Goal: Task Accomplishment & Management: Use online tool/utility

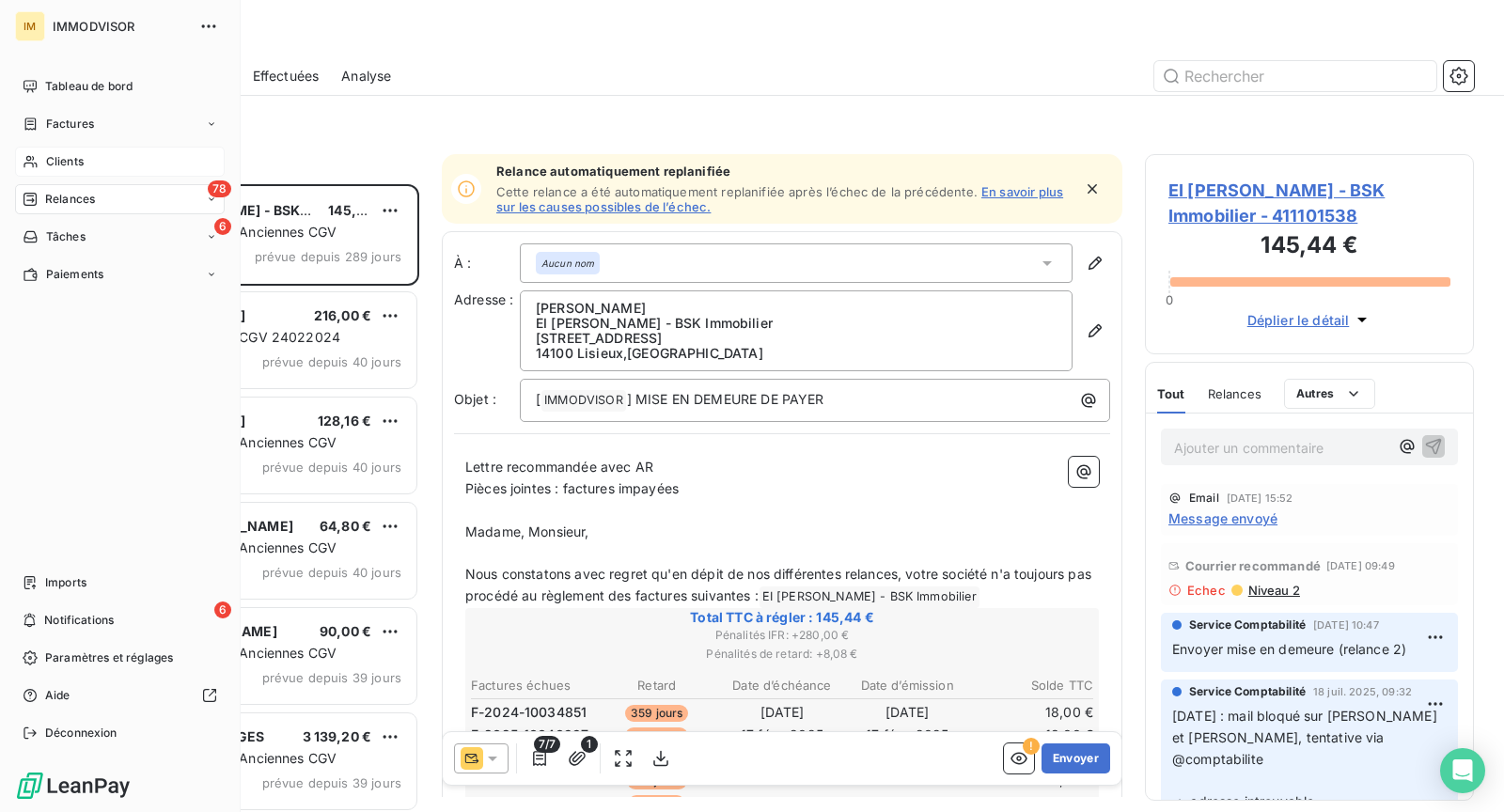
scroll to position [613, 313]
click at [50, 163] on span "Clients" at bounding box center [65, 161] width 38 height 17
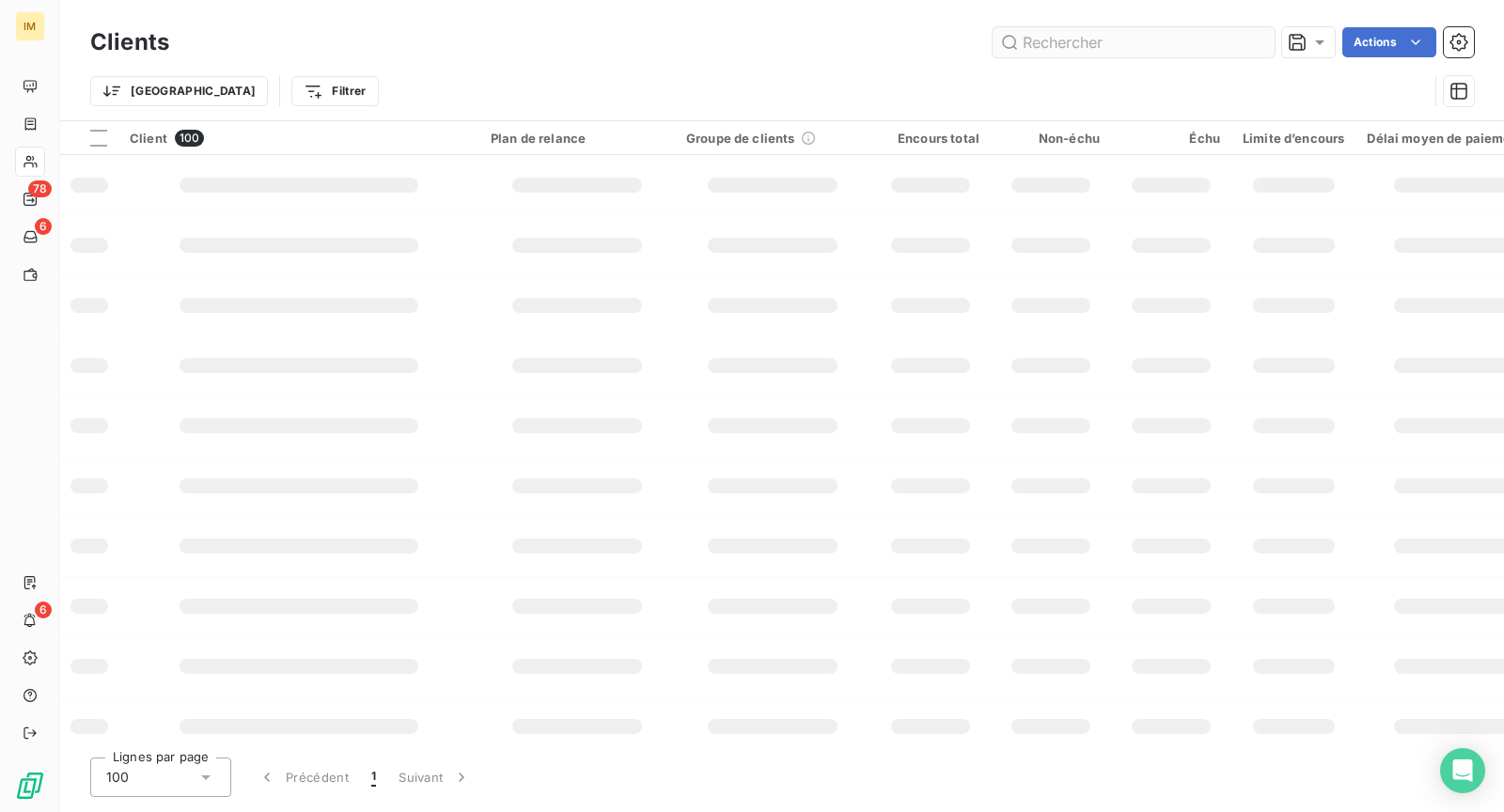
click at [1154, 57] on input "text" at bounding box center [1133, 42] width 282 height 30
click at [1157, 48] on input "text" at bounding box center [1133, 42] width 282 height 30
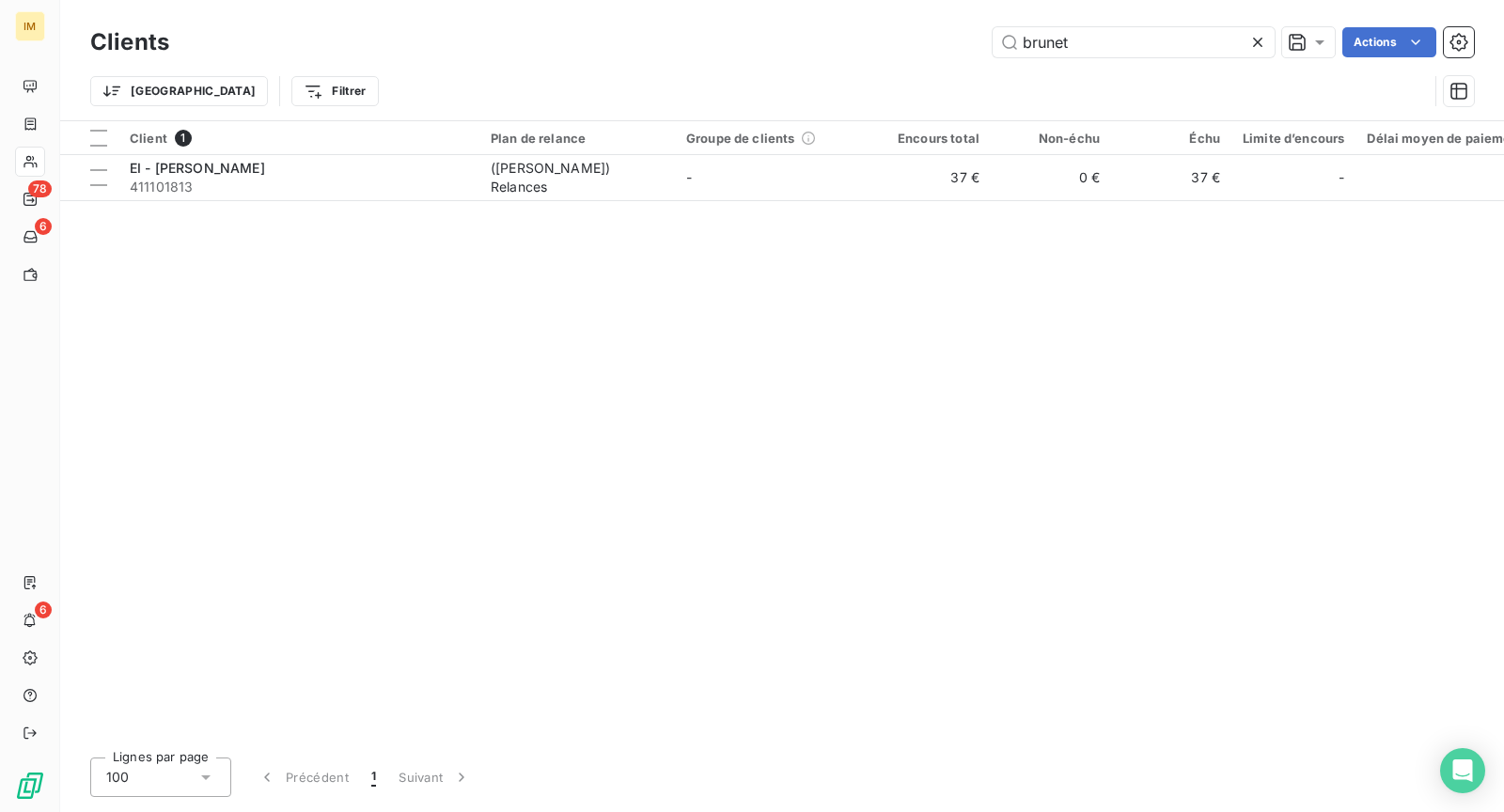
type input "brunet"
click at [306, 199] on div "Client 1 Plan de relance Groupe de clients Encours total Non-échu Échu Limite d…" at bounding box center [782, 432] width 1444 height 621
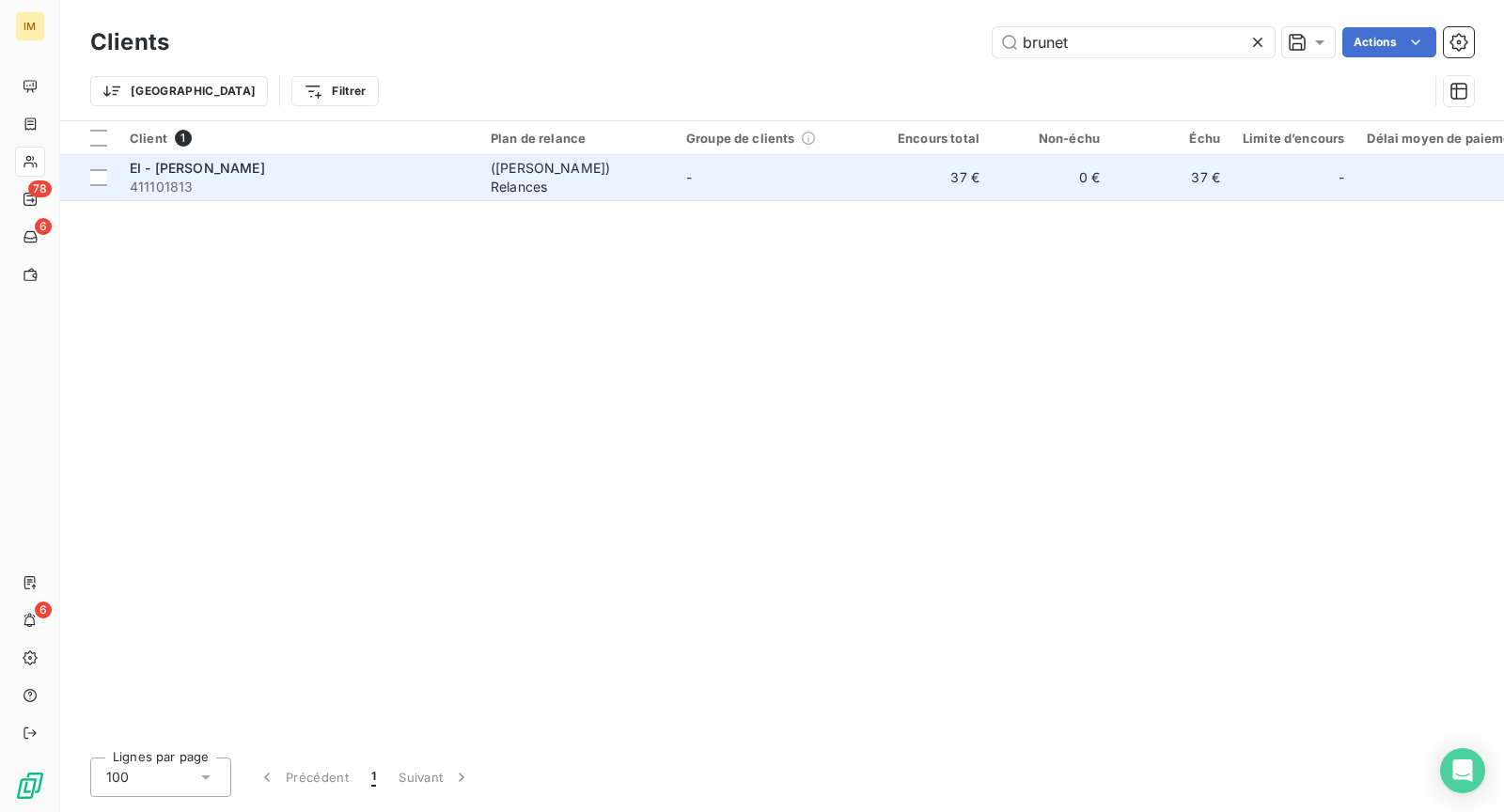
click at [308, 177] on span "411101813" at bounding box center [298, 187] width 339 height 19
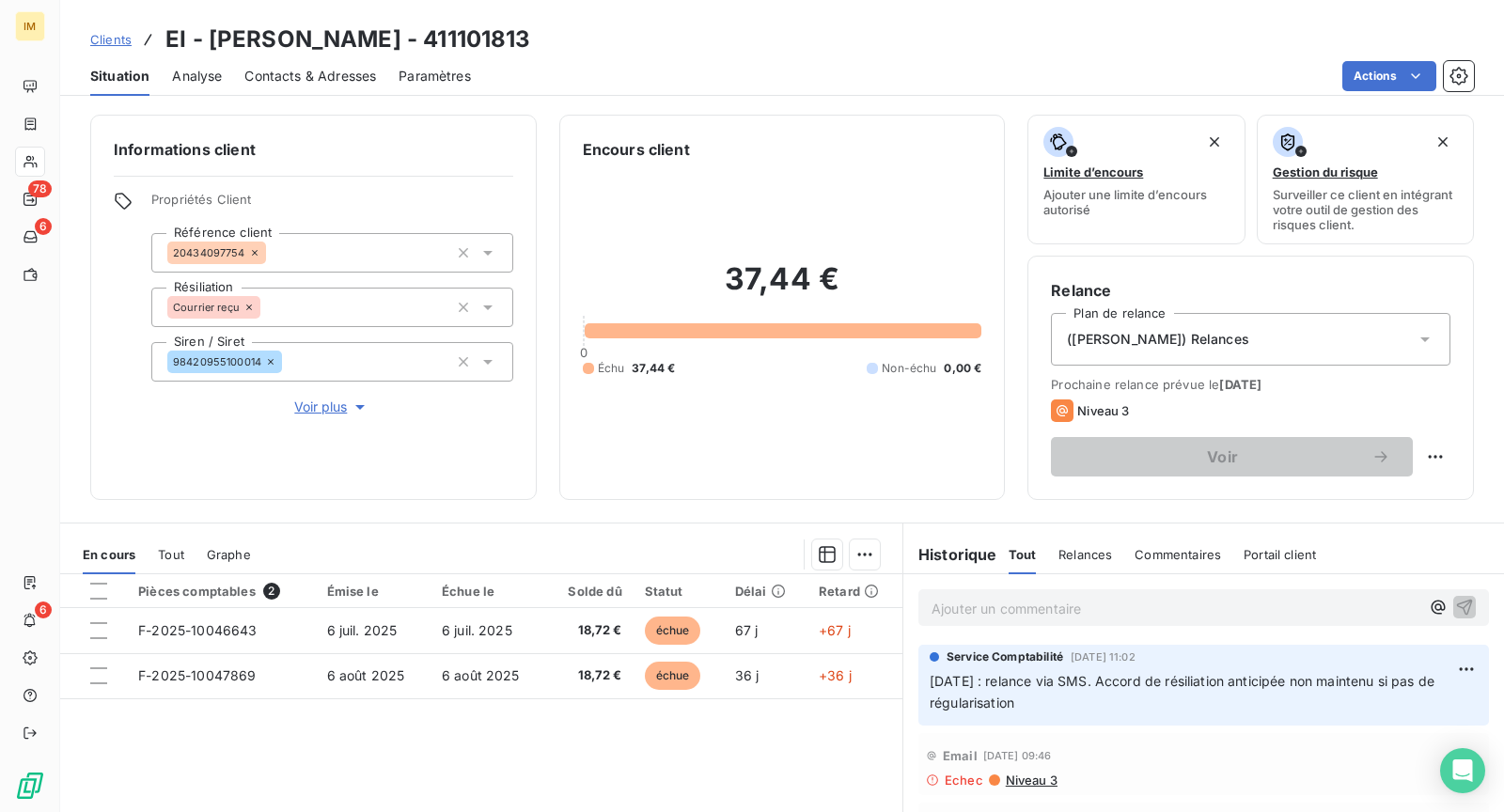
click at [302, 75] on span "Contacts & Adresses" at bounding box center [309, 76] width 131 height 19
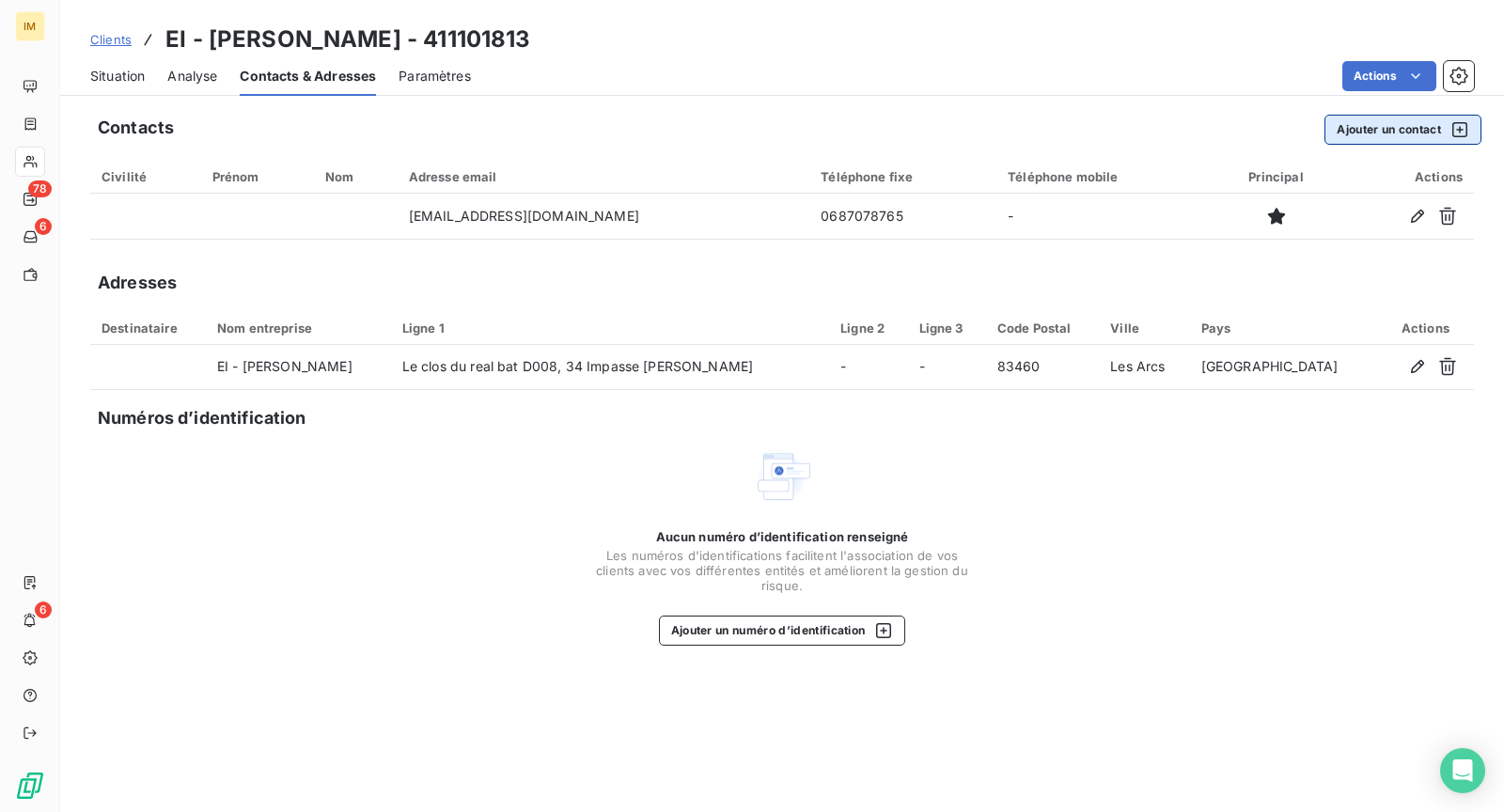
click at [1368, 124] on button "Ajouter un contact" at bounding box center [1403, 130] width 157 height 30
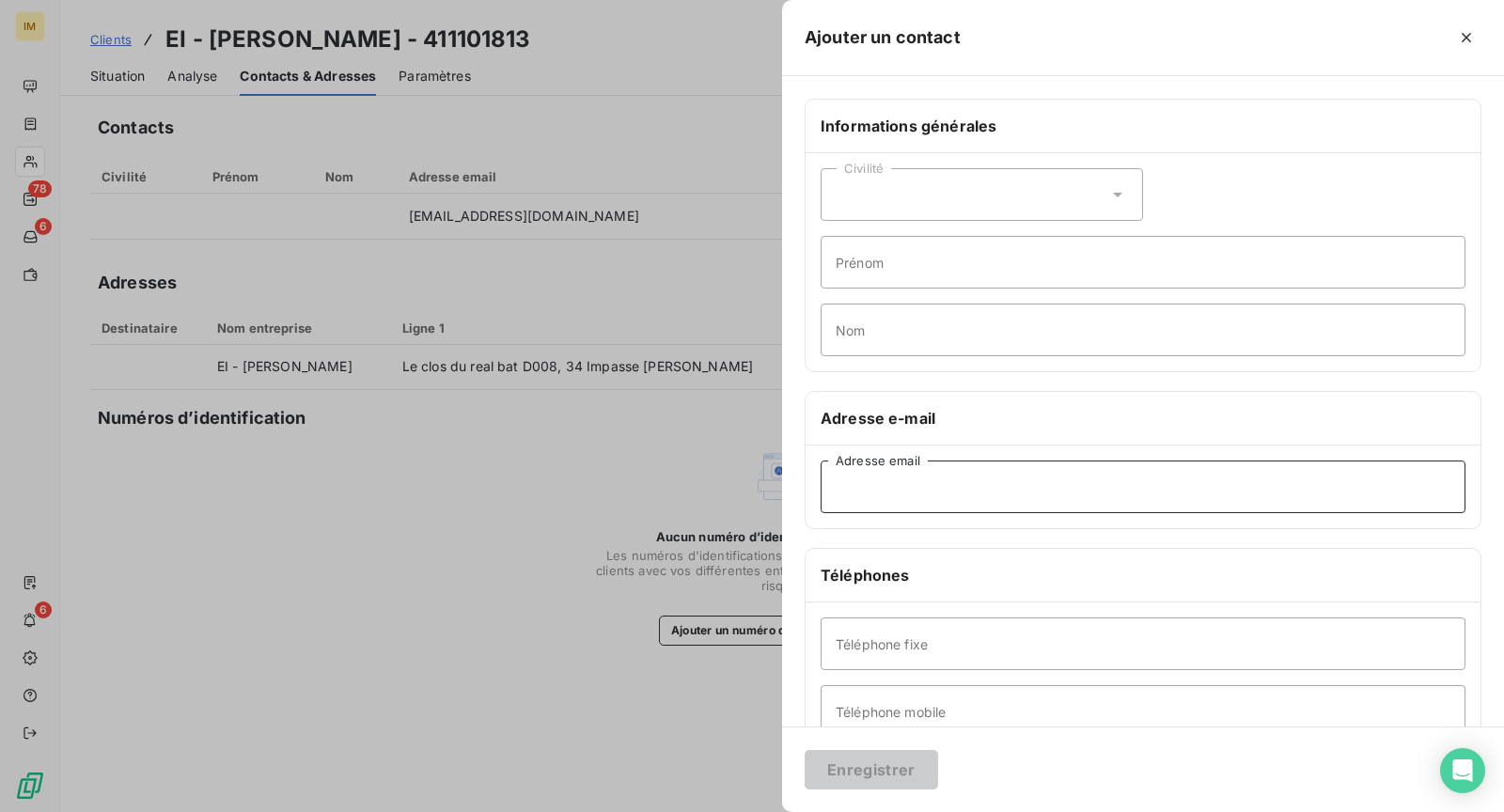
click at [920, 494] on input "Adresse email" at bounding box center [1144, 487] width 645 height 53
paste input "[EMAIL_ADDRESS][DOMAIN_NAME]"
type input "[EMAIL_ADDRESS][DOMAIN_NAME]"
click at [909, 767] on button "Enregistrer" at bounding box center [871, 770] width 133 height 40
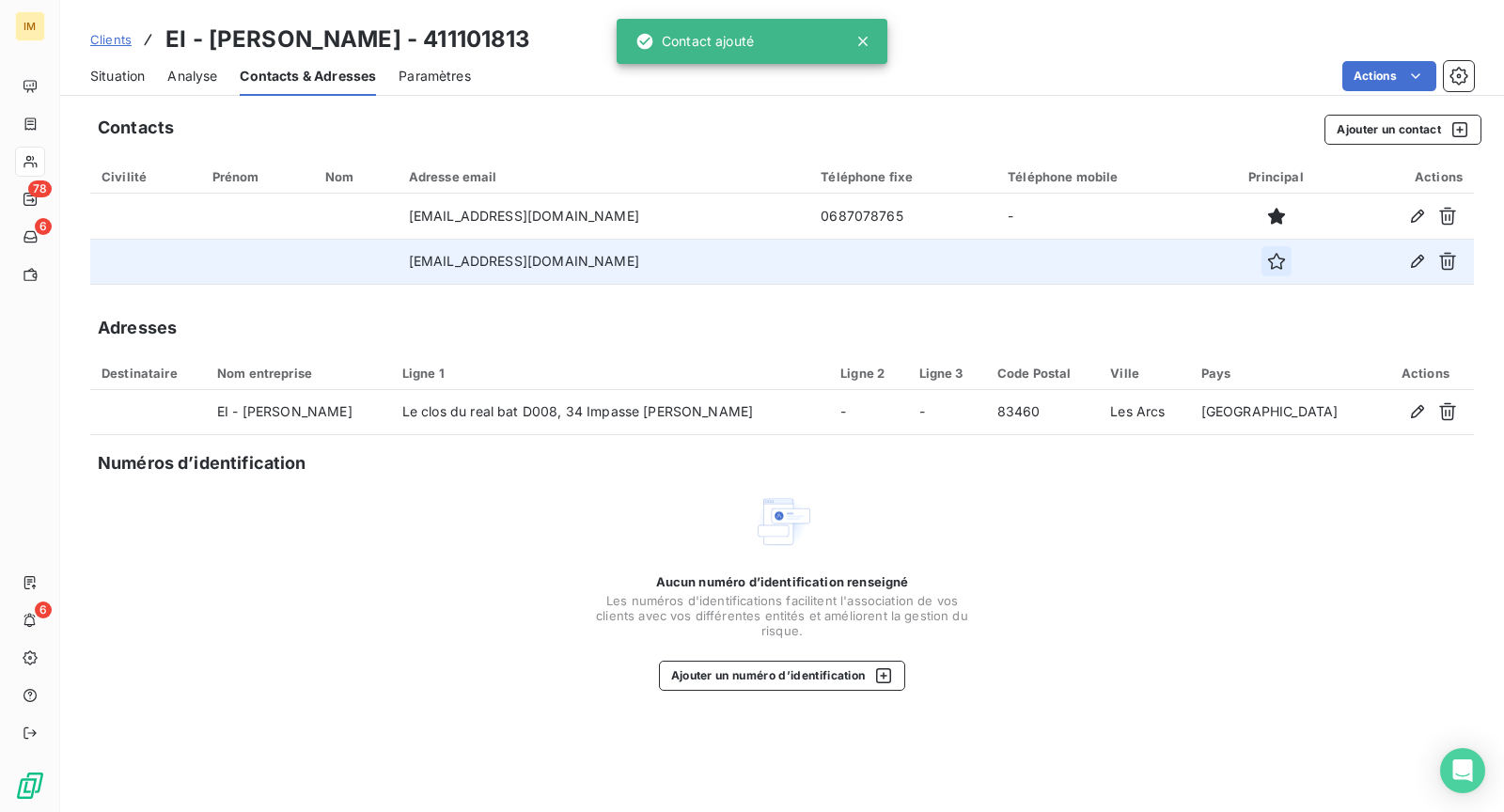
click at [1272, 269] on icon "button" at bounding box center [1277, 261] width 19 height 19
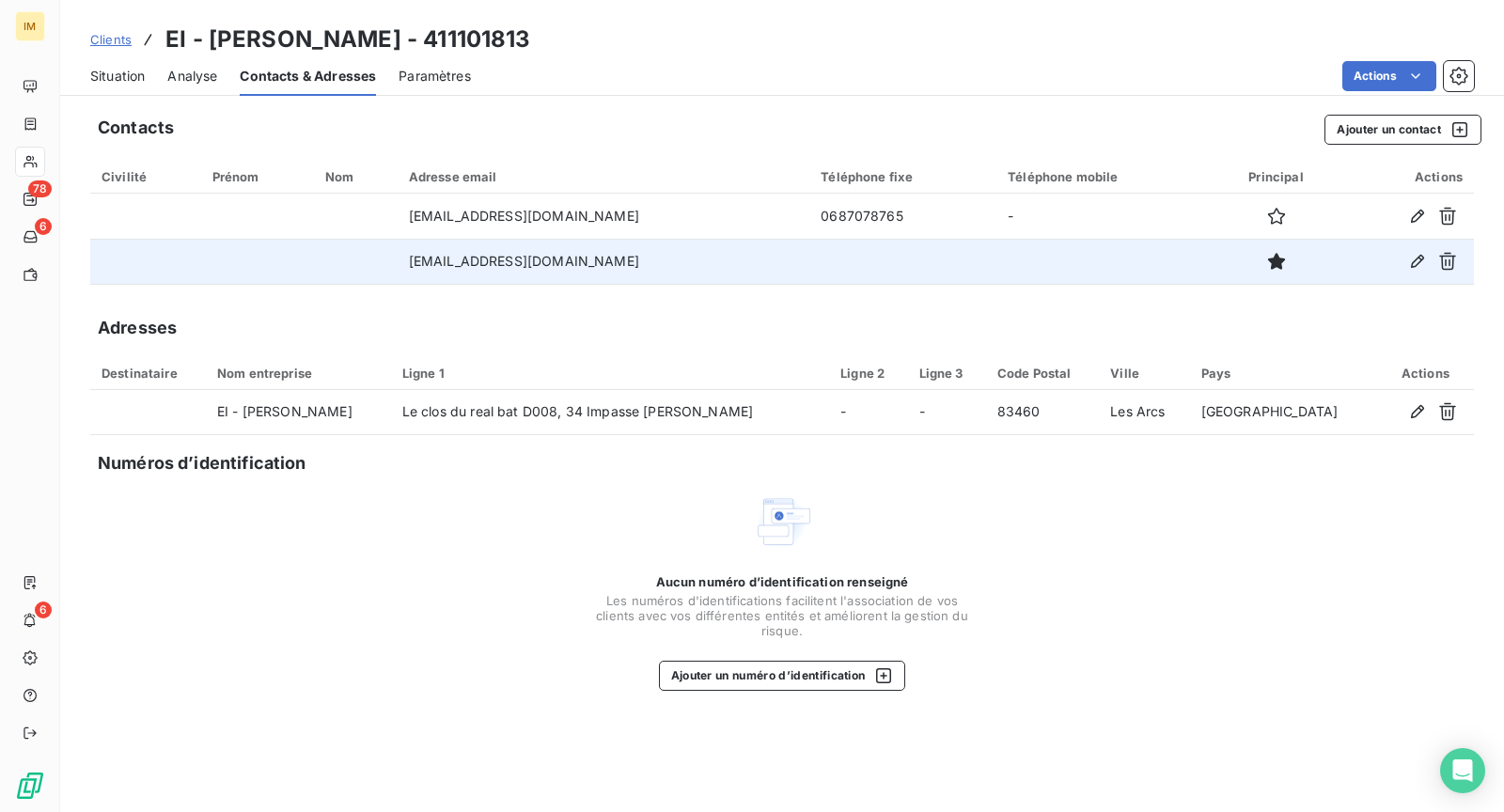
click at [134, 76] on span "Situation" at bounding box center [118, 76] width 55 height 19
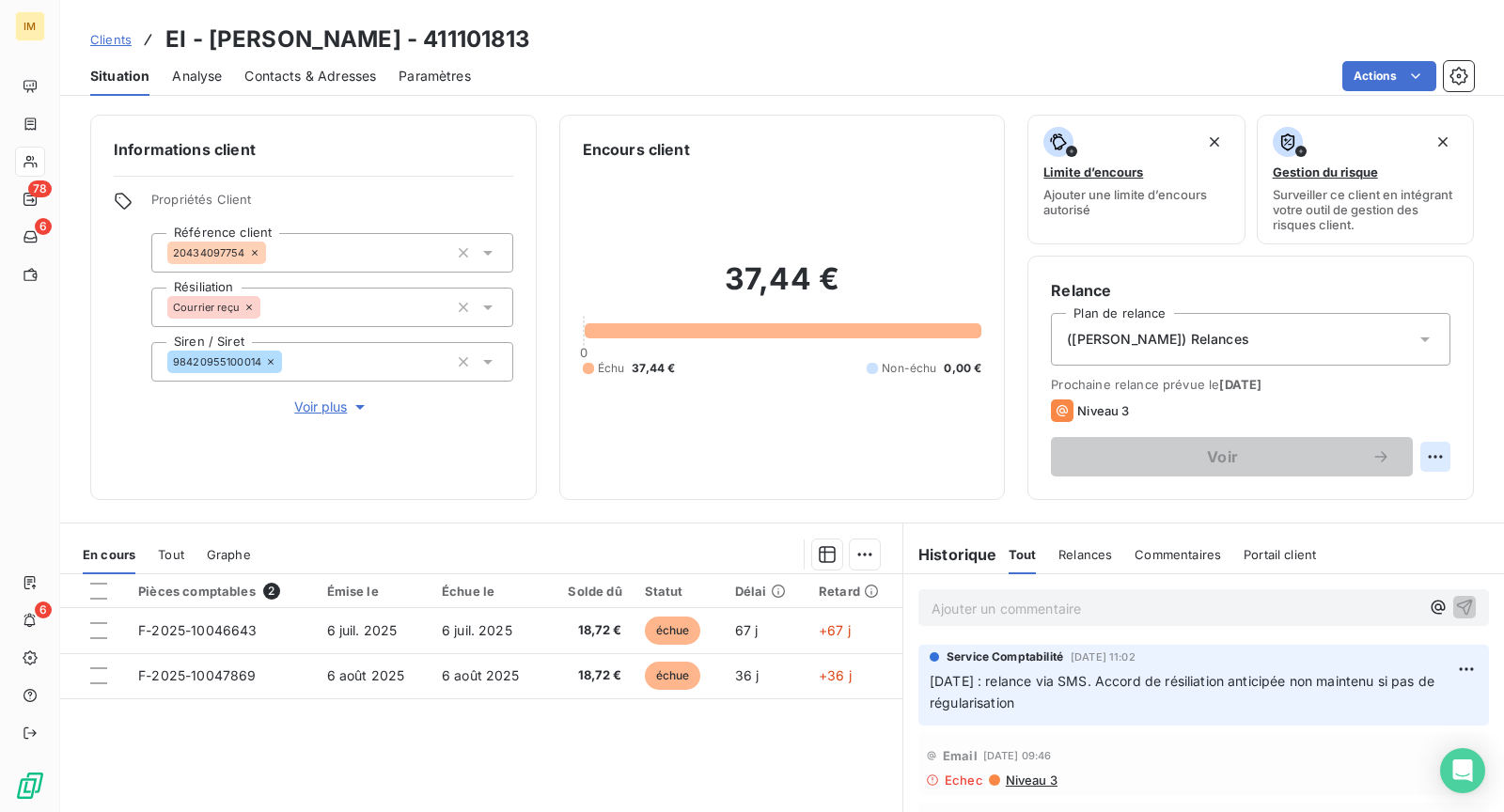
click at [1411, 455] on html "IM 78 6 6 Clients EI - [PERSON_NAME] - 411101813 Situation Analyse Contacts & A…" at bounding box center [752, 406] width 1504 height 812
click at [1400, 486] on div "Replanifier cette action" at bounding box center [1343, 496] width 168 height 30
select select "8"
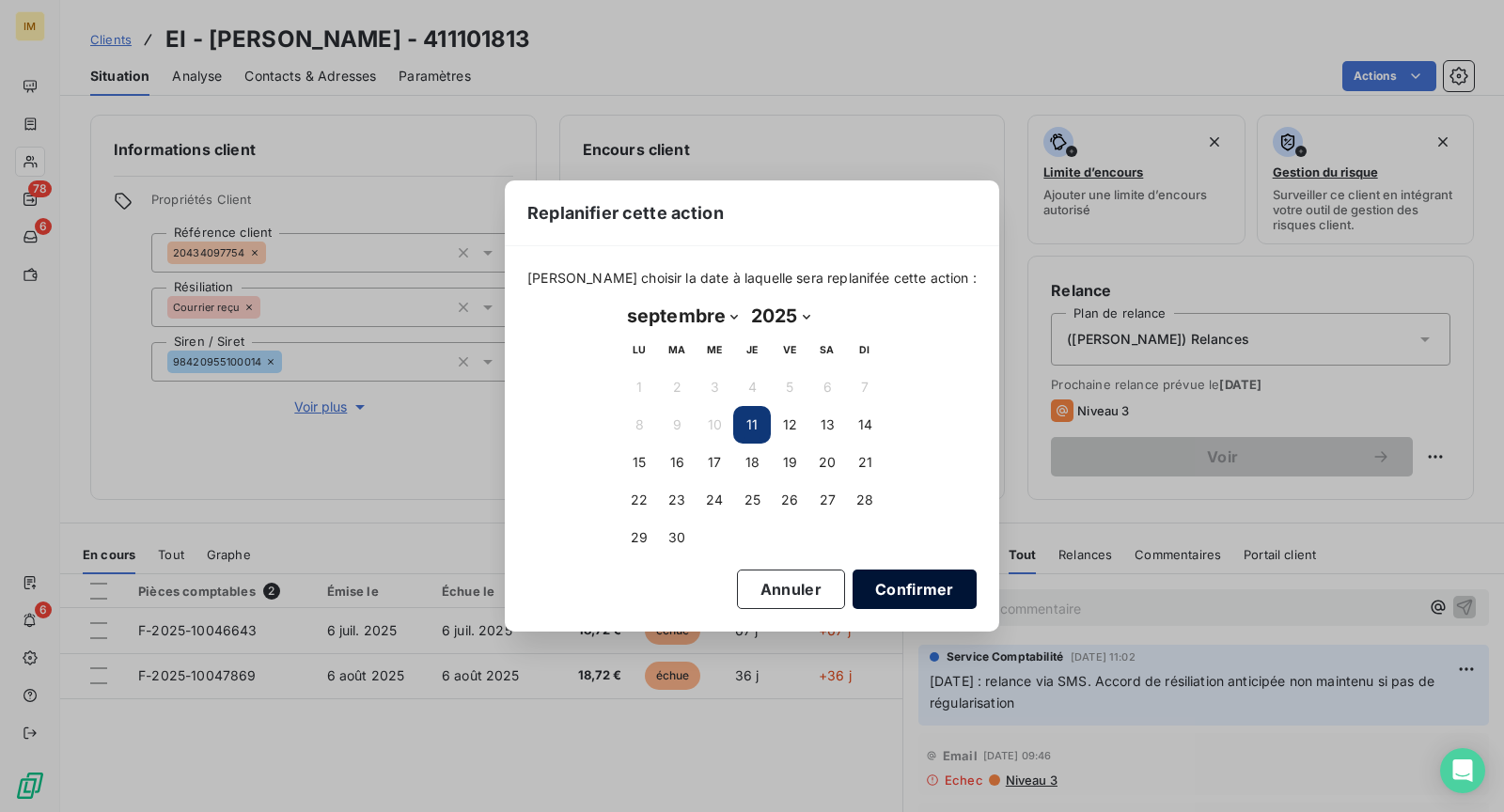
click at [882, 595] on button "Confirmer" at bounding box center [915, 589] width 125 height 40
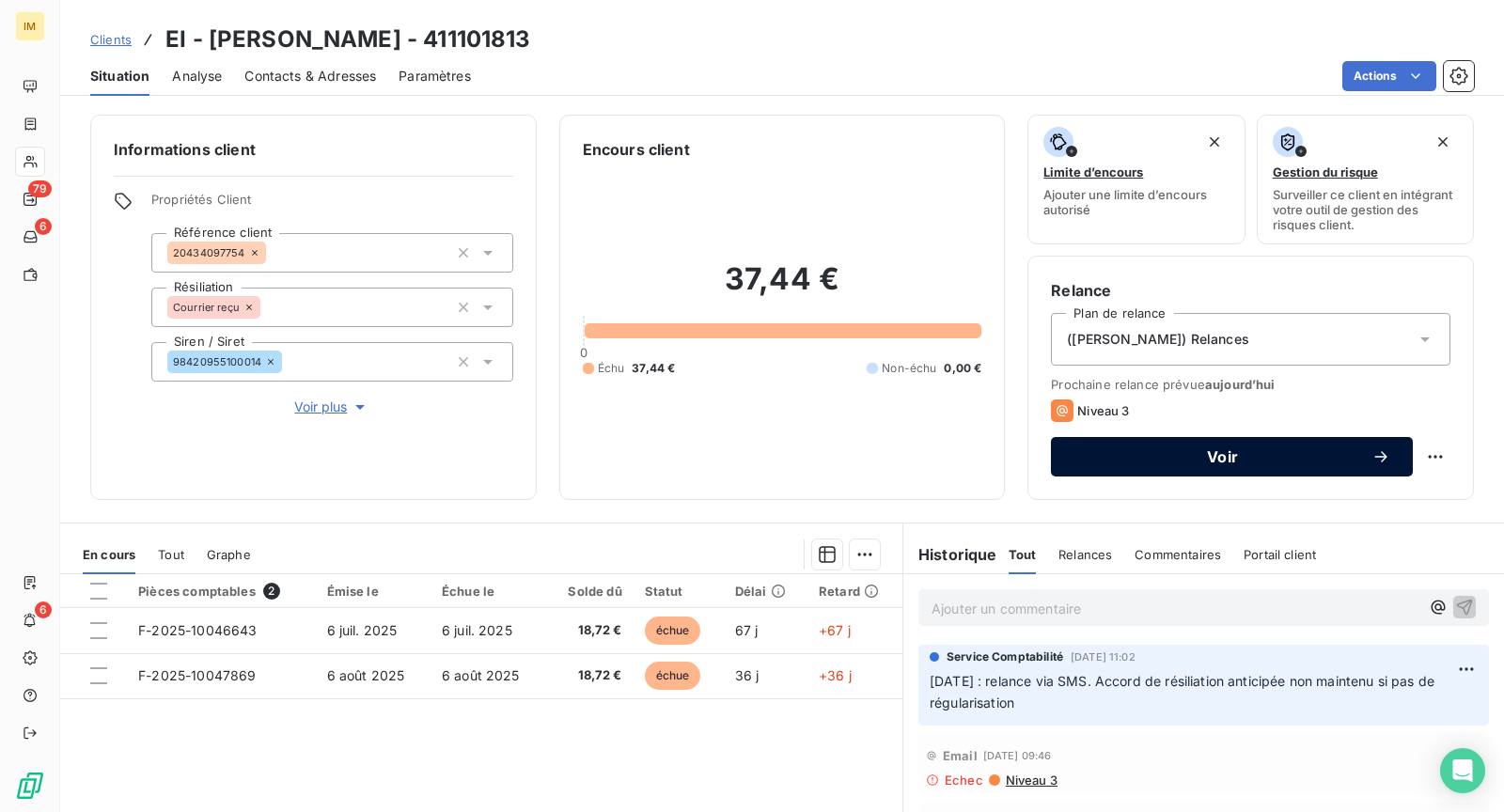
click at [1226, 459] on span "Voir" at bounding box center [1223, 456] width 298 height 15
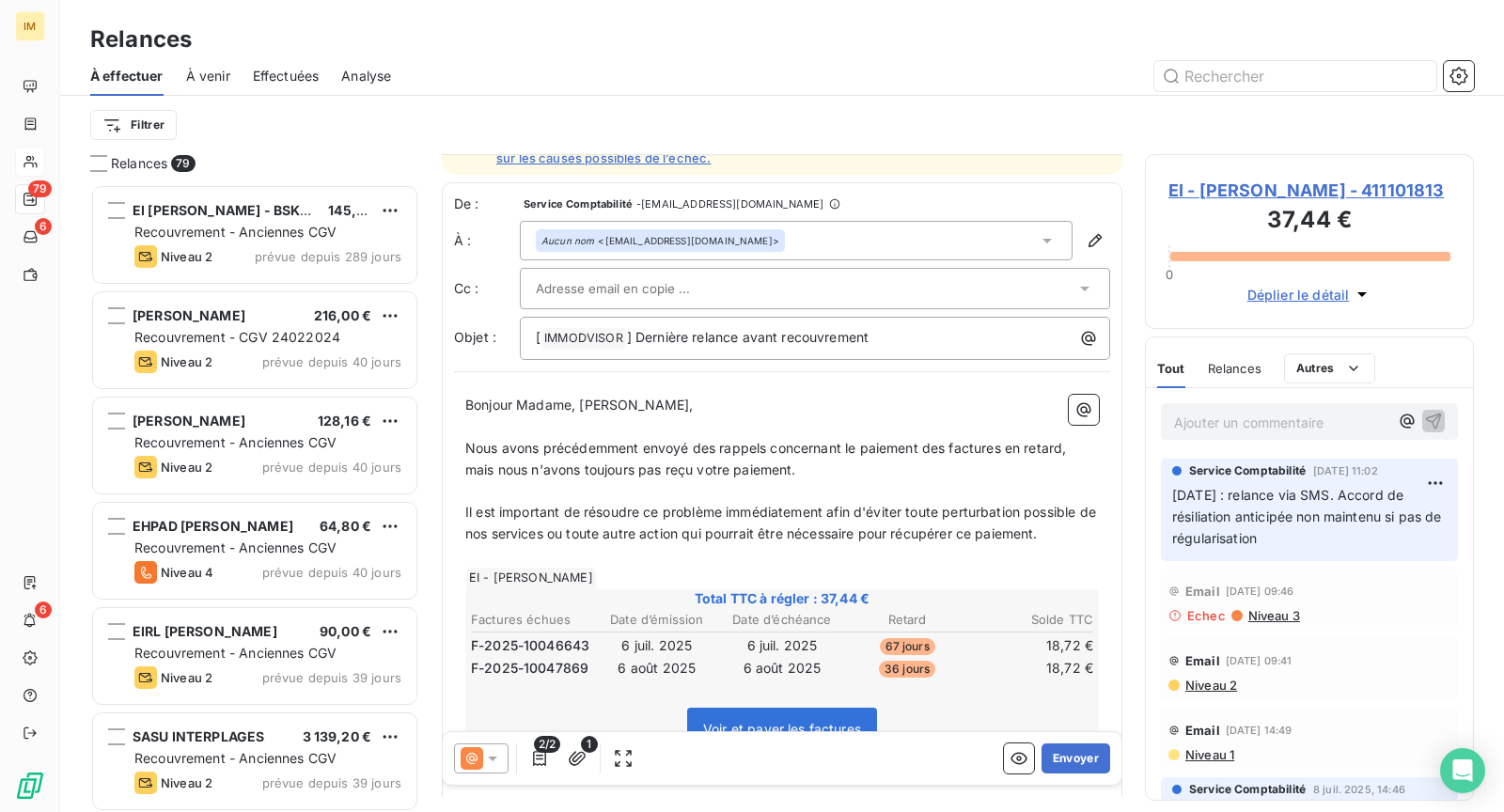
scroll to position [53, 0]
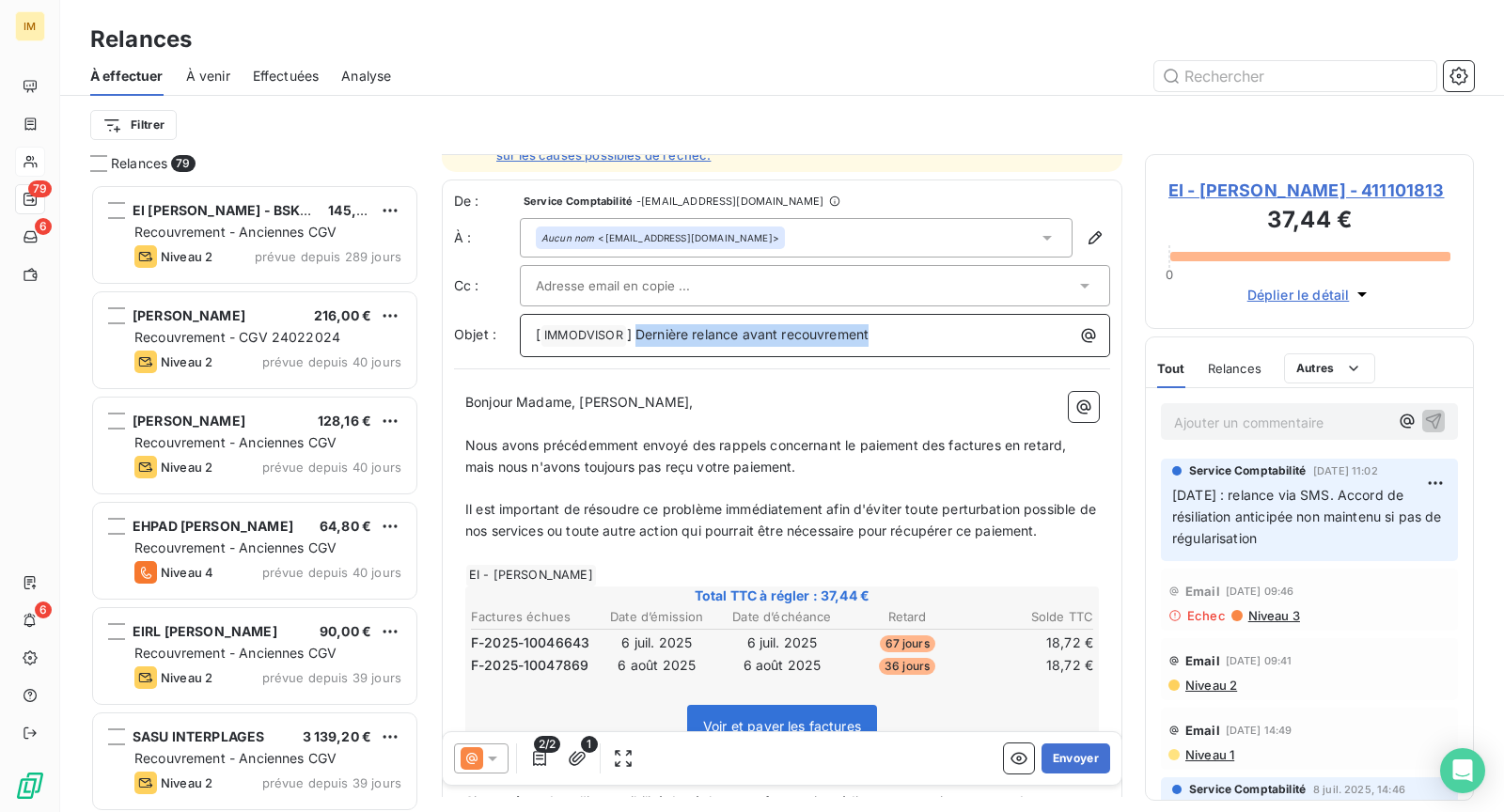
drag, startPoint x: 640, startPoint y: 332, endPoint x: 907, endPoint y: 336, distance: 267.0
click at [907, 336] on p "[ IMMODVISOR ﻿ ] Dernière relance avant recouvrement" at bounding box center [820, 336] width 568 height 23
drag, startPoint x: 724, startPoint y: 329, endPoint x: 710, endPoint y: 387, distance: 59.7
click at [725, 329] on span "] factures à réglariser" at bounding box center [694, 334] width 134 height 16
click at [643, 331] on span "] factures à régulariser" at bounding box center [698, 334] width 142 height 16
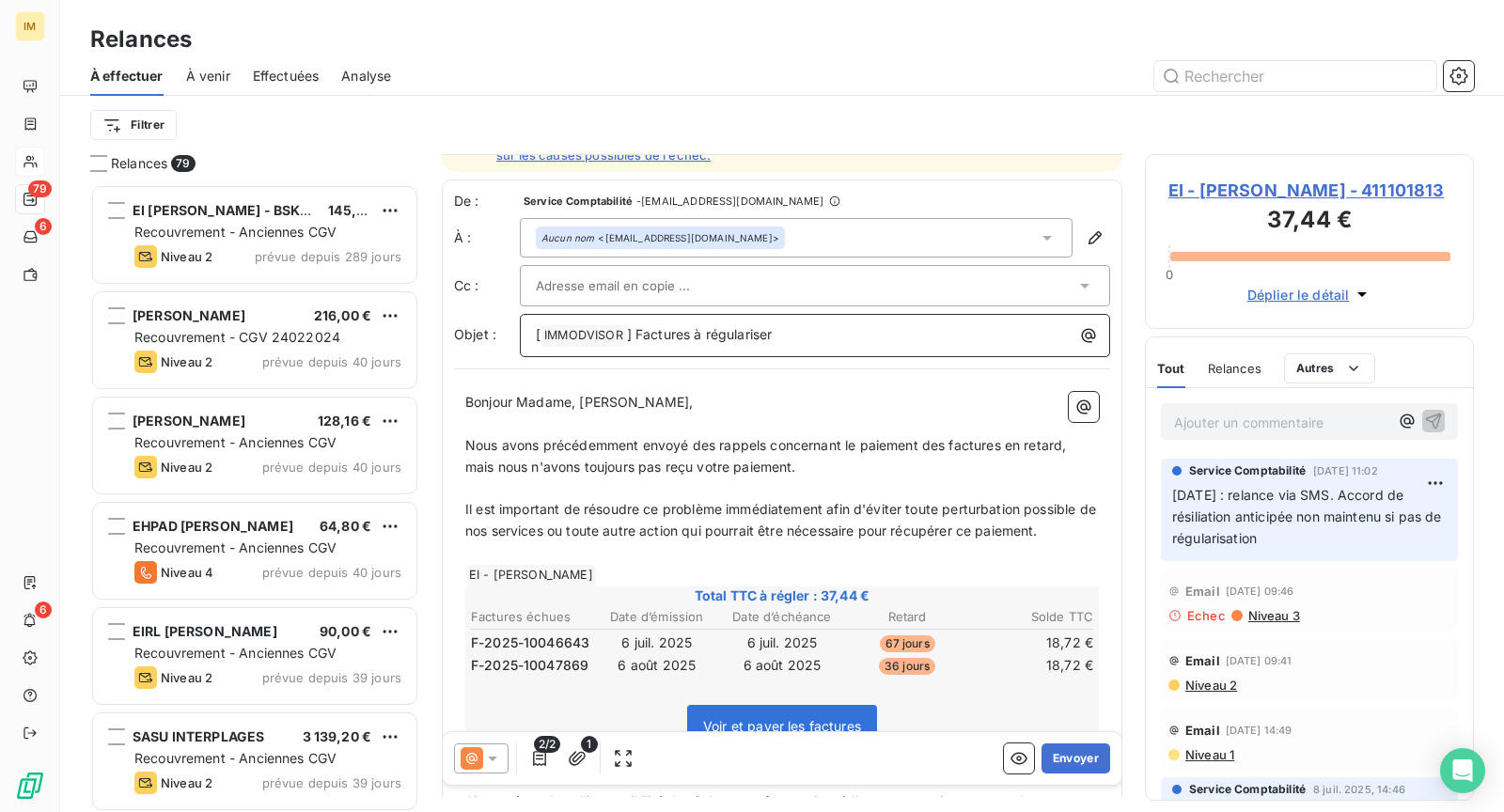
scroll to position [80, 0]
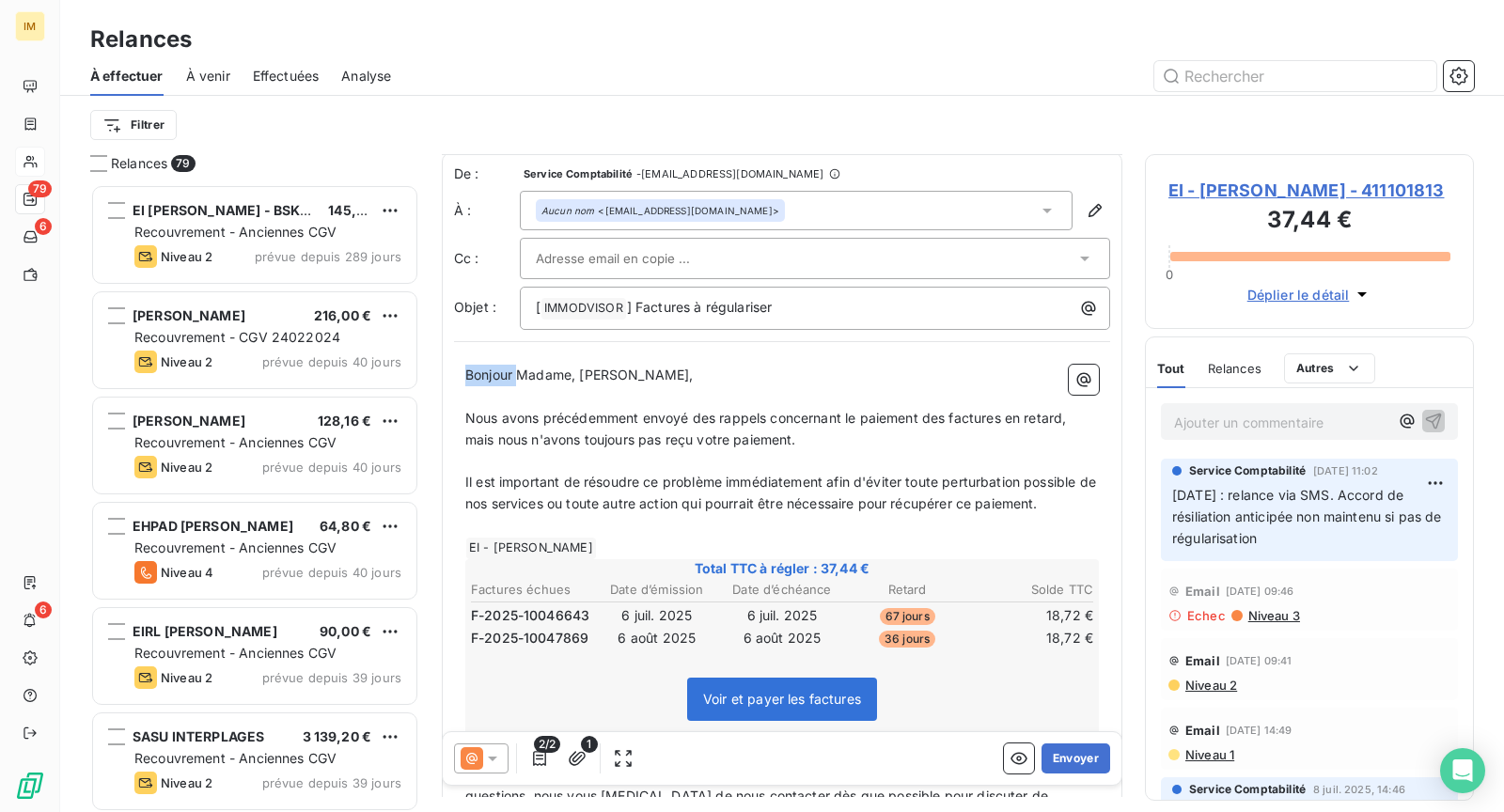
drag, startPoint x: 517, startPoint y: 373, endPoint x: 427, endPoint y: 367, distance: 90.2
click at [430, 367] on div "Relances 79 EI [PERSON_NAME] - BSK Immobilier 145,44 € Recouvrement - Anciennes…" at bounding box center [782, 482] width 1444 height 657
drag, startPoint x: 528, startPoint y: 372, endPoint x: 699, endPoint y: 366, distance: 171.1
click at [696, 367] on p "Madame, Monsieur," at bounding box center [782, 375] width 634 height 22
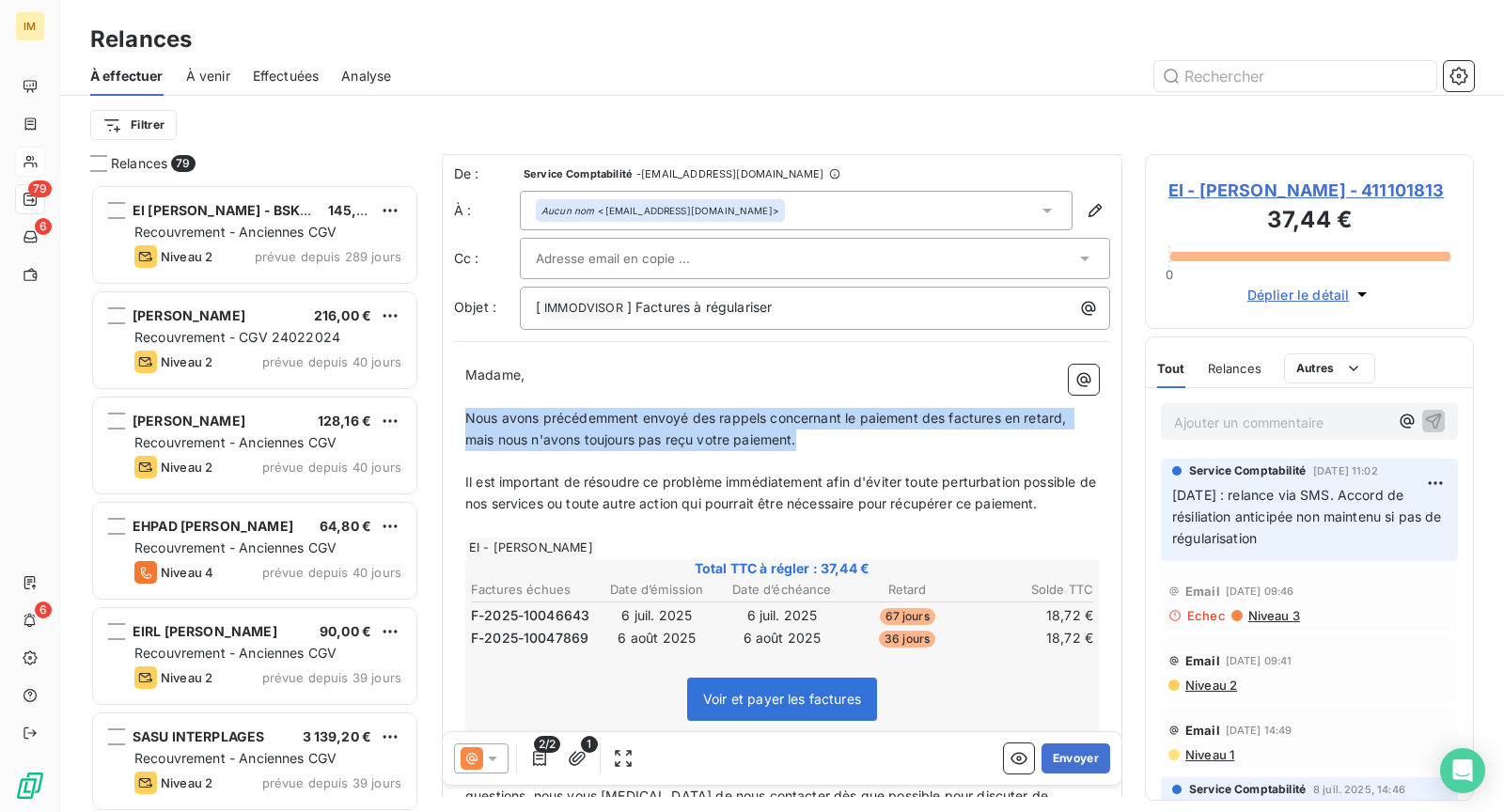
drag, startPoint x: 840, startPoint y: 445, endPoint x: 460, endPoint y: 415, distance: 381.2
click at [460, 415] on div "Madame, ﻿ Nous avons précédemment envoyé des rappels concernant le paiement des…" at bounding box center [781, 798] width 656 height 889
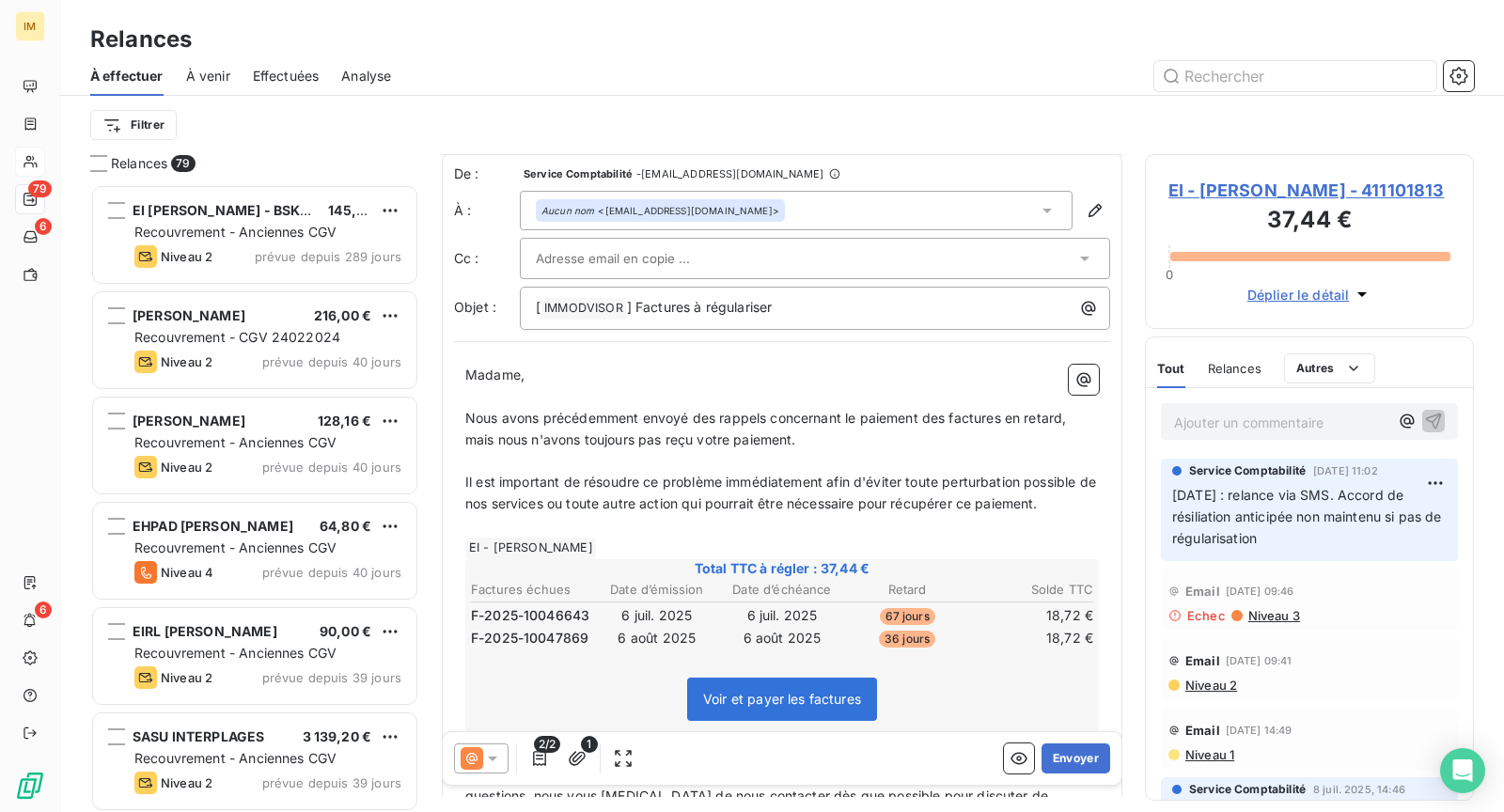
drag, startPoint x: 1011, startPoint y: 519, endPoint x: 1073, endPoint y: 502, distance: 64.3
click at [1012, 518] on p "﻿" at bounding box center [782, 525] width 634 height 22
drag, startPoint x: 1073, startPoint y: 502, endPoint x: 460, endPoint y: 422, distance: 618.2
click at [460, 422] on div "Madame, ﻿ Nous avons précédemment envoyé des rappels concernant le paiement des…" at bounding box center [781, 798] width 656 height 889
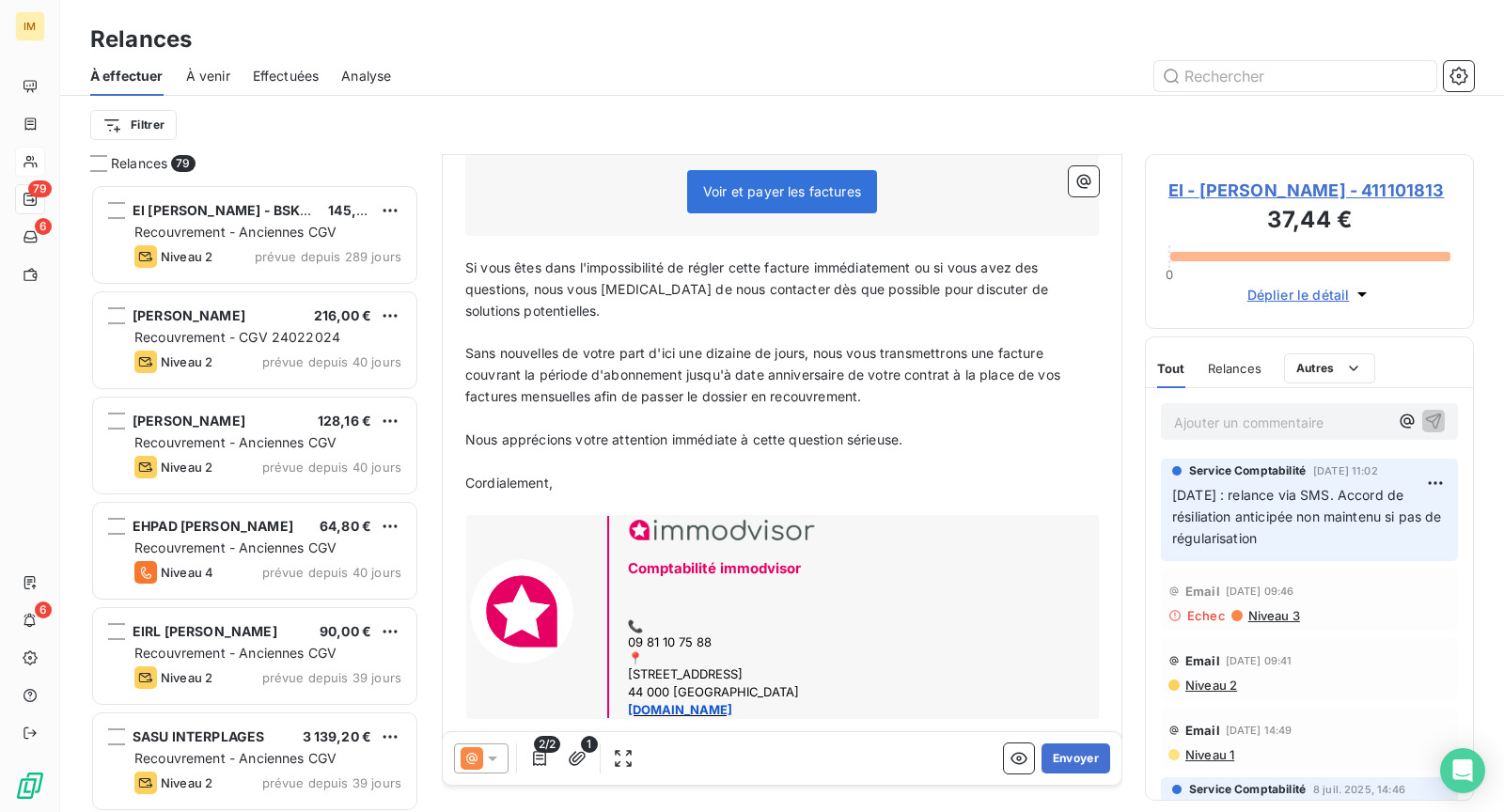
scroll to position [543, 0]
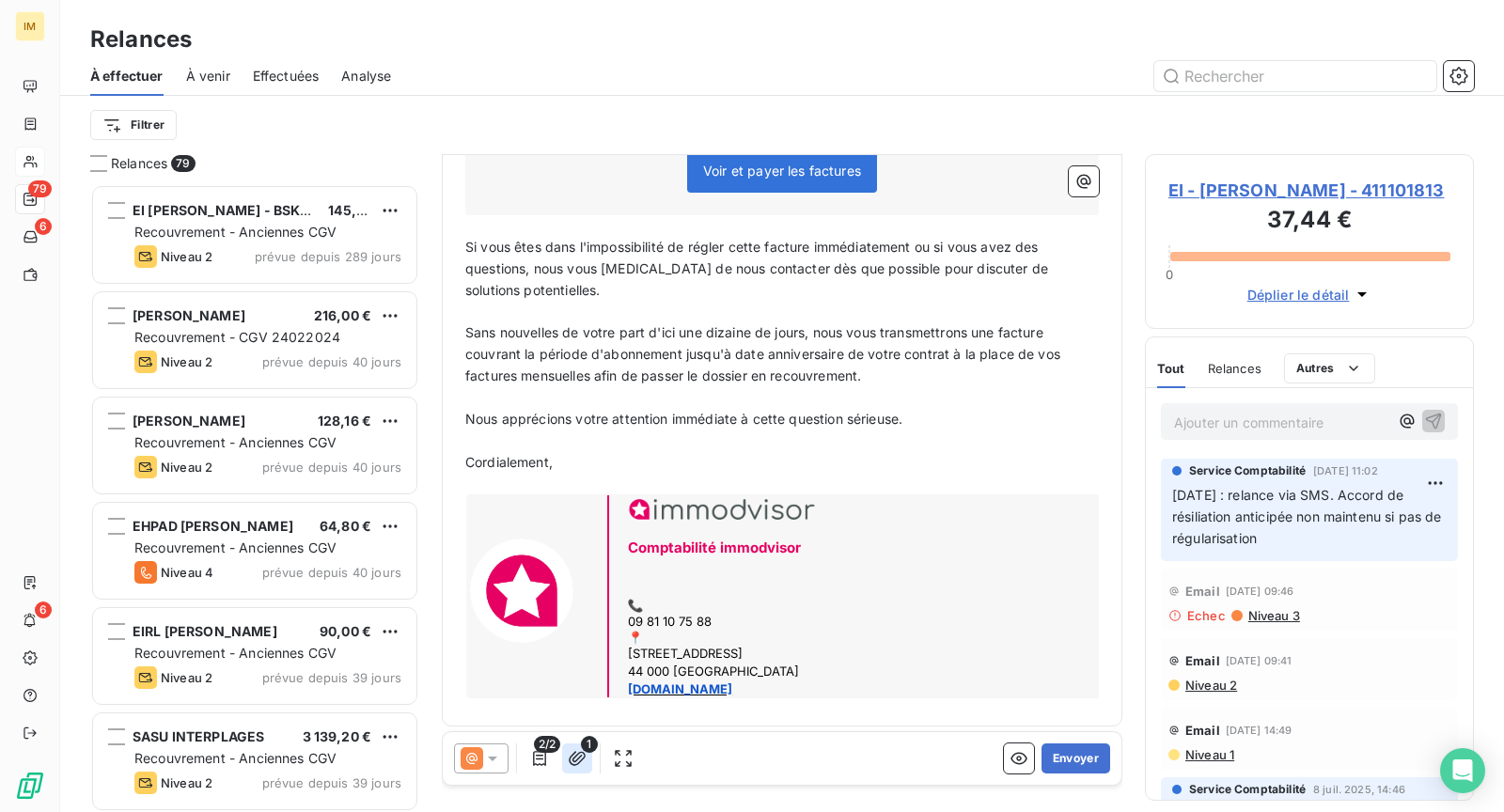
click at [577, 756] on icon "button" at bounding box center [577, 758] width 19 height 19
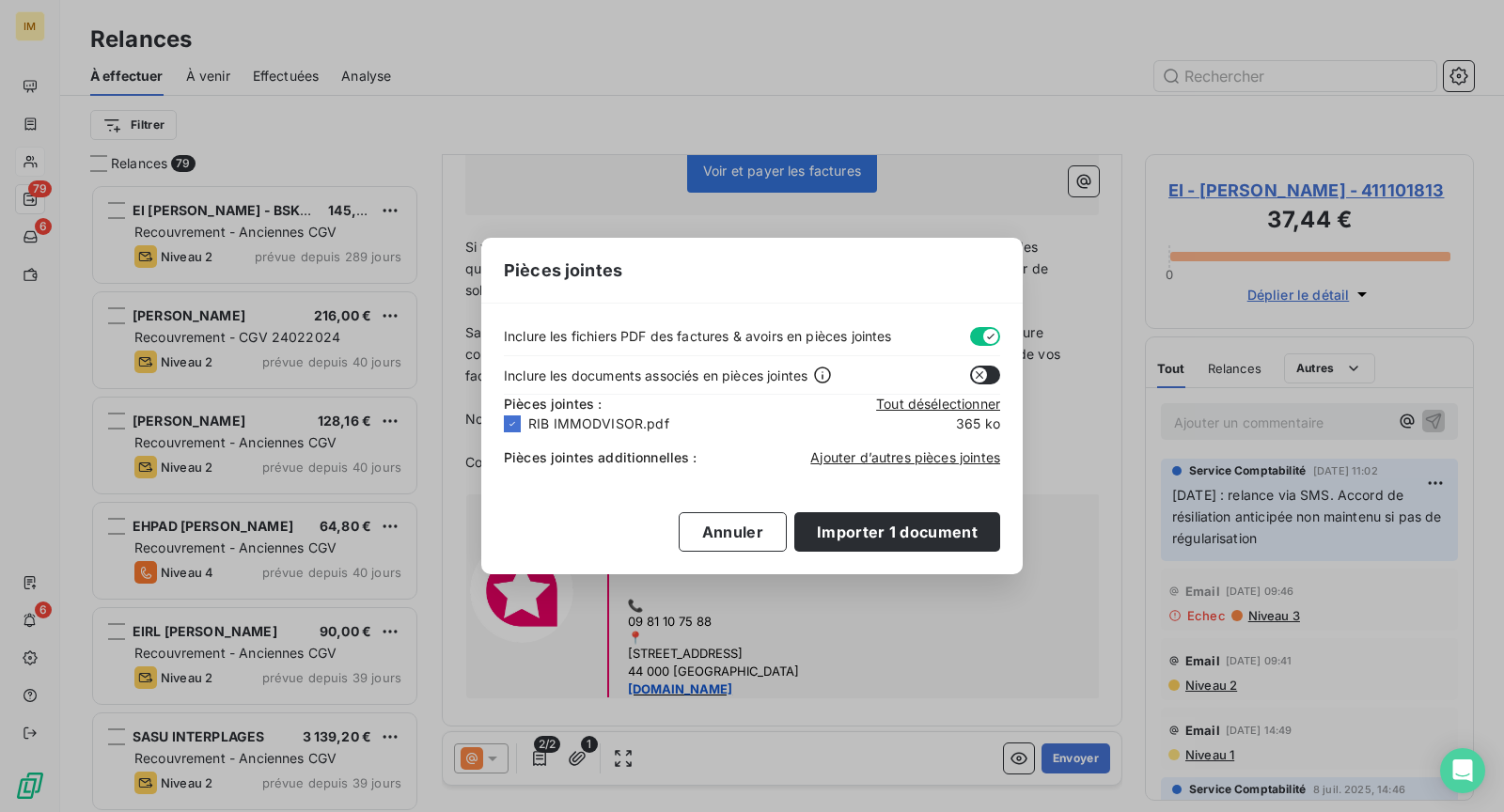
click at [941, 70] on div "Pièces jointes Inclure les fichiers PDF des factures & avoirs en pièces jointes…" at bounding box center [752, 406] width 1504 height 812
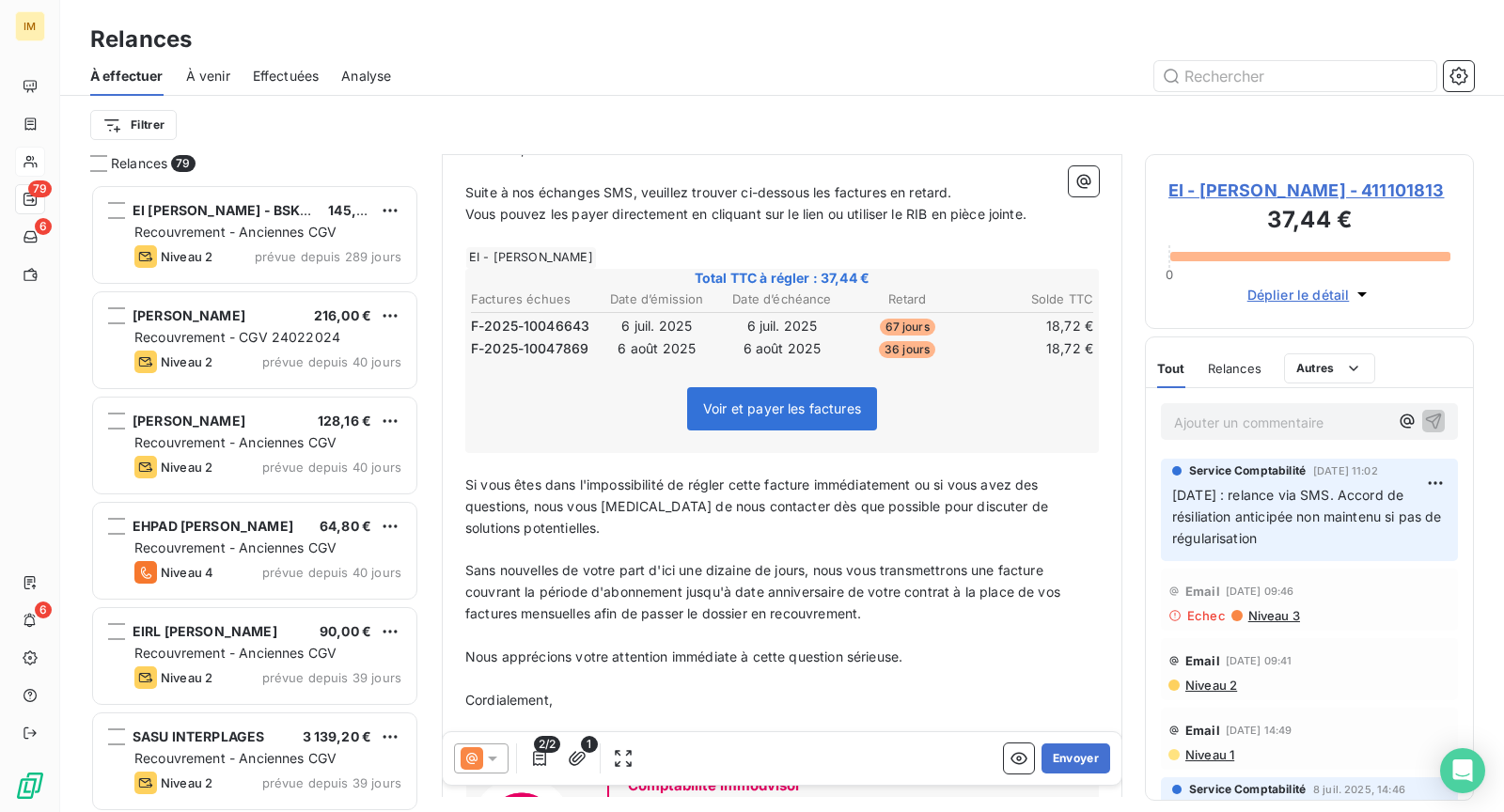
scroll to position [404, 0]
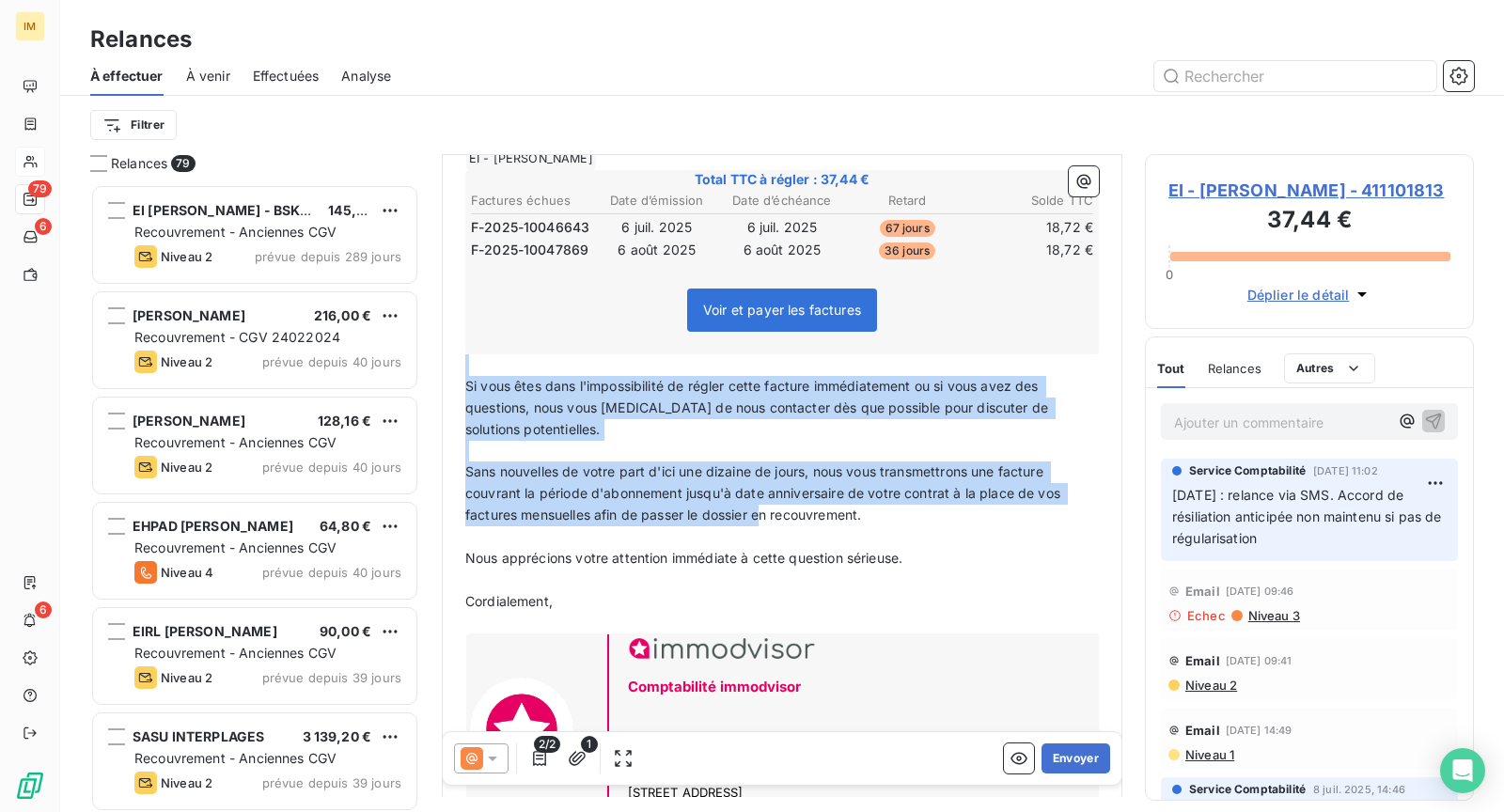
drag, startPoint x: 944, startPoint y: 561, endPoint x: 455, endPoint y: 370, distance: 525.0
click at [455, 370] on div "Madame, ﻿ Suite à nos échanges SMS, veuillez trouver ci-dessous les factures en…" at bounding box center [781, 441] width 656 height 824
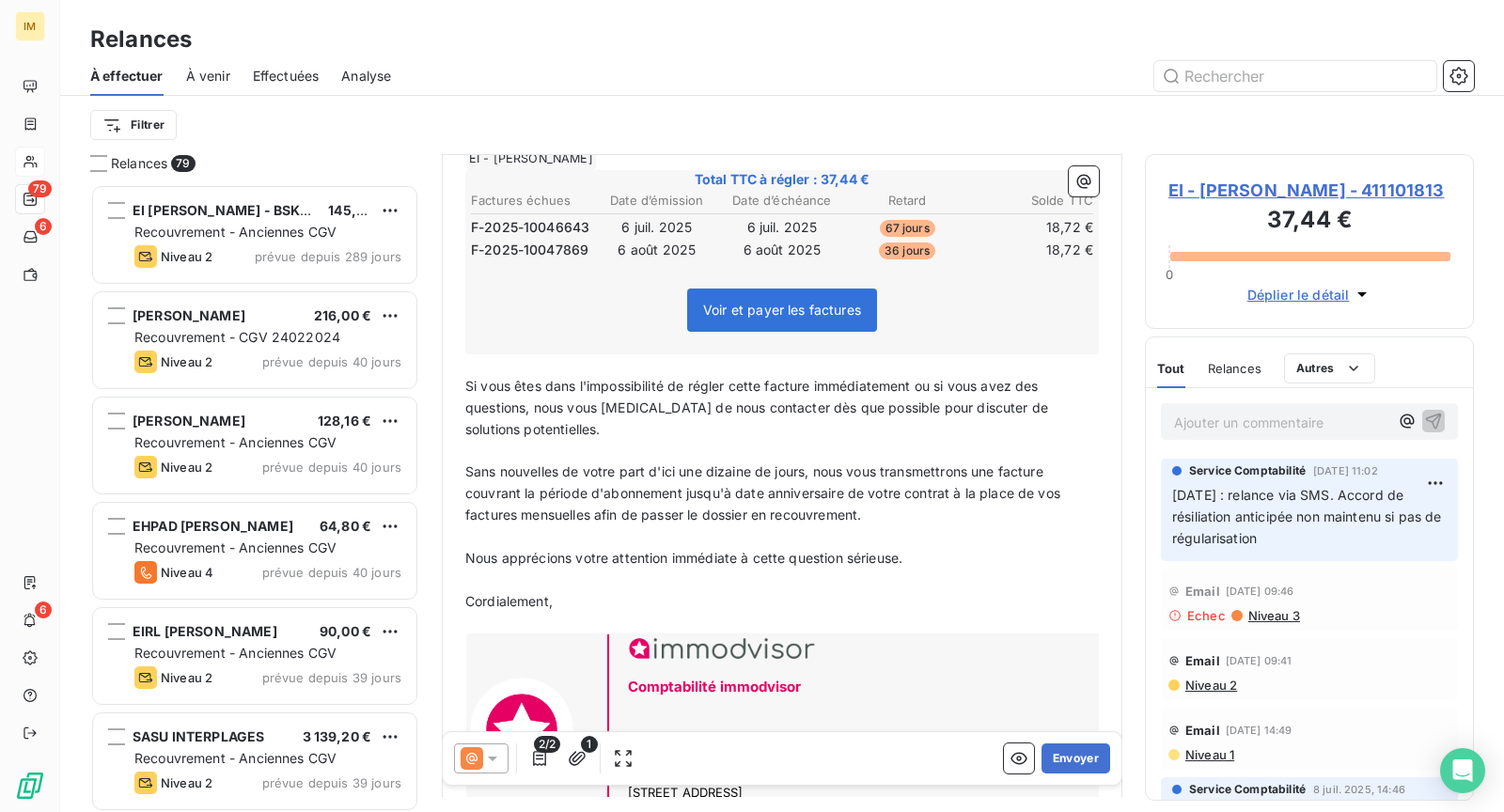
click at [772, 455] on p "﻿" at bounding box center [782, 450] width 634 height 22
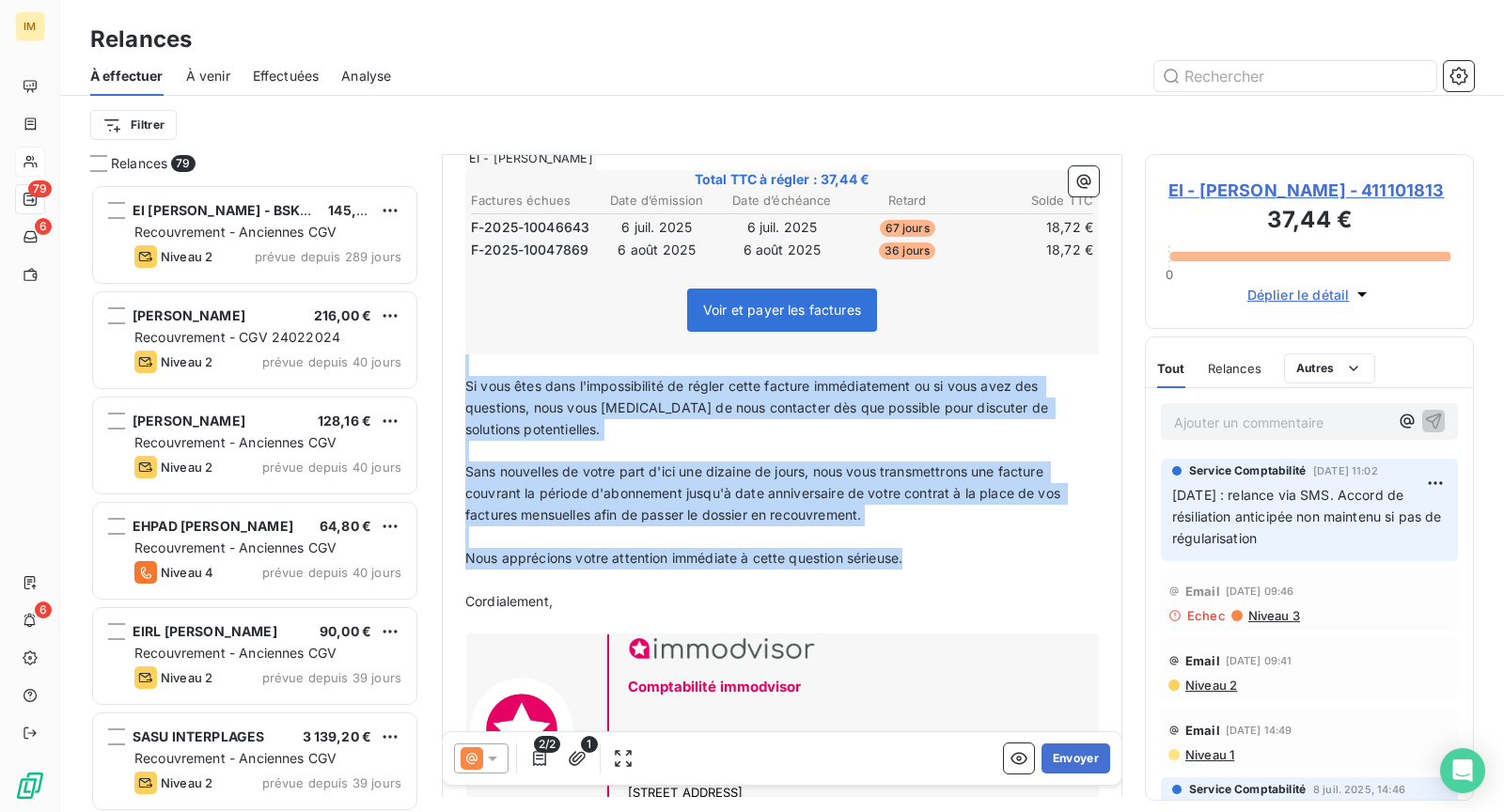
drag, startPoint x: 940, startPoint y: 548, endPoint x: 462, endPoint y: 378, distance: 507.3
click at [460, 367] on div "Madame, ﻿ Suite à nos échanges SMS, veuillez trouver ci-dessous les factures en…" at bounding box center [781, 441] width 656 height 824
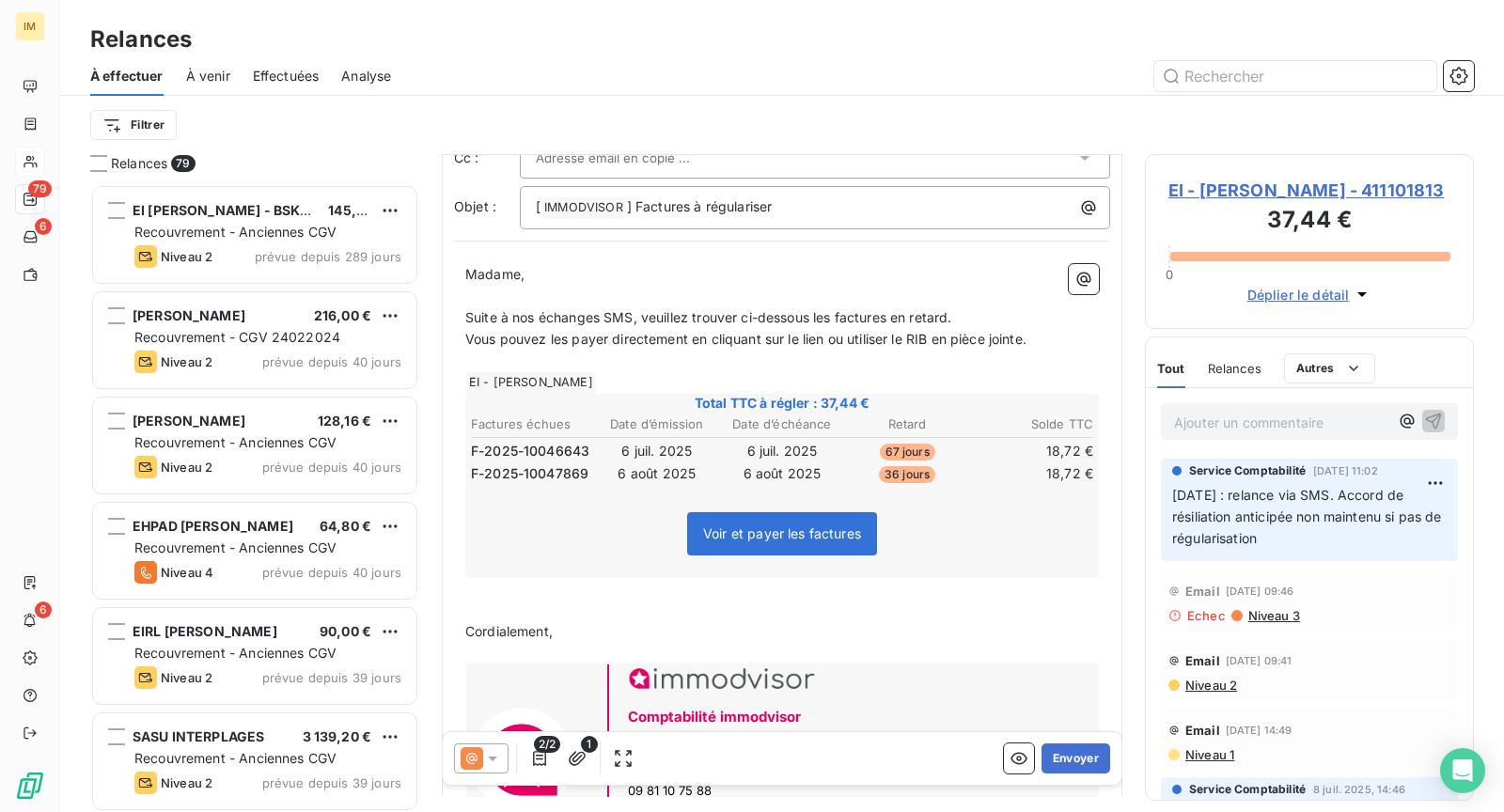
scroll to position [202, 0]
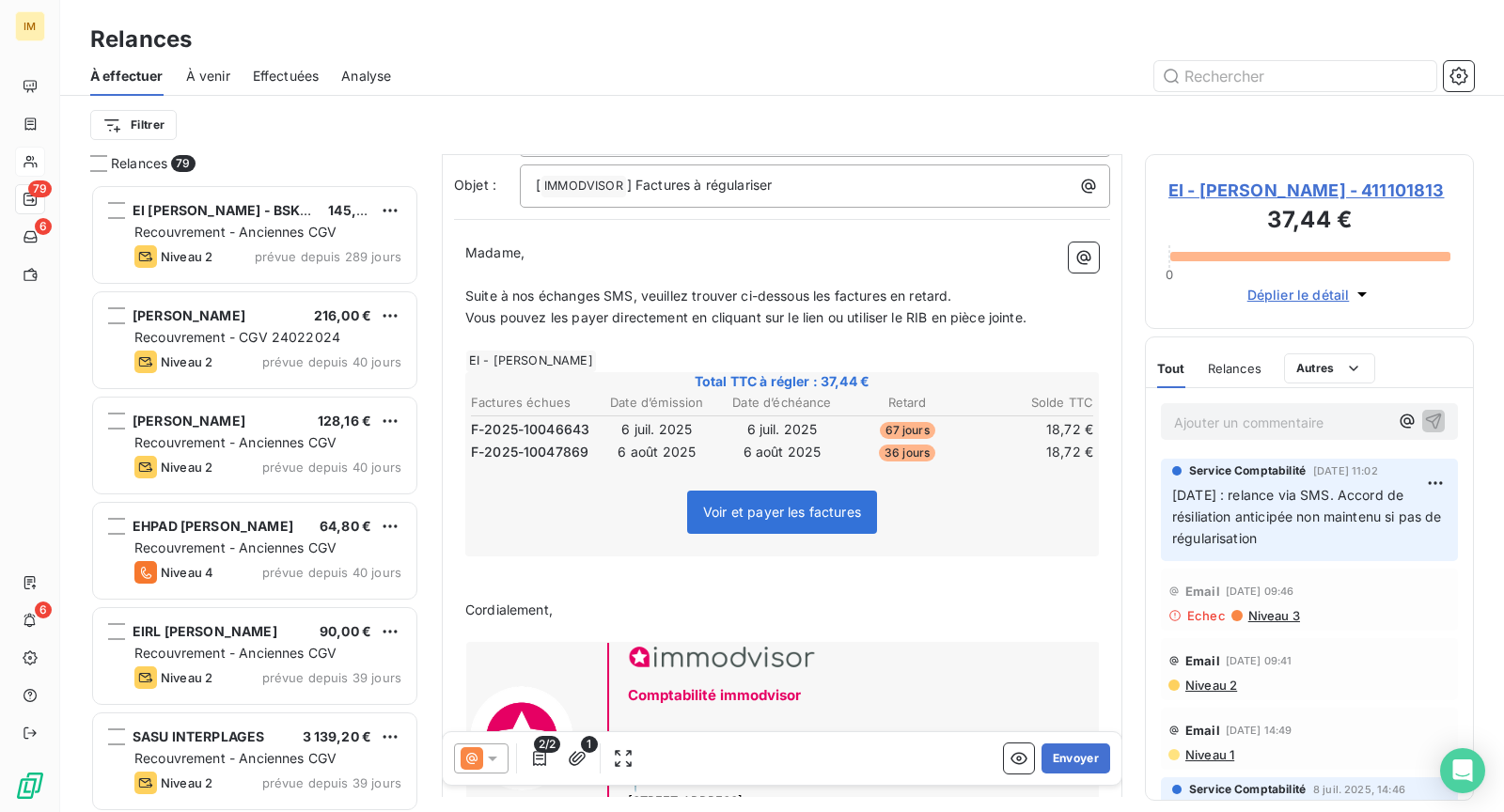
click at [644, 586] on p "﻿" at bounding box center [782, 588] width 634 height 22
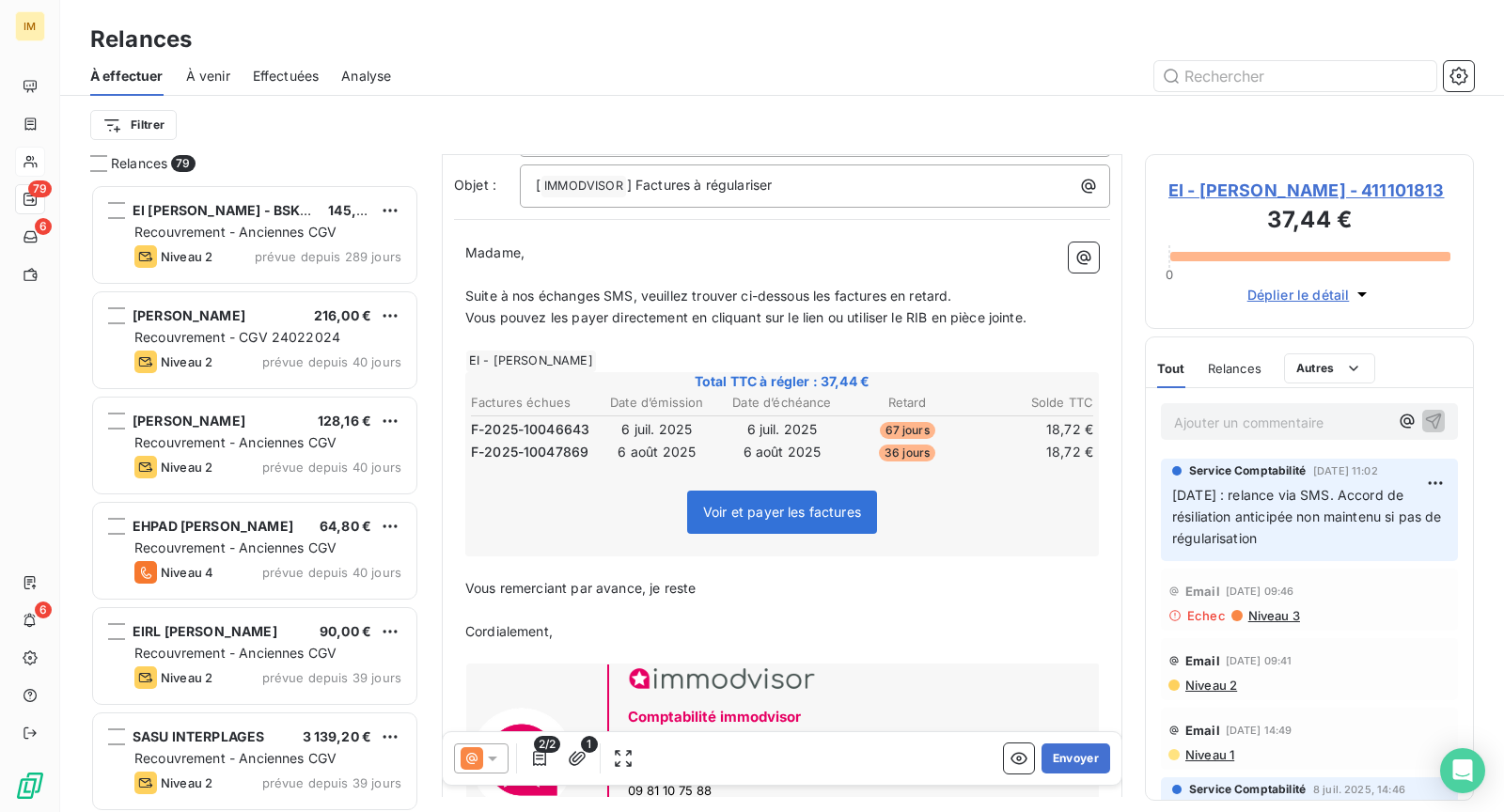
click at [501, 583] on span "Vous remerciant par avance, je reste" at bounding box center [580, 588] width 230 height 16
click at [793, 580] on p "Vous en remerciant par avance, je reste" at bounding box center [782, 588] width 634 height 22
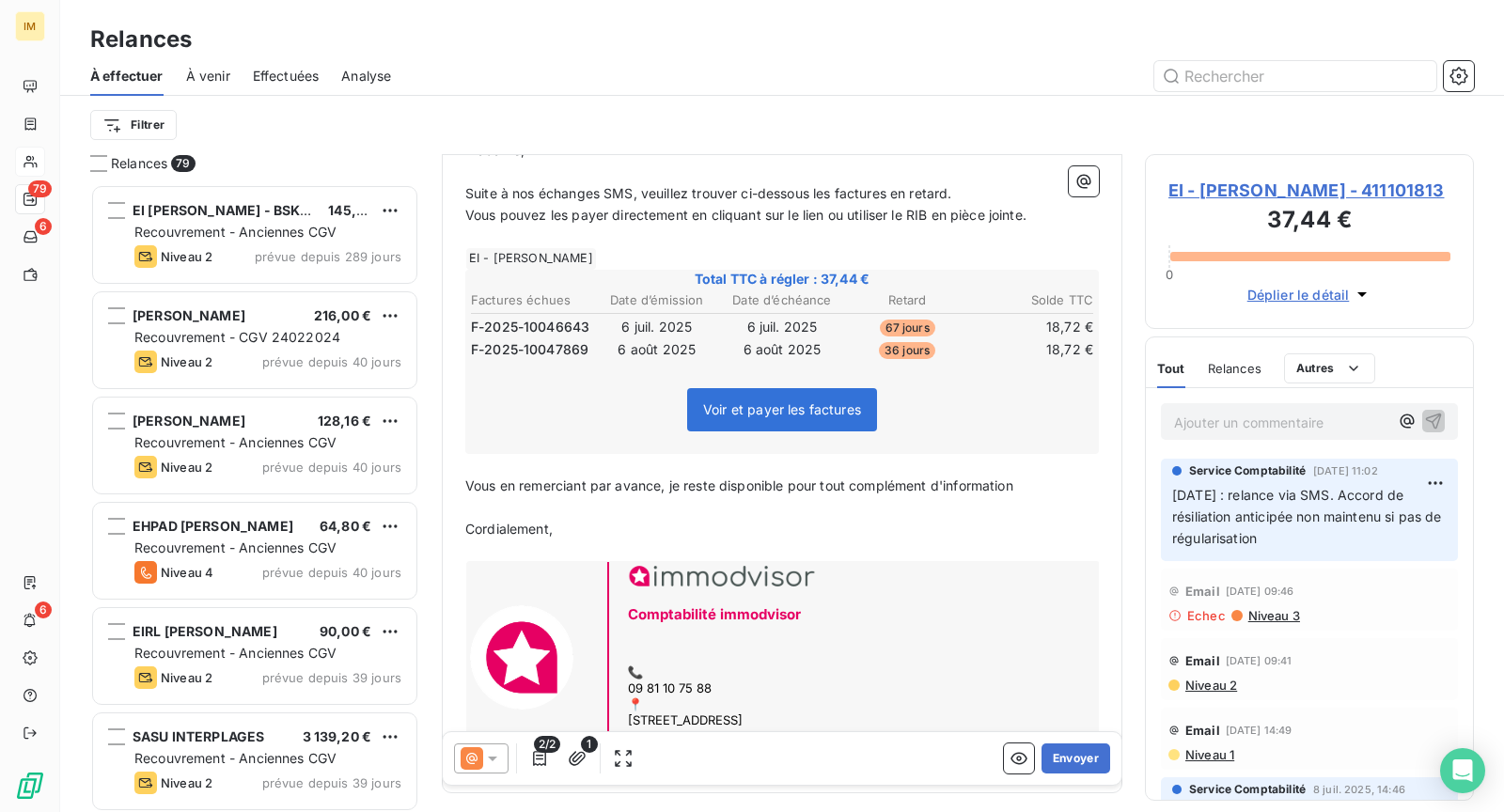
scroll to position [372, 0]
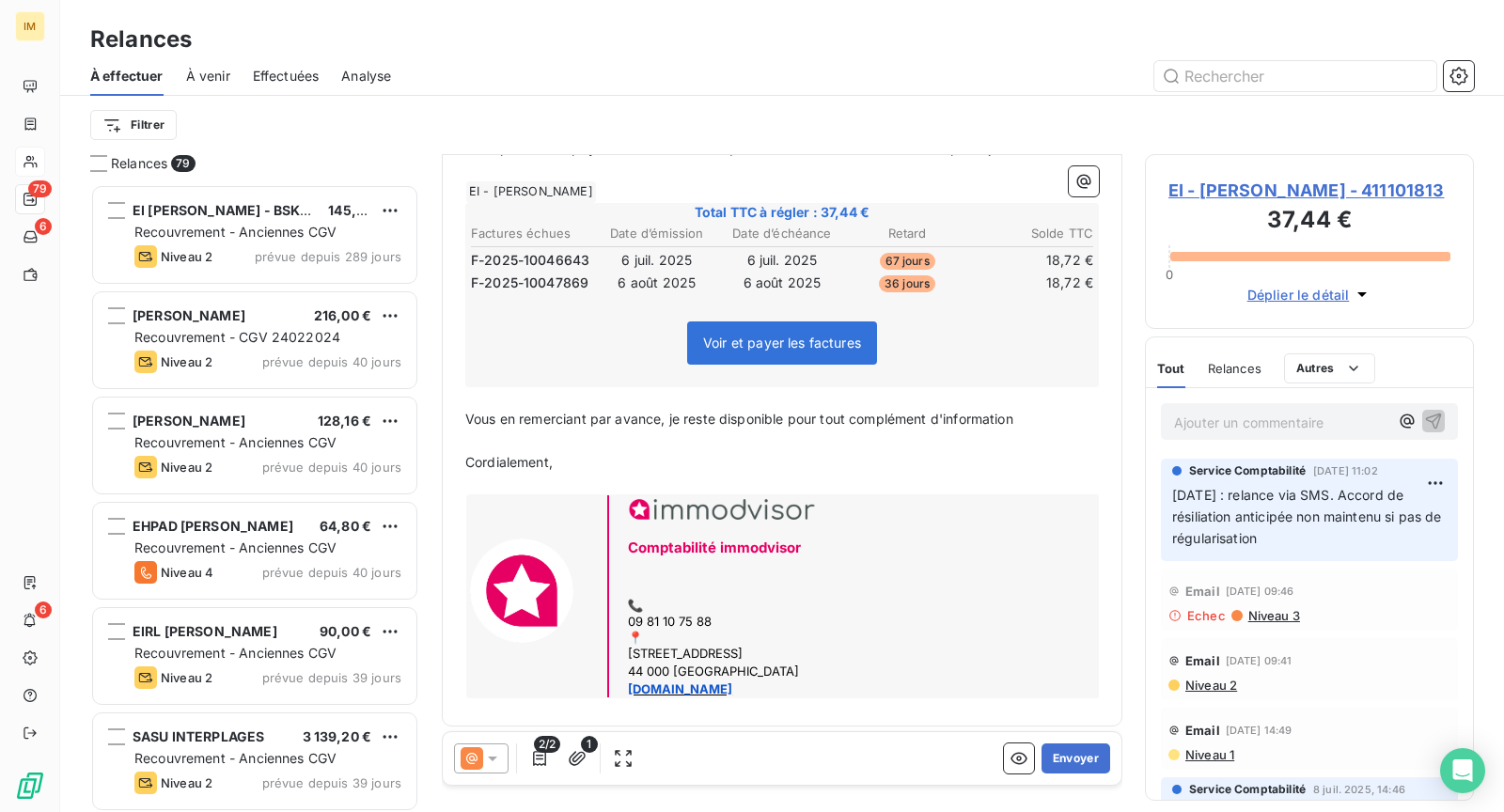
click at [477, 456] on span "Cordialement," at bounding box center [509, 461] width 88 height 16
click at [1072, 757] on button "Envoyer" at bounding box center [1076, 758] width 69 height 30
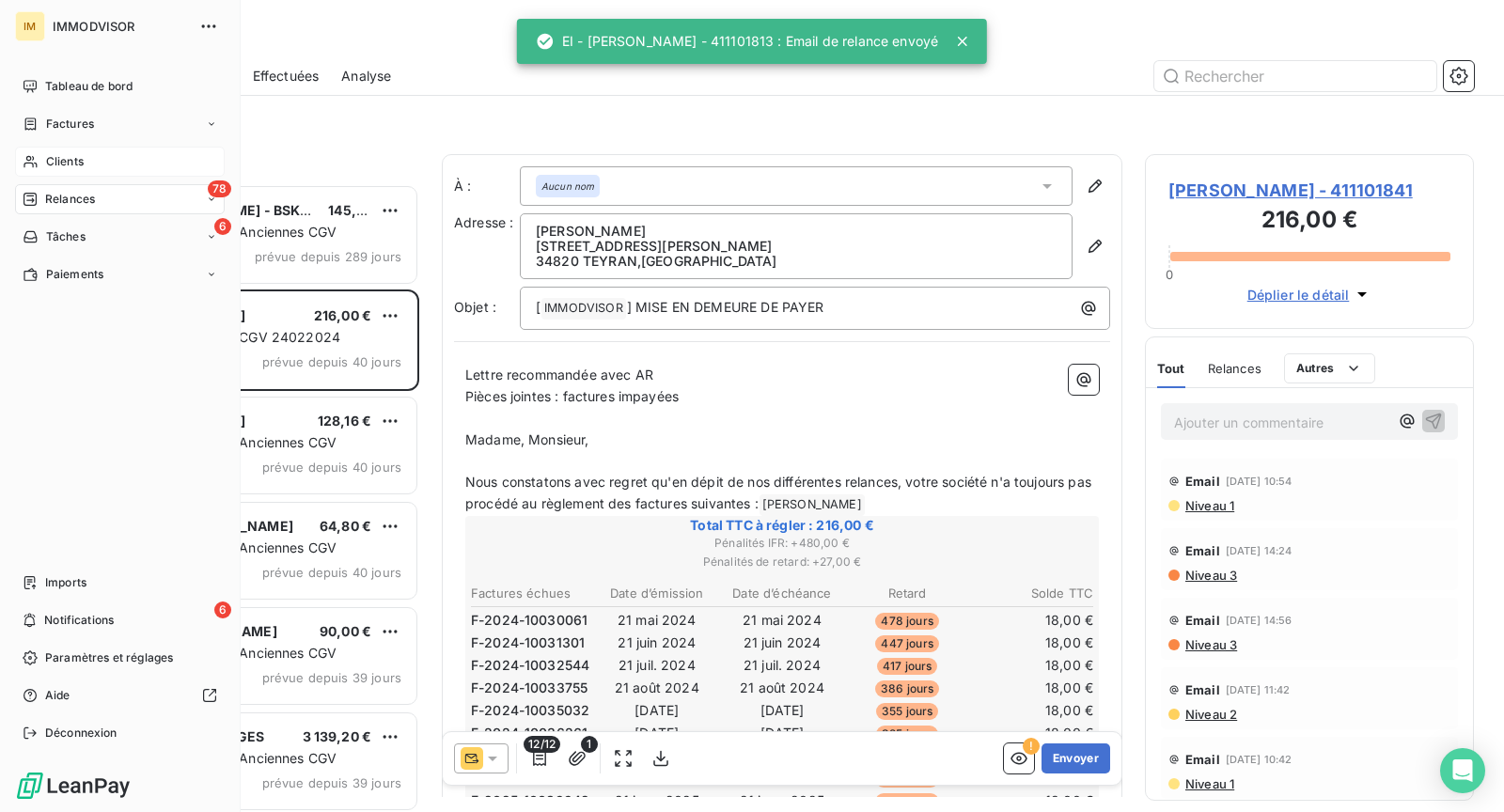
click at [36, 155] on icon at bounding box center [30, 161] width 16 height 15
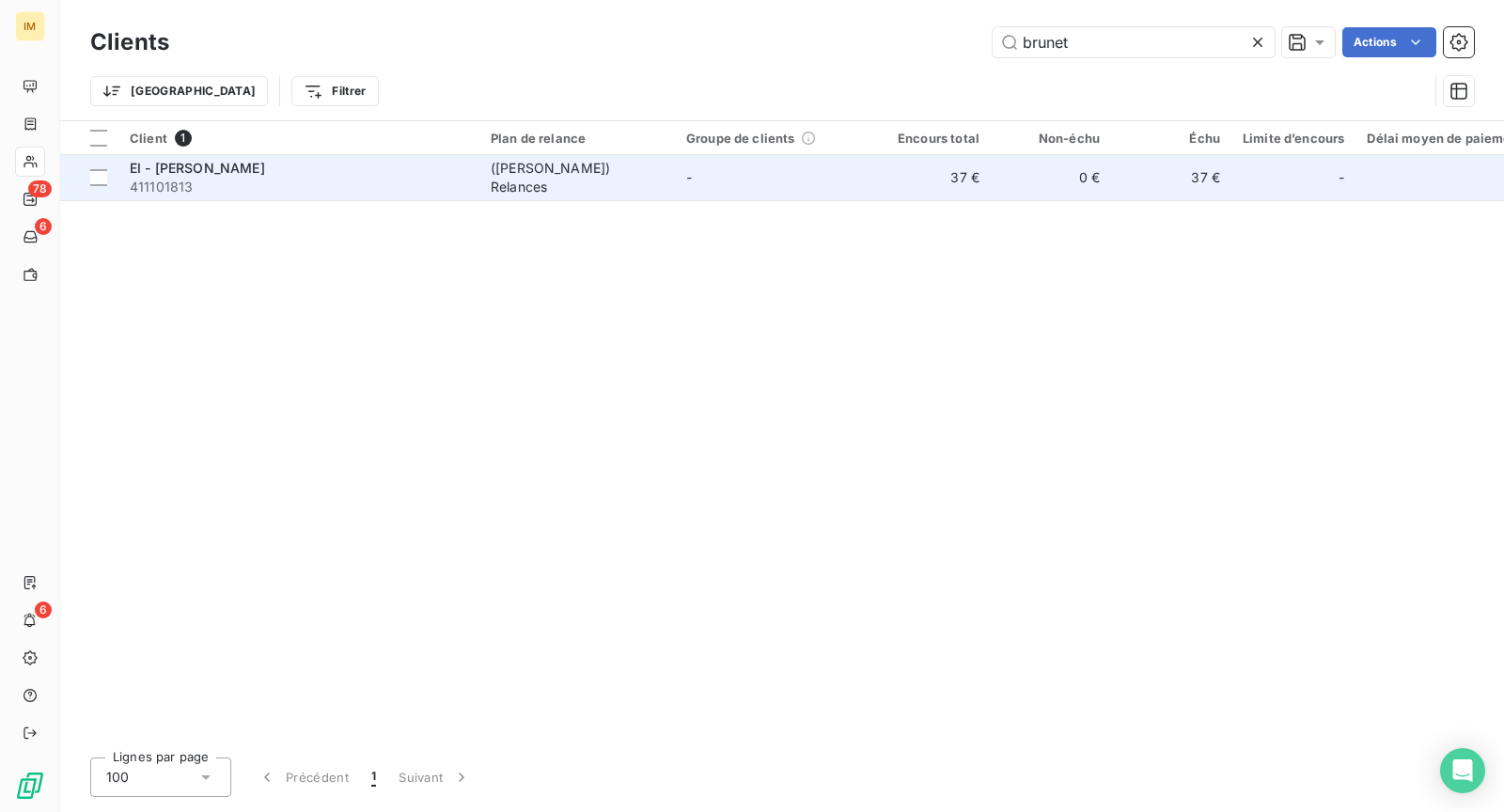
click at [215, 168] on span "EI - [PERSON_NAME]" at bounding box center [196, 167] width 135 height 16
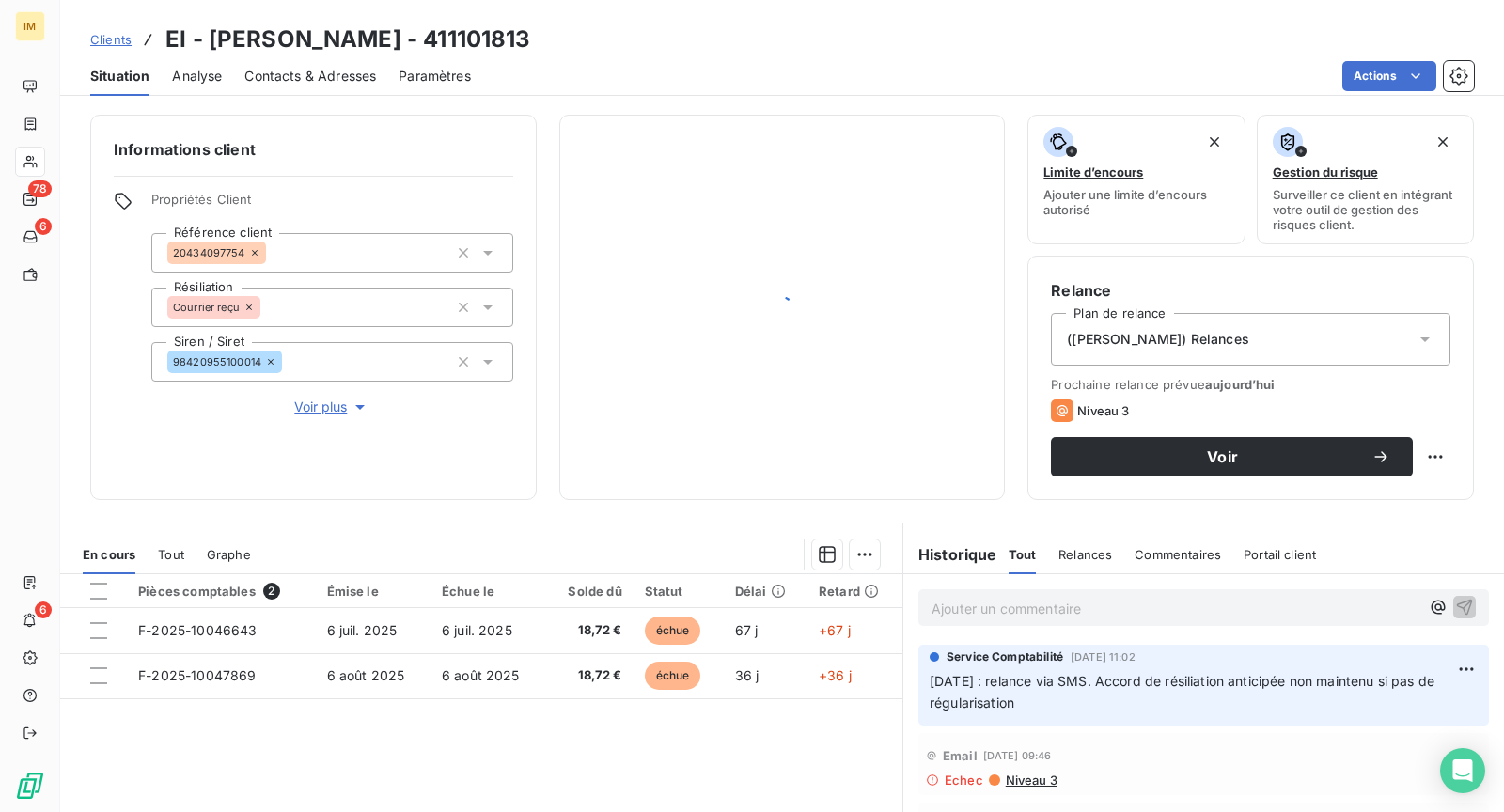
click at [255, 89] on div "Contacts & Adresses" at bounding box center [309, 76] width 131 height 40
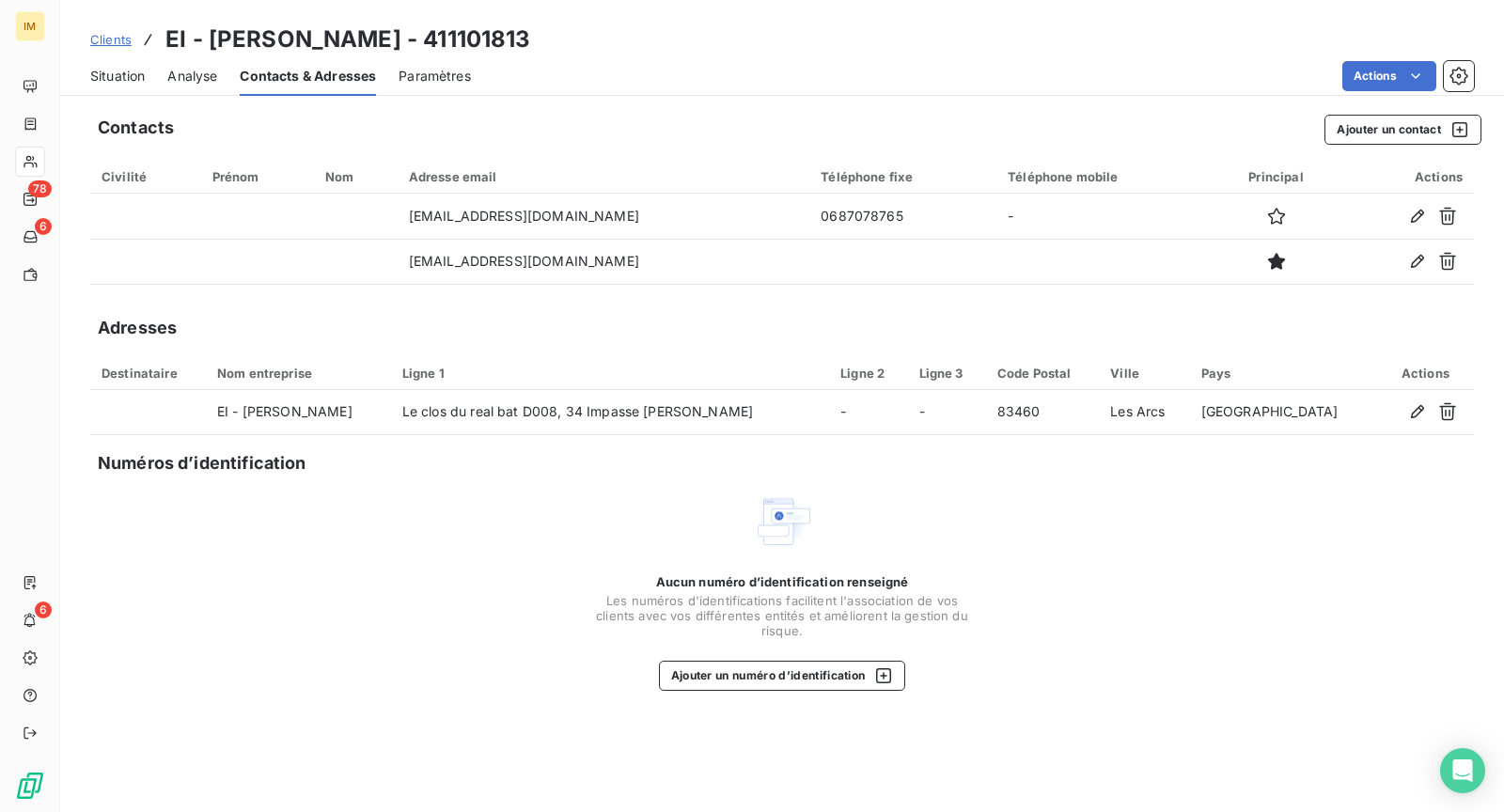
click at [104, 72] on span "Situation" at bounding box center [118, 76] width 55 height 19
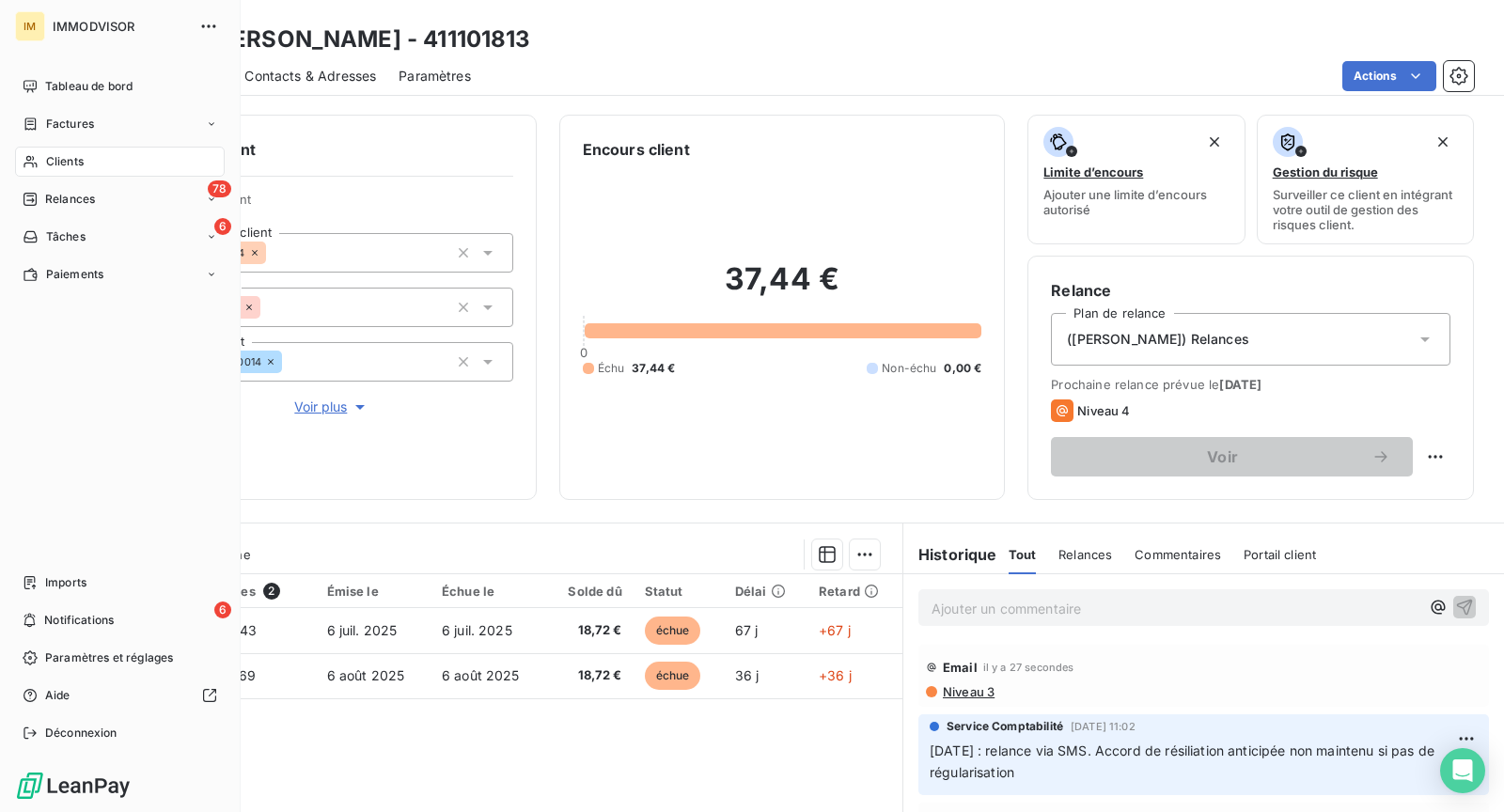
click at [39, 165] on div "Clients" at bounding box center [120, 161] width 209 height 30
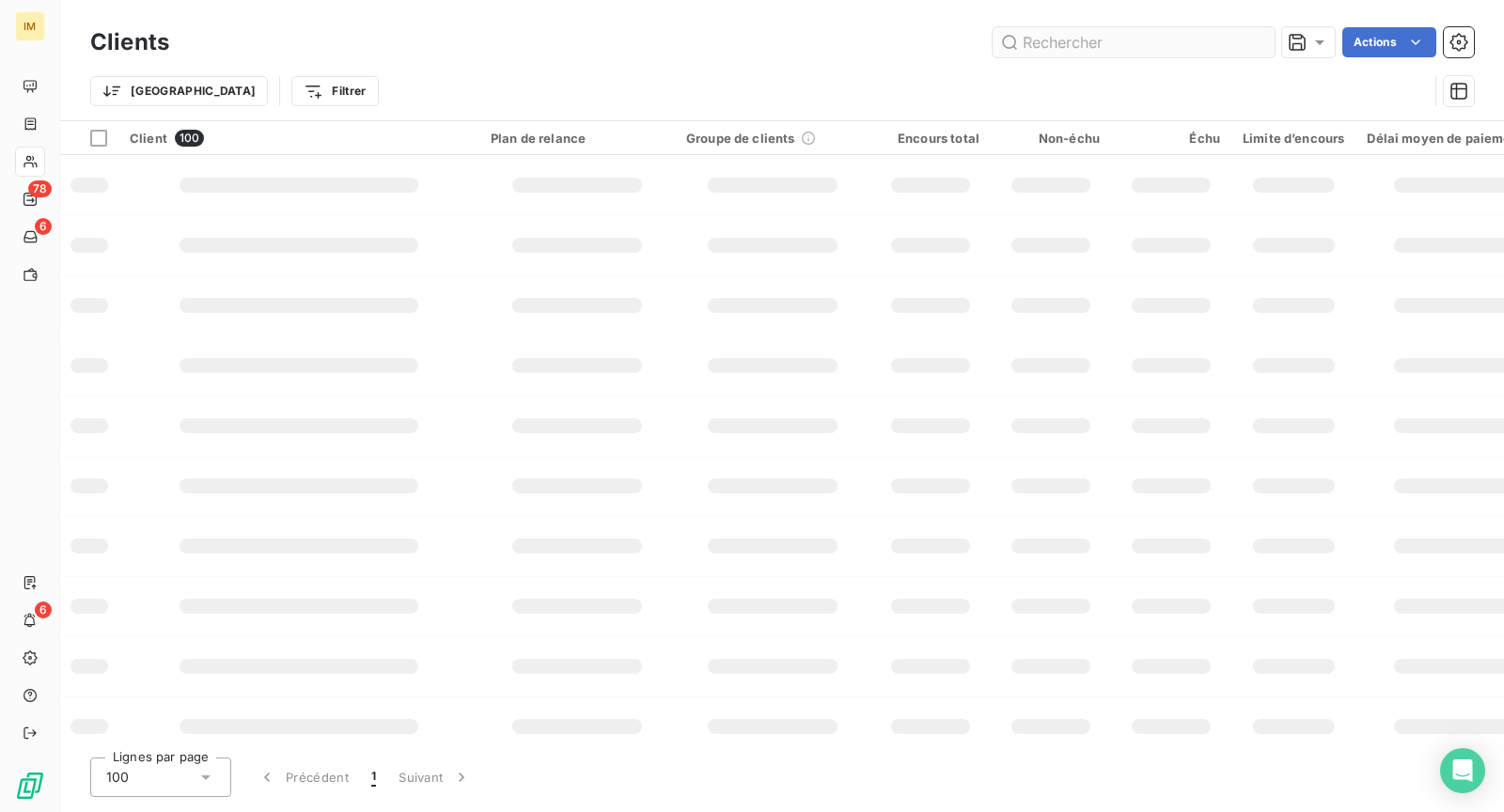
click at [1110, 44] on input "text" at bounding box center [1133, 42] width 282 height 30
click at [1049, 51] on input "text" at bounding box center [1133, 42] width 282 height 30
click at [1076, 43] on input "text" at bounding box center [1133, 42] width 282 height 30
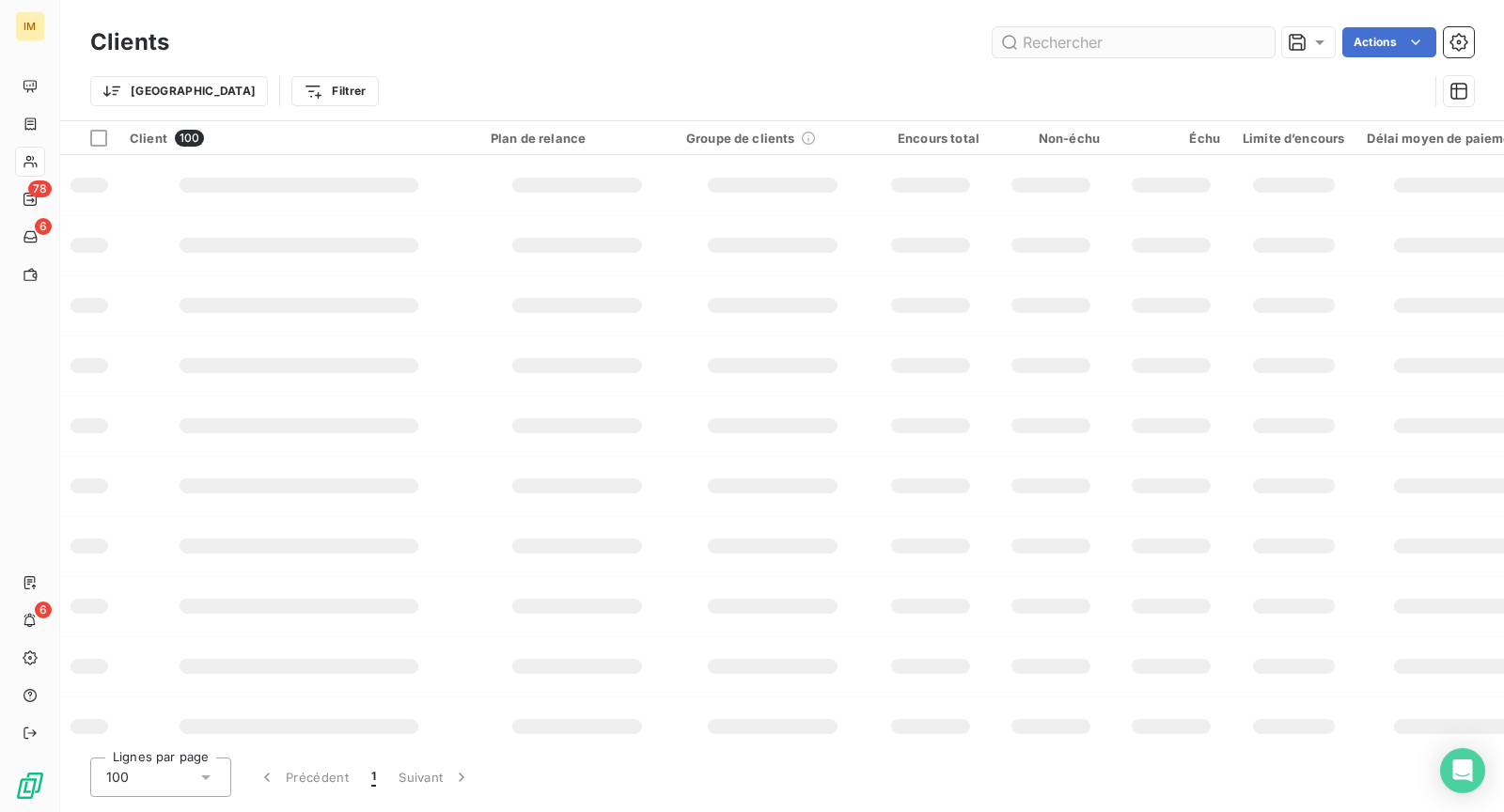
click at [1076, 43] on input "text" at bounding box center [1133, 42] width 282 height 30
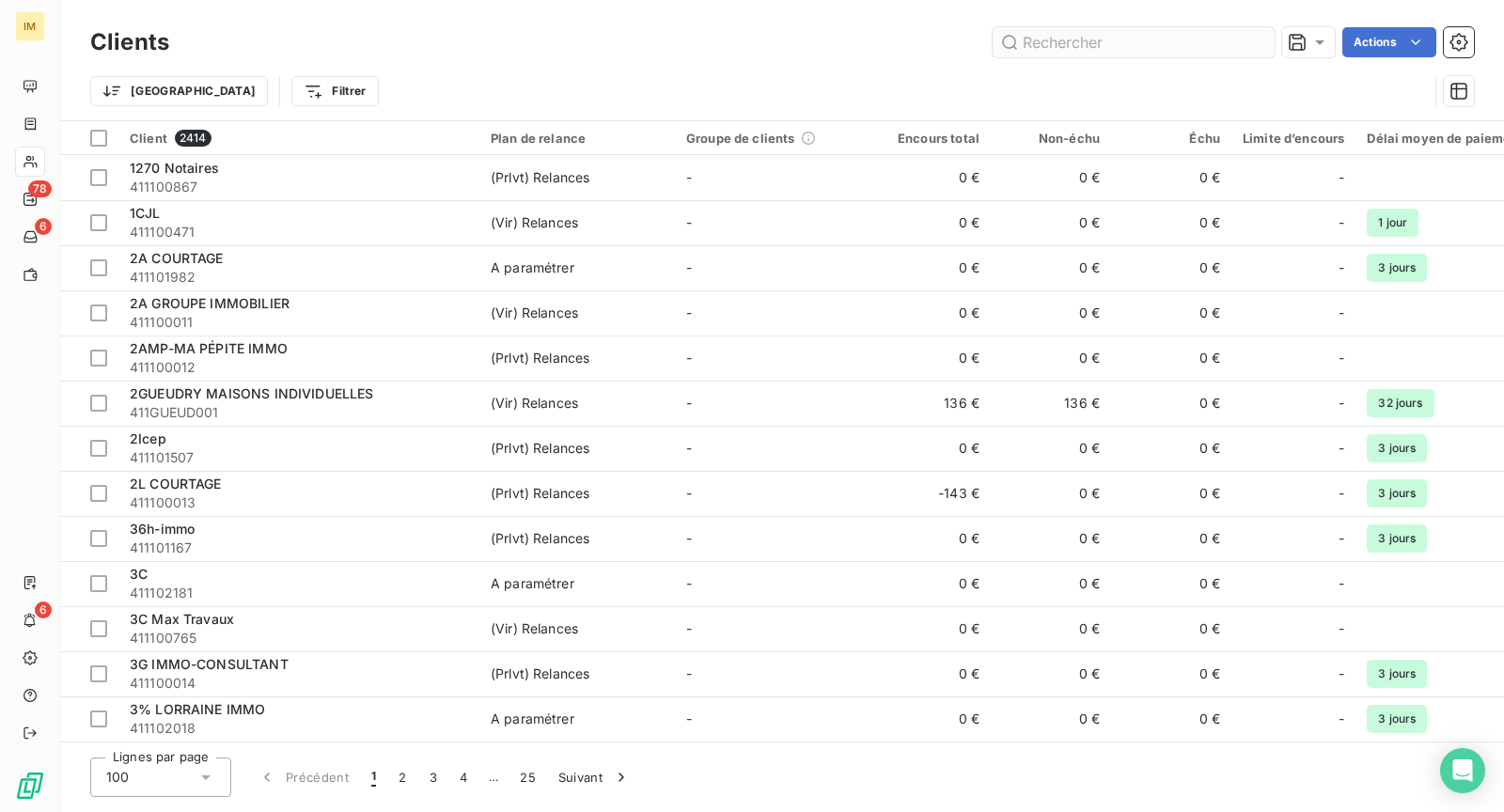
click at [1052, 42] on input "text" at bounding box center [1133, 42] width 282 height 30
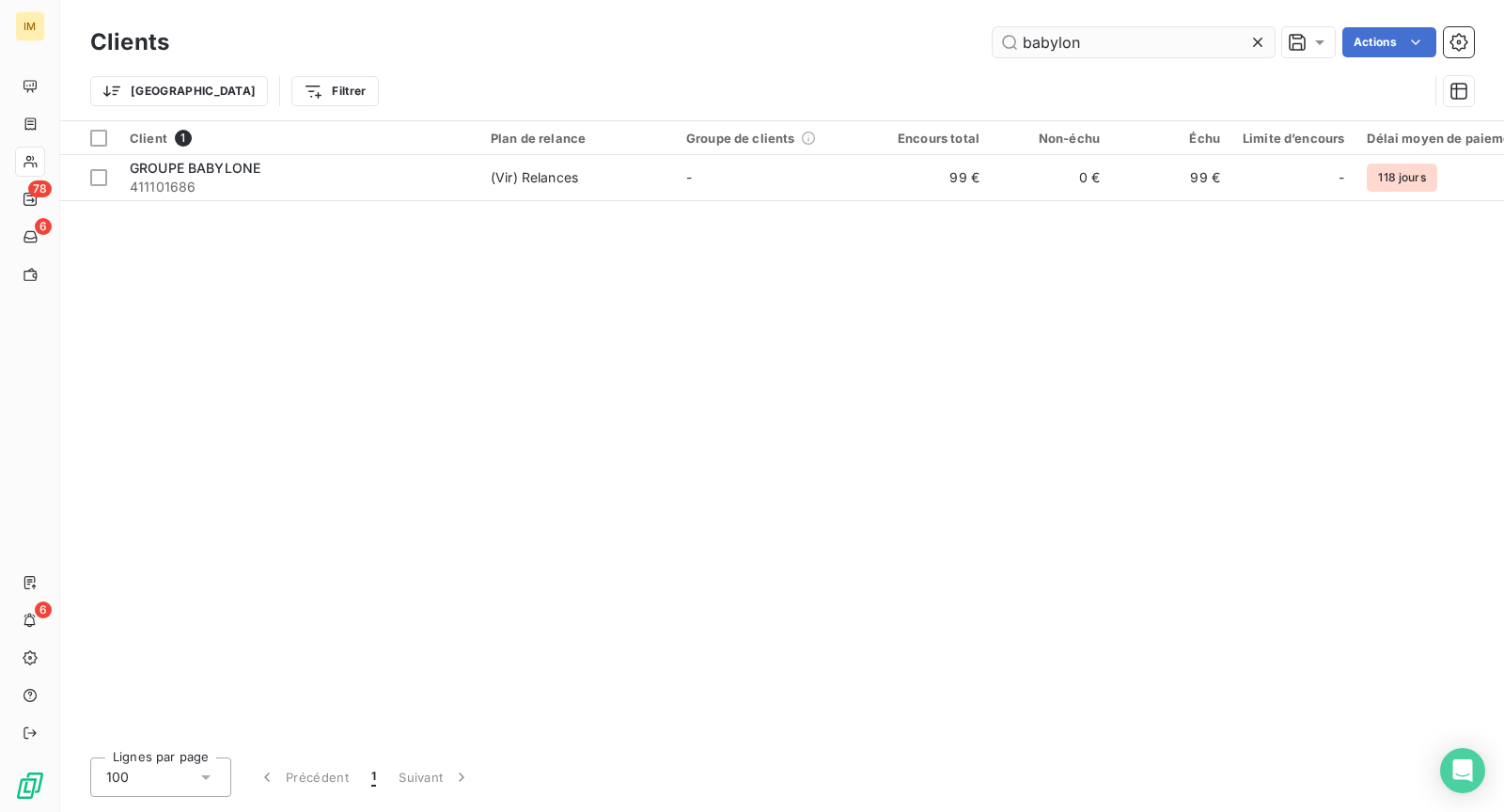
click at [1062, 45] on input "babylon" at bounding box center [1133, 42] width 282 height 30
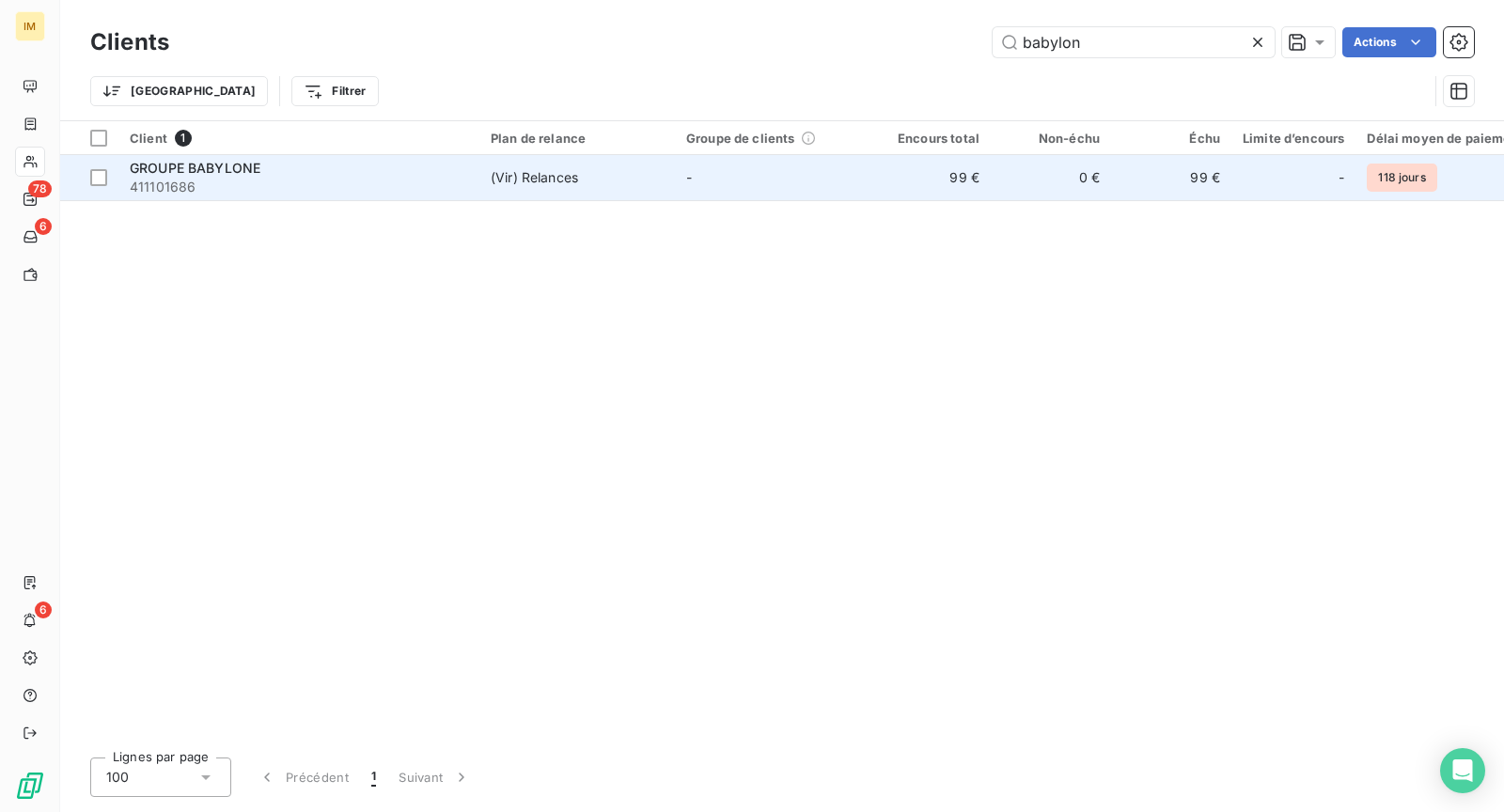
type input "babylon"
click at [678, 165] on td "-" at bounding box center [772, 177] width 195 height 45
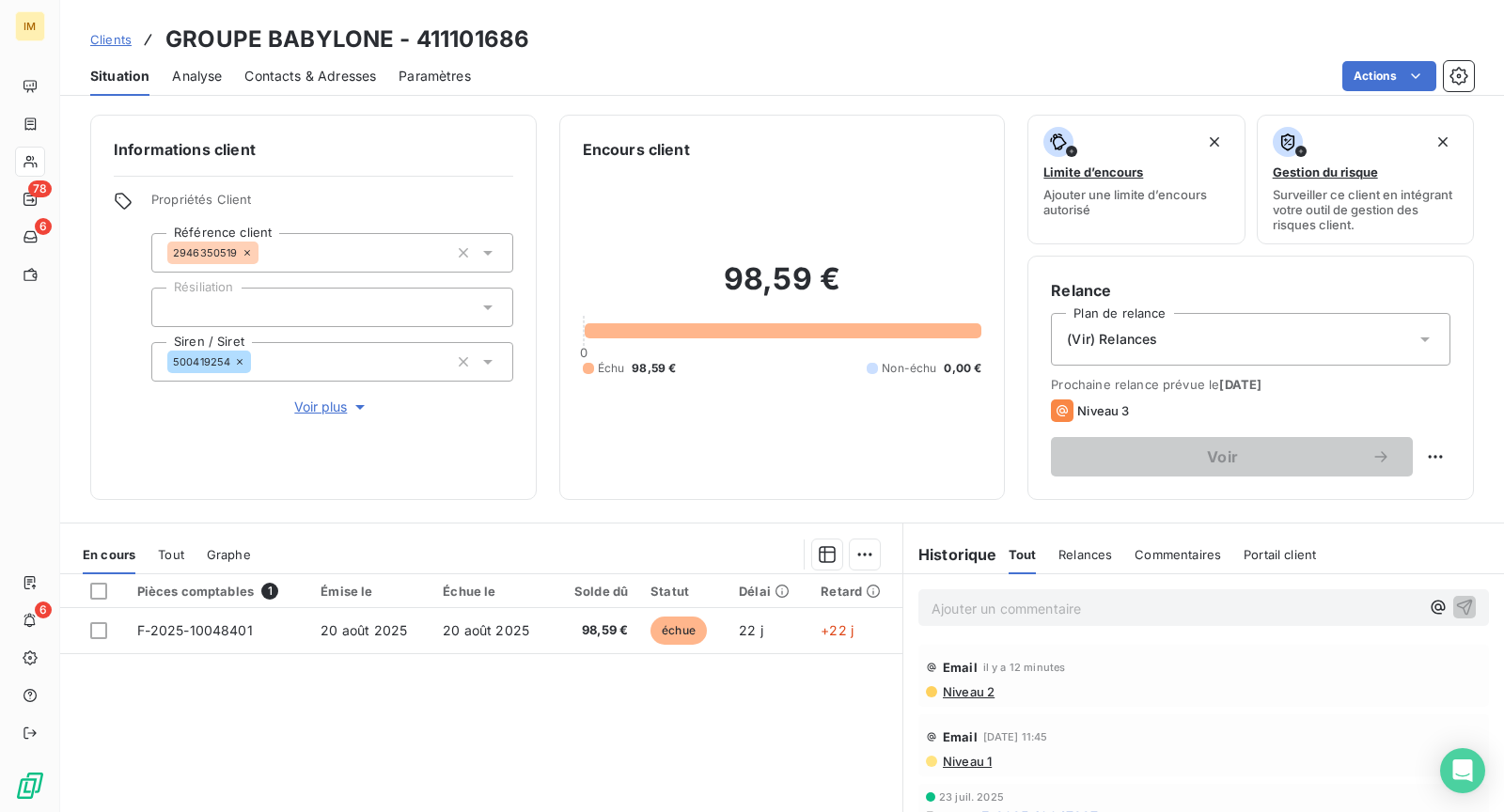
click at [315, 80] on span "Contacts & Adresses" at bounding box center [309, 76] width 131 height 19
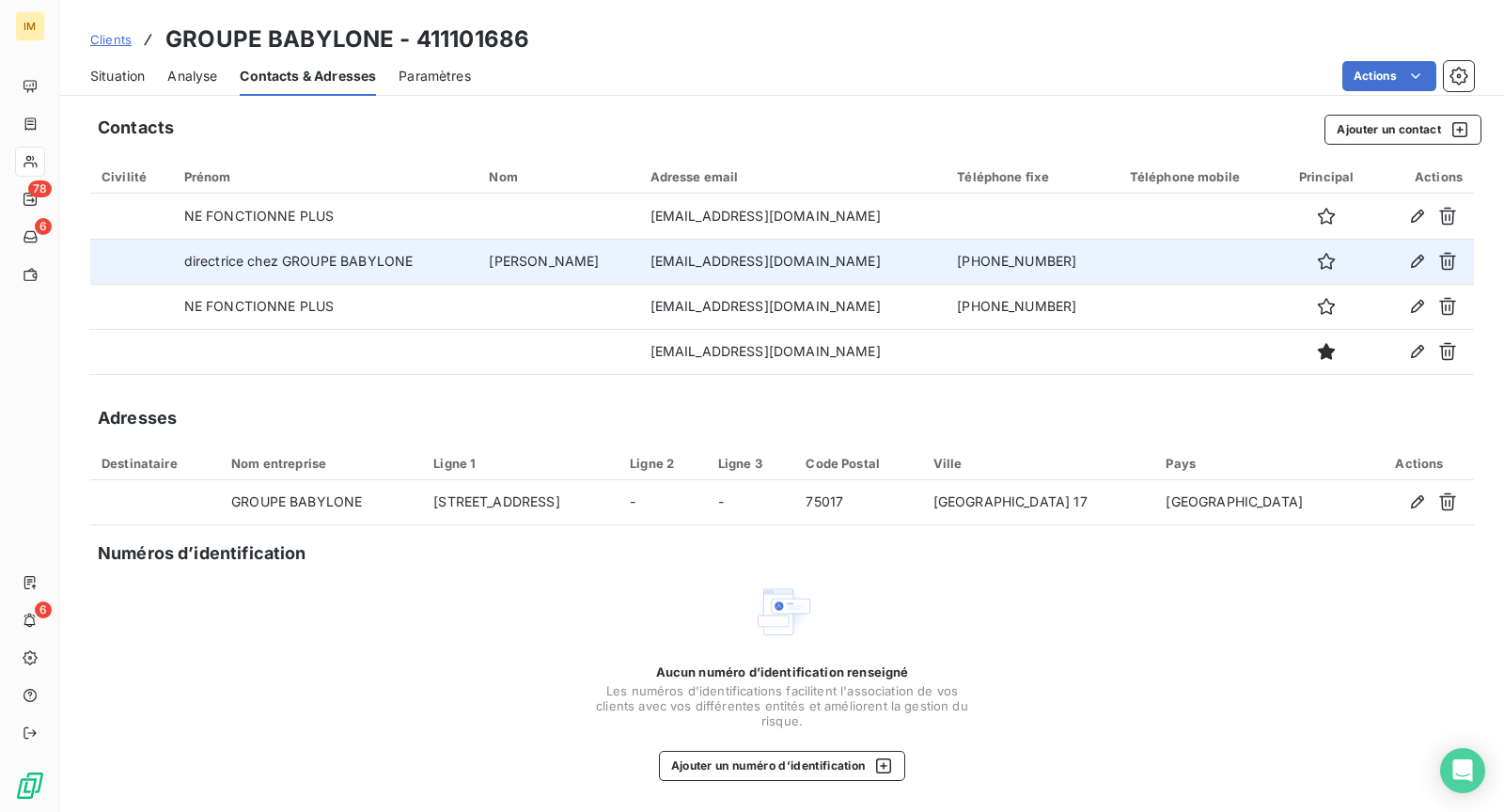
copy td "[EMAIL_ADDRESS][DOMAIN_NAME]"
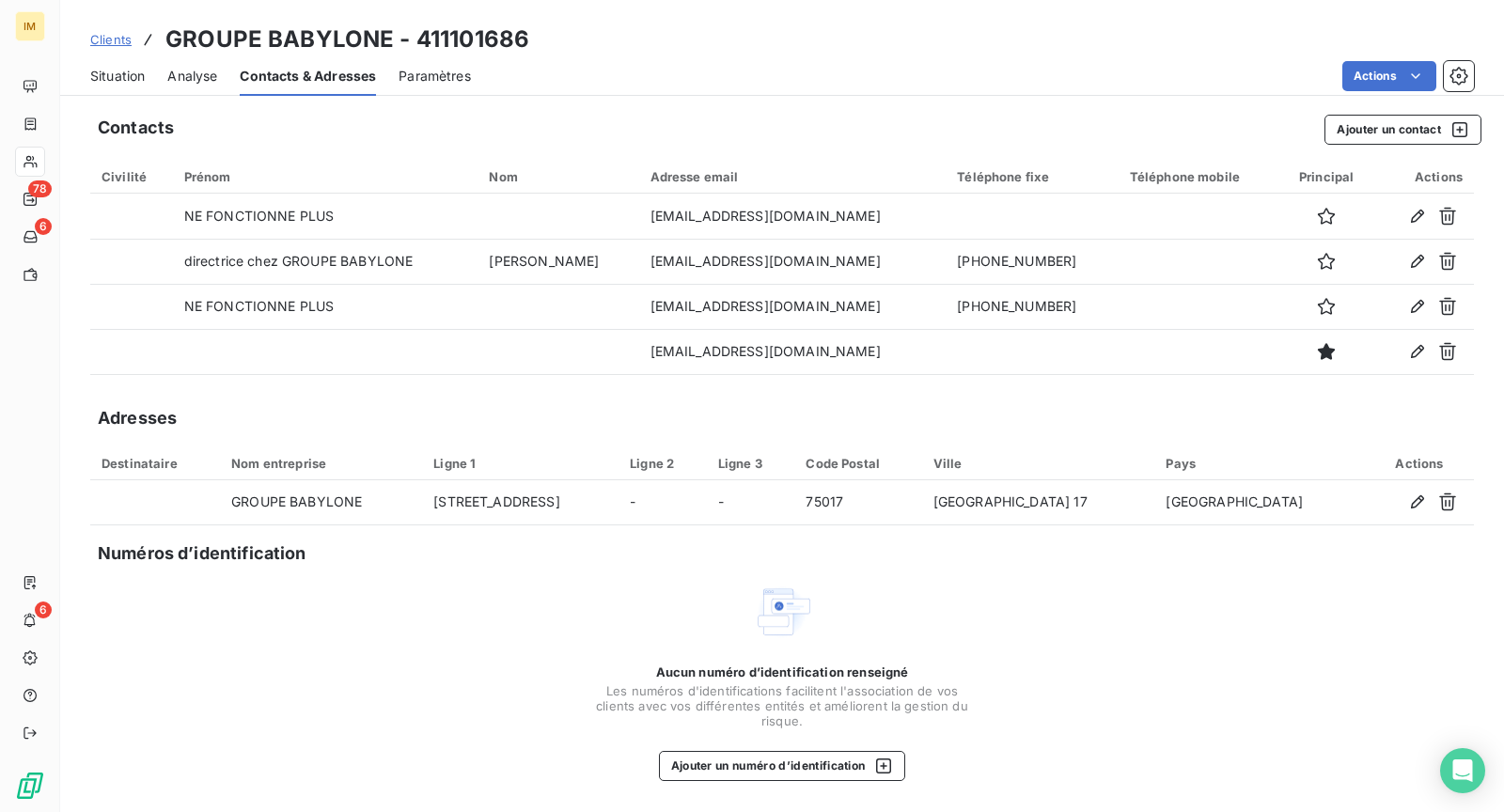
drag, startPoint x: 899, startPoint y: 265, endPoint x: 516, endPoint y: 462, distance: 430.7
click at [529, 453] on div "Contacts Ajouter un contact Civilité Prénom Nom Adresse email Téléphone fixe Té…" at bounding box center [782, 457] width 1444 height 708
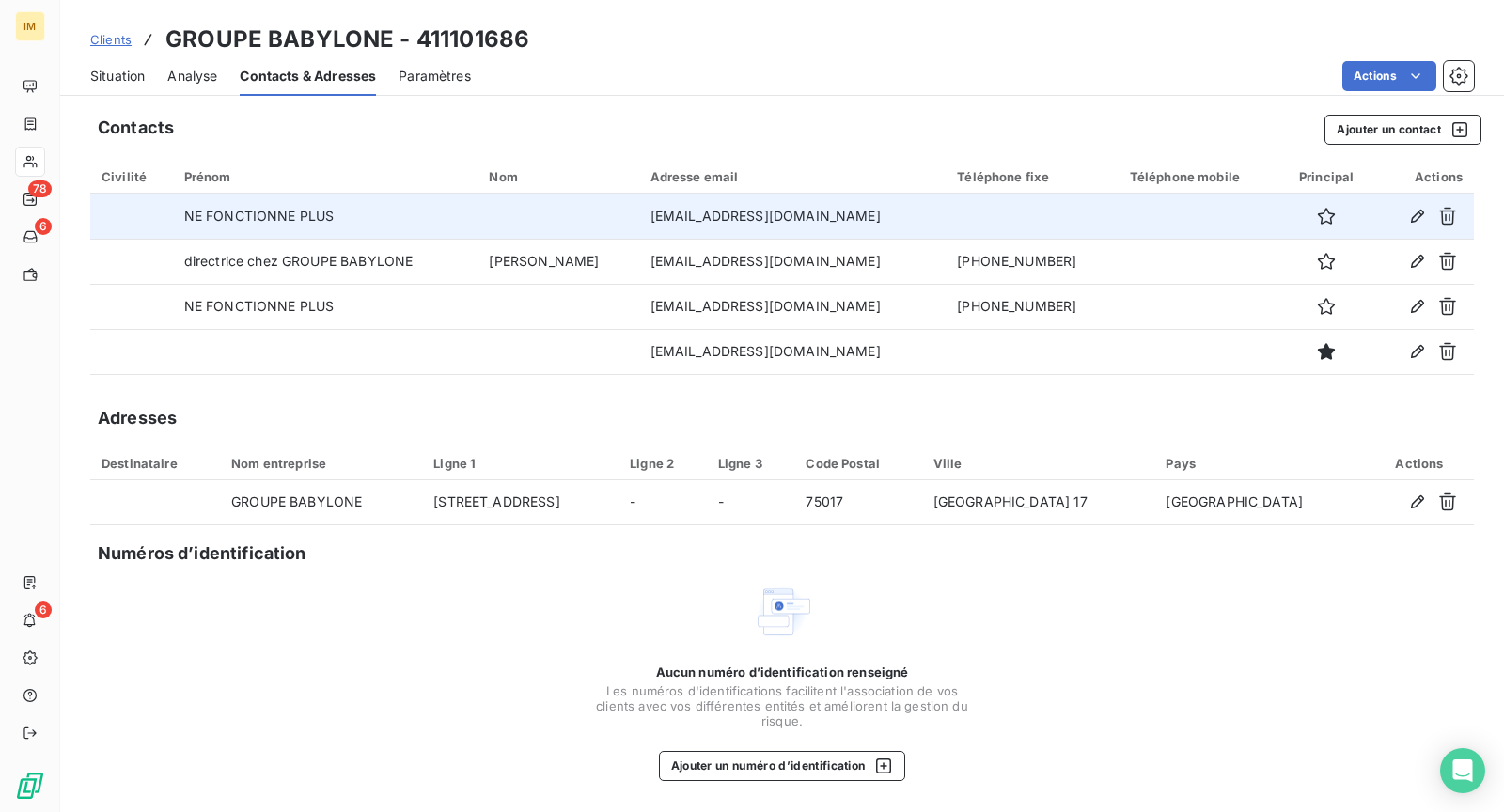
copy td "[EMAIL_ADDRESS][DOMAIN_NAME]"
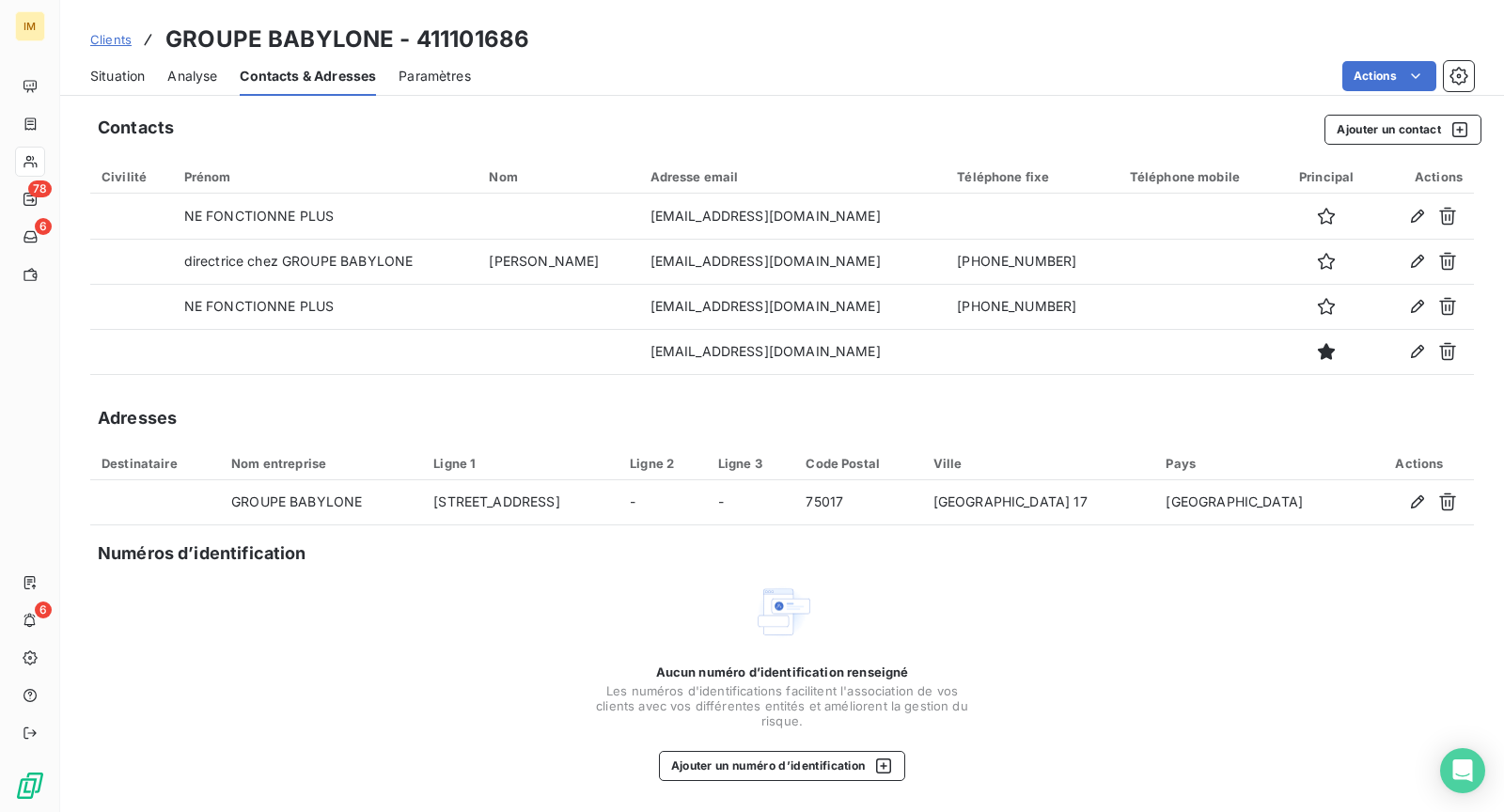
drag, startPoint x: 882, startPoint y: 215, endPoint x: 531, endPoint y: 183, distance: 352.5
click at [683, 84] on div "Clients GROUPE BABYLONE - 411101686 Situation Analyse Contacts & Adresses Param…" at bounding box center [782, 406] width 1444 height 812
click at [123, 76] on span "Situation" at bounding box center [118, 76] width 55 height 19
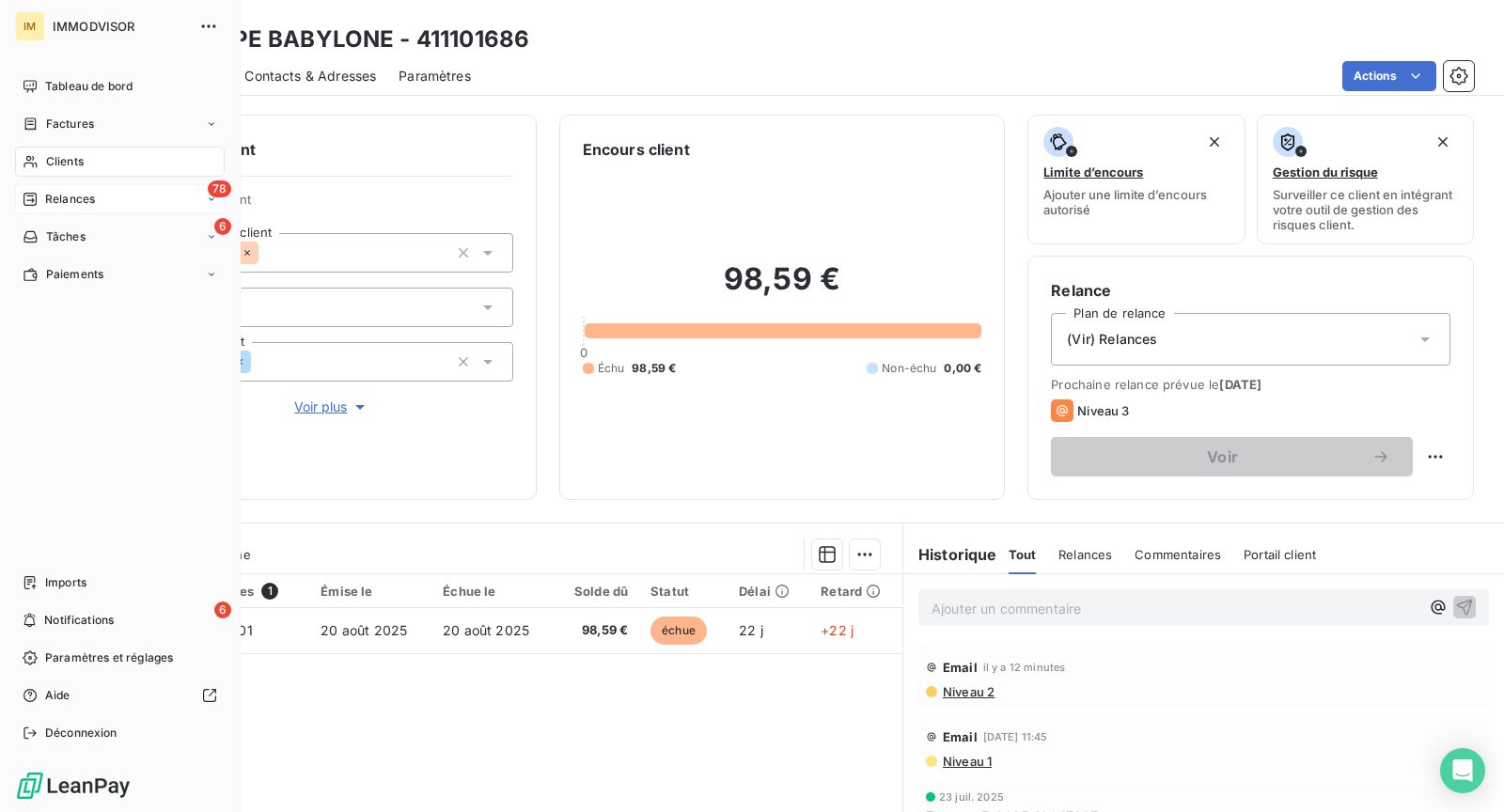
drag, startPoint x: 38, startPoint y: 157, endPoint x: 93, endPoint y: 188, distance: 63.1
click at [38, 157] on icon at bounding box center [30, 161] width 16 height 15
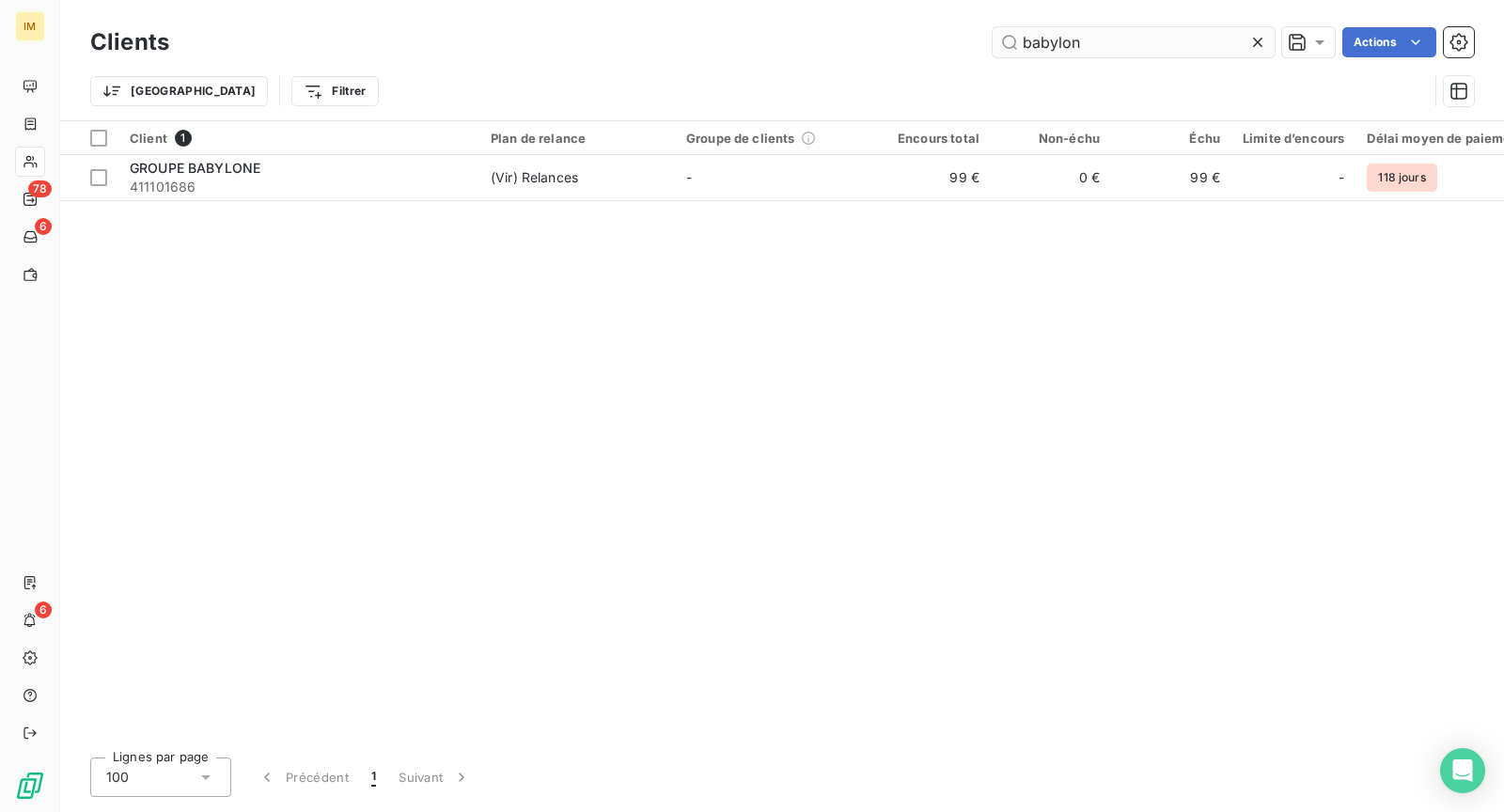
click at [1136, 41] on input "babylon" at bounding box center [1133, 42] width 282 height 30
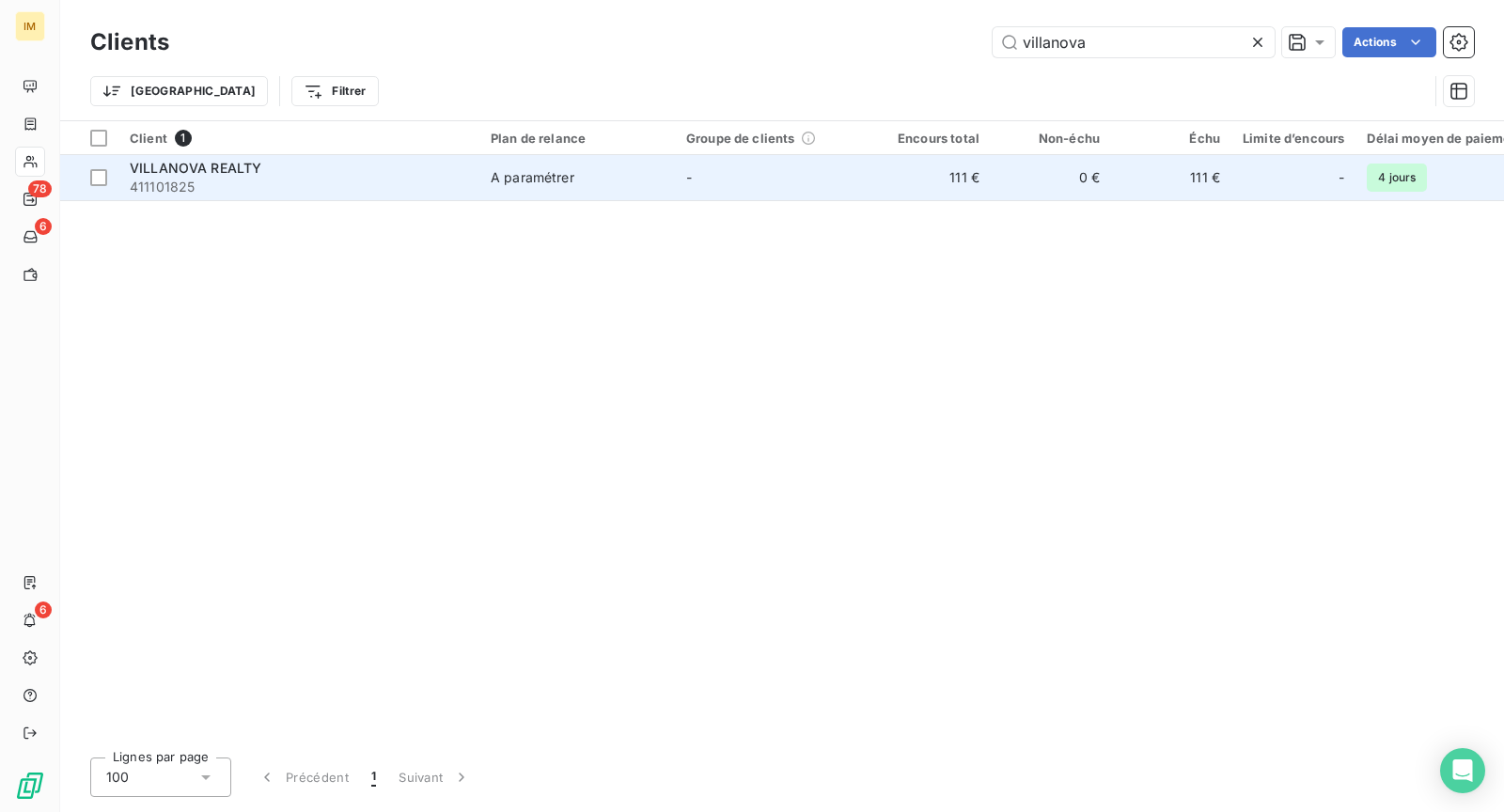
type input "villanova"
click at [444, 191] on span "411101825" at bounding box center [298, 187] width 339 height 19
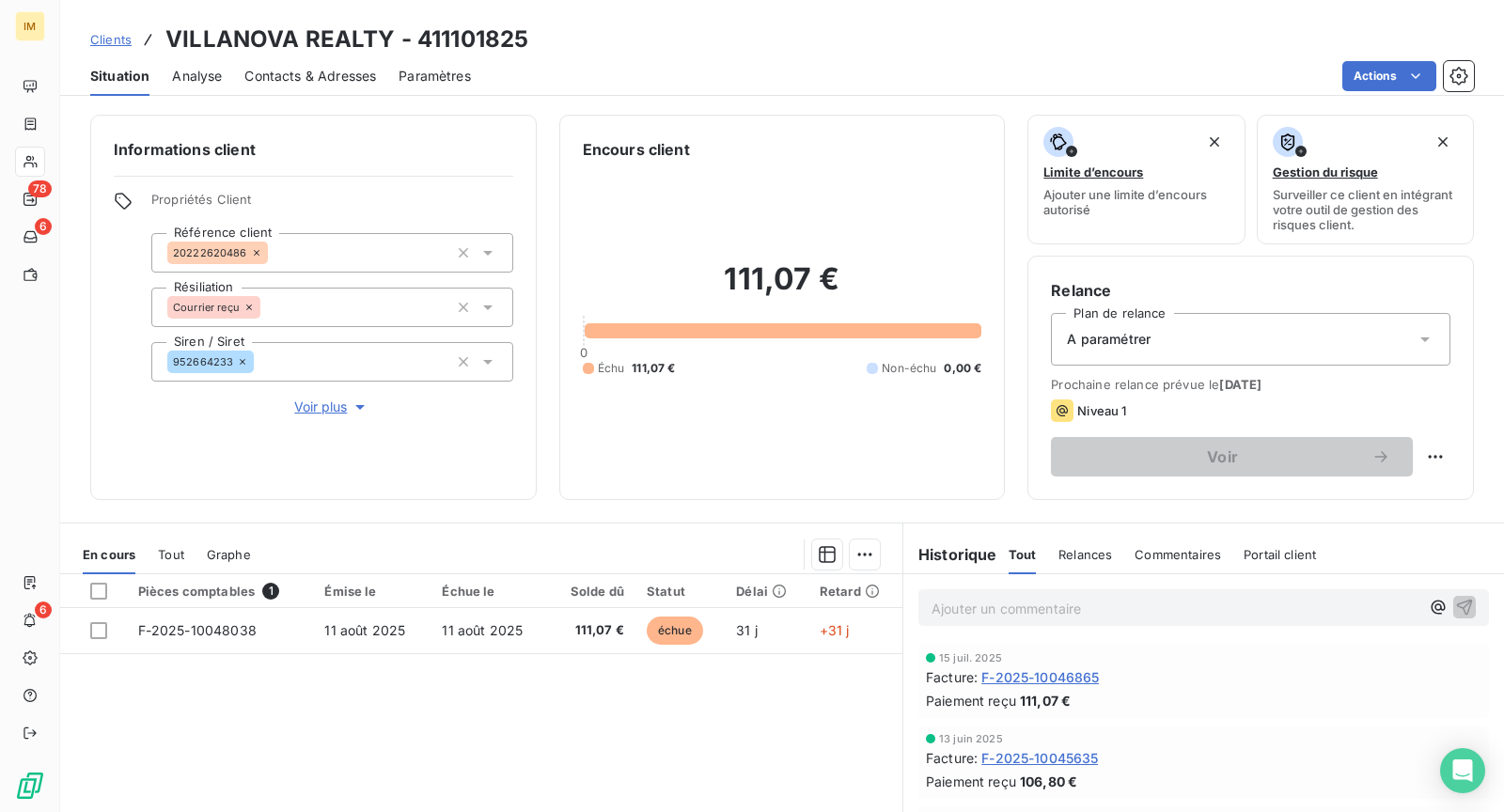
click at [1085, 611] on p "Ajouter un commentaire ﻿" at bounding box center [1175, 608] width 488 height 24
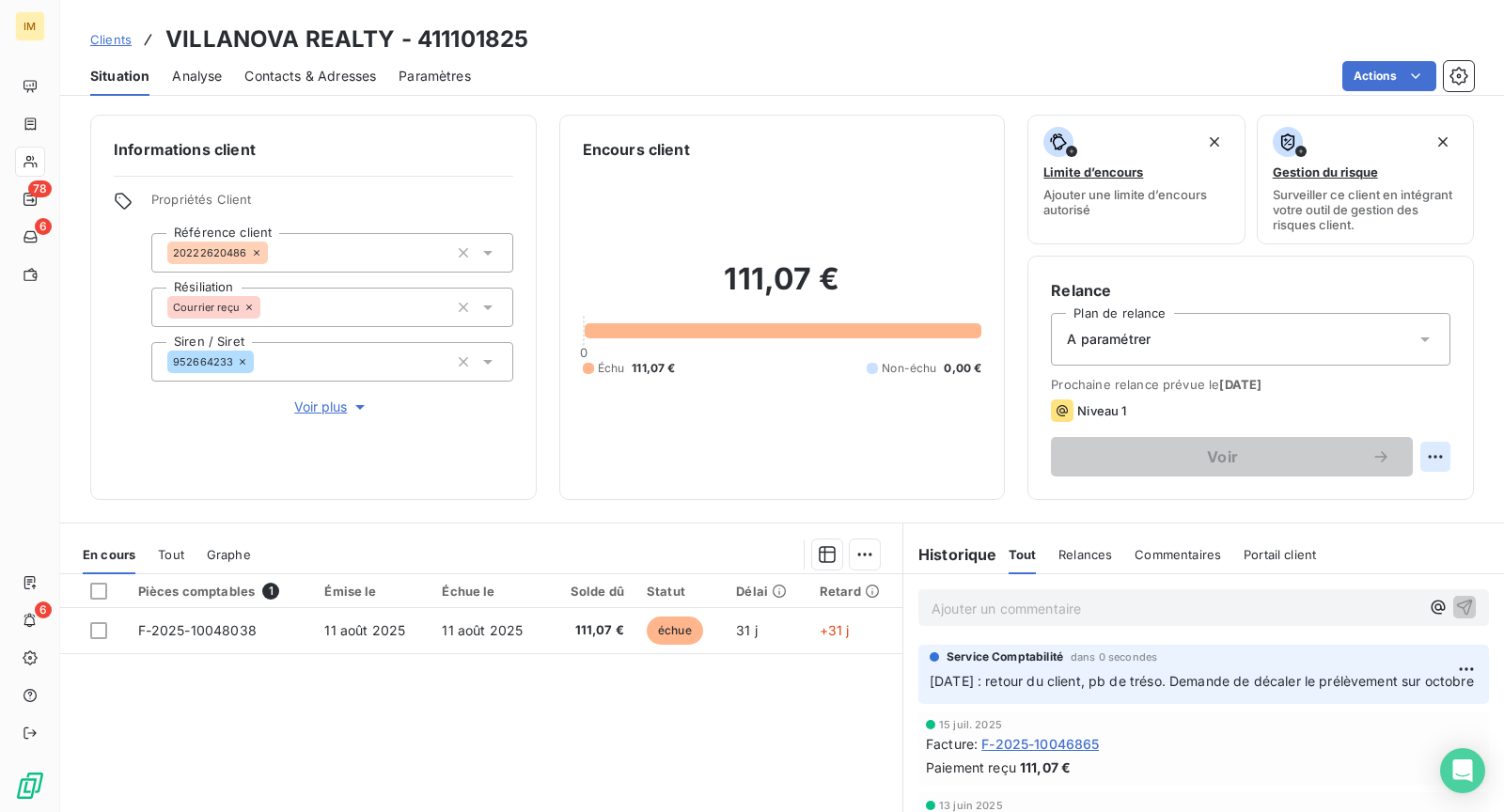
click at [1422, 449] on html "IM 78 6 6 Clients VILLANOVA REALTY - 411101825 Situation Analyse Contacts & Adr…" at bounding box center [752, 406] width 1504 height 812
click at [1388, 509] on div "Replanifier cette action" at bounding box center [1343, 496] width 168 height 30
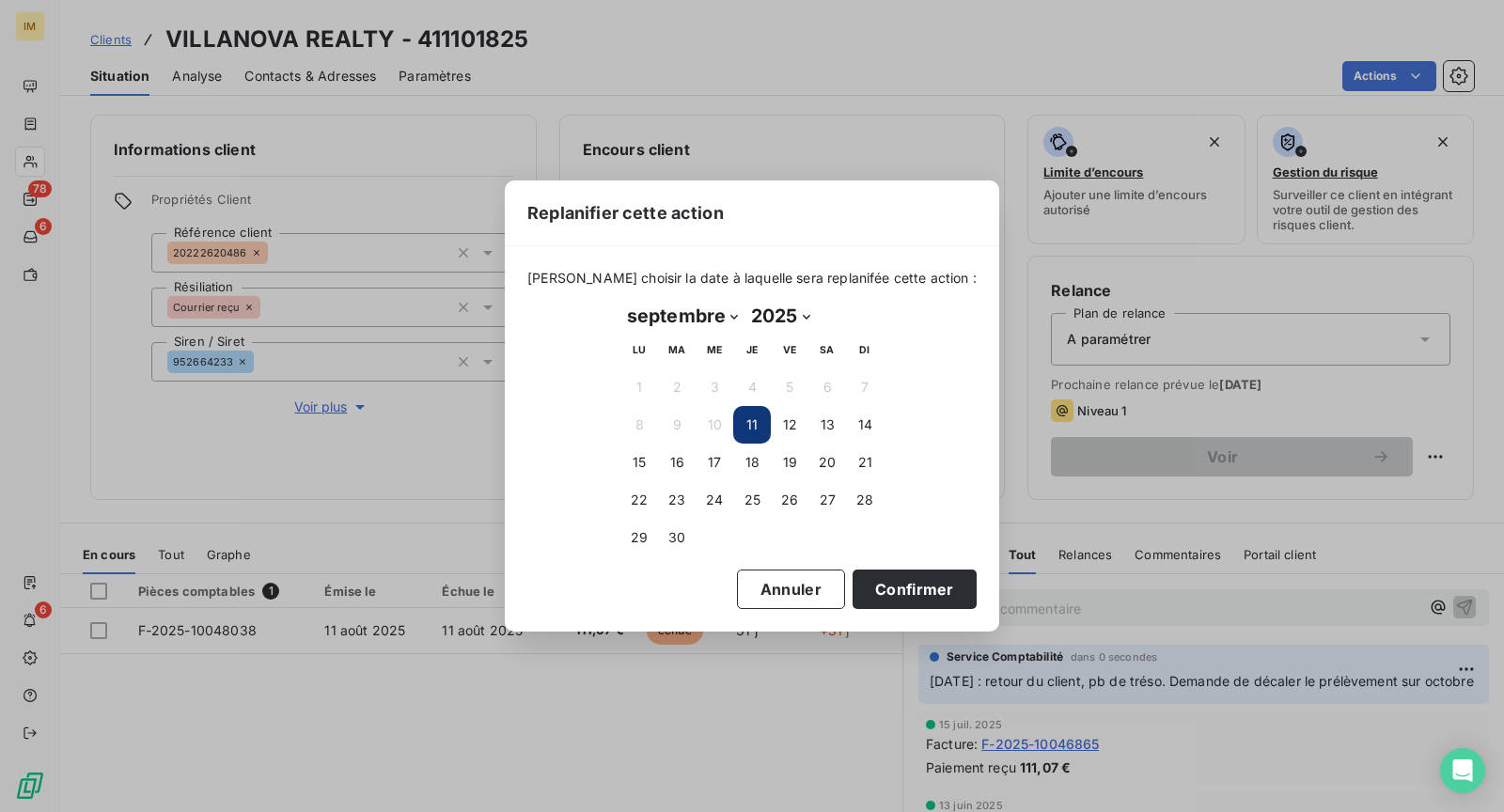
click at [735, 310] on select "janvier février mars avril mai juin juillet août septembre octobre novembre déc…" at bounding box center [683, 316] width 125 height 30
select select "9"
click at [621, 301] on select "janvier février mars avril mai juin juillet août septembre octobre novembre déc…" at bounding box center [683, 316] width 125 height 30
click at [643, 433] on button "6" at bounding box center [640, 424] width 38 height 38
click at [922, 596] on button "Confirmer" at bounding box center [915, 589] width 125 height 40
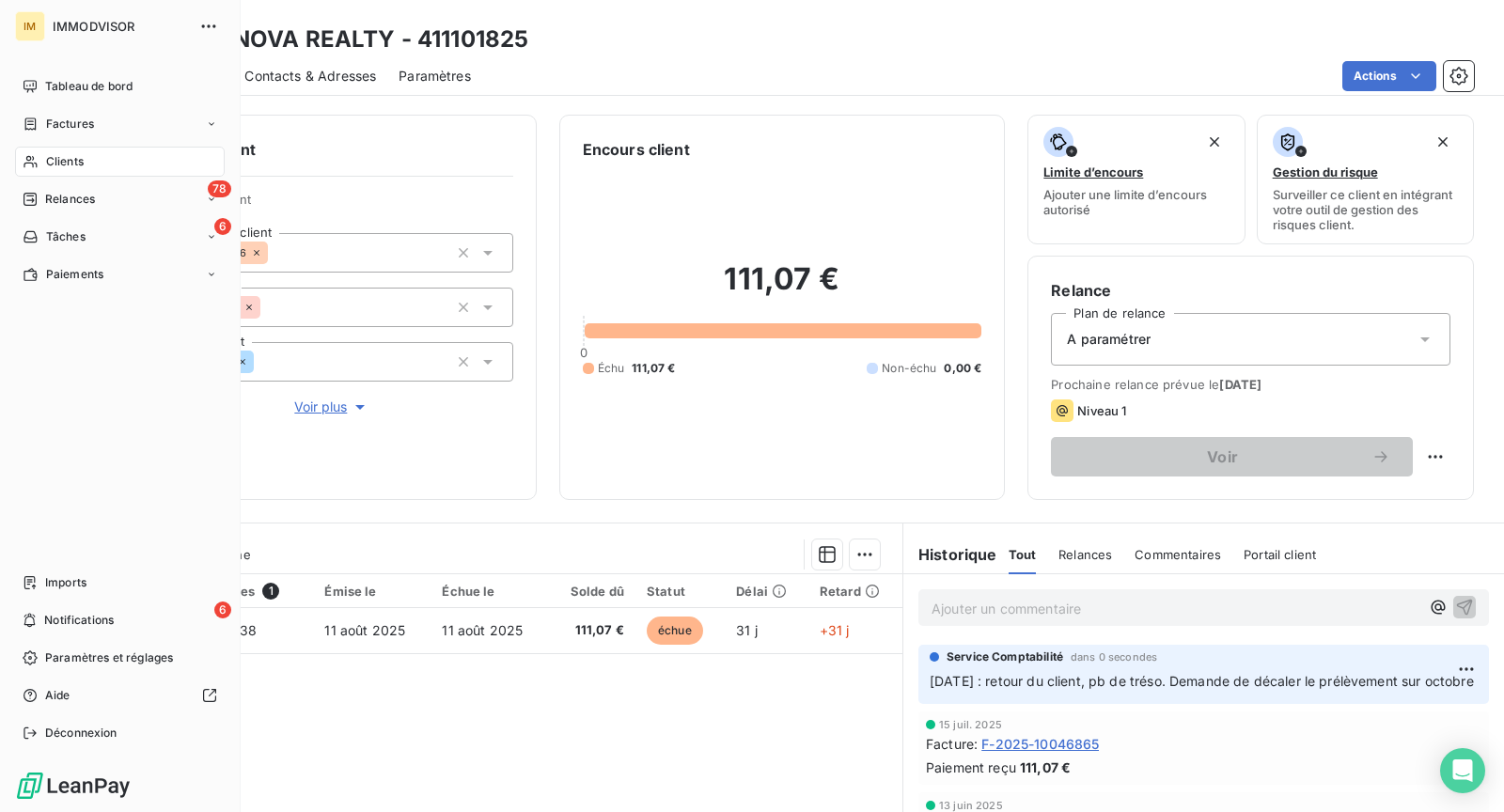
click at [43, 167] on div "Clients" at bounding box center [120, 161] width 209 height 30
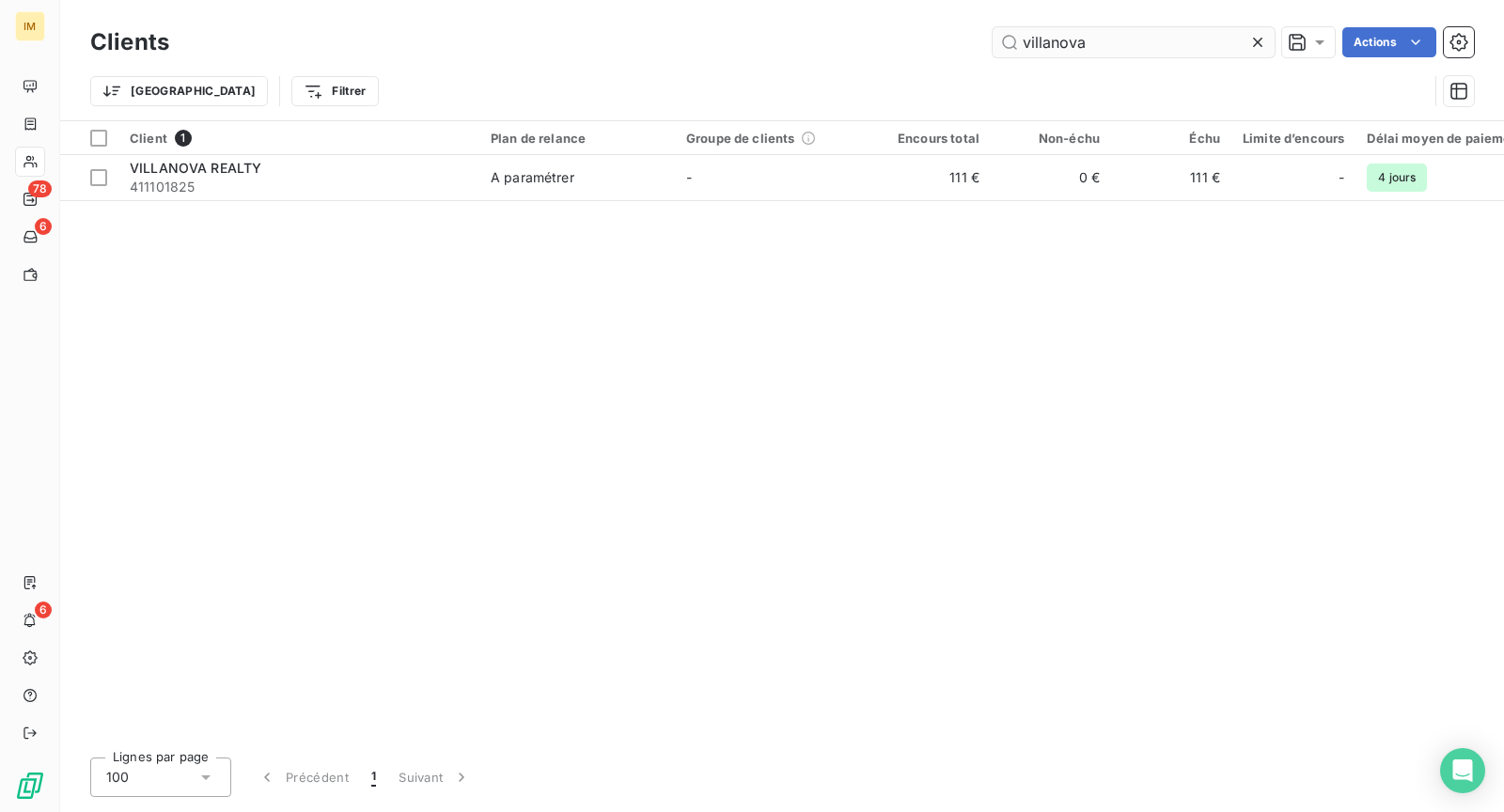
click at [1108, 50] on input "villanova" at bounding box center [1133, 42] width 282 height 30
click at [1108, 39] on input "villanova" at bounding box center [1133, 42] width 282 height 30
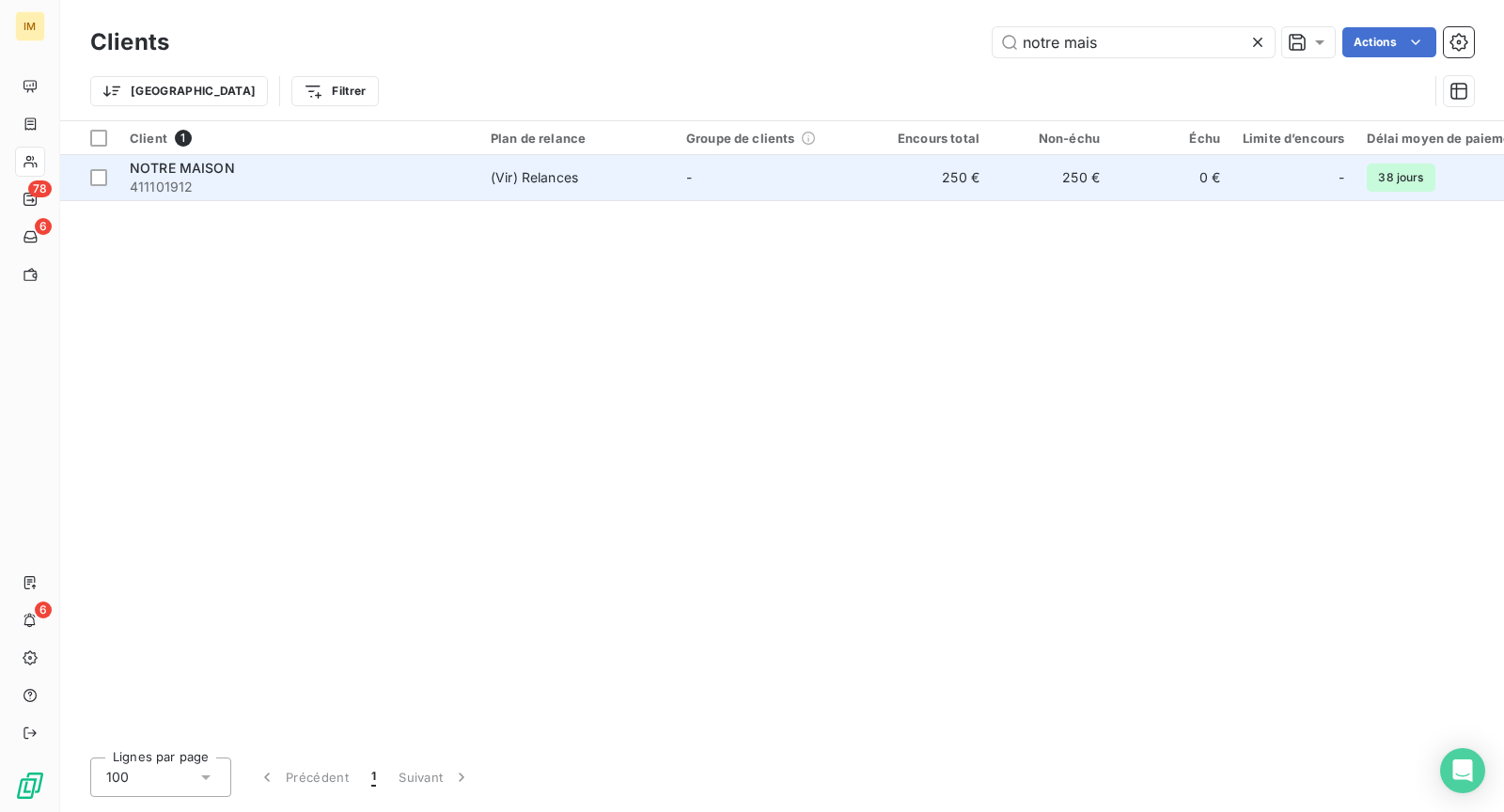
type input "notre mais"
click at [355, 185] on span "411101912" at bounding box center [298, 187] width 339 height 19
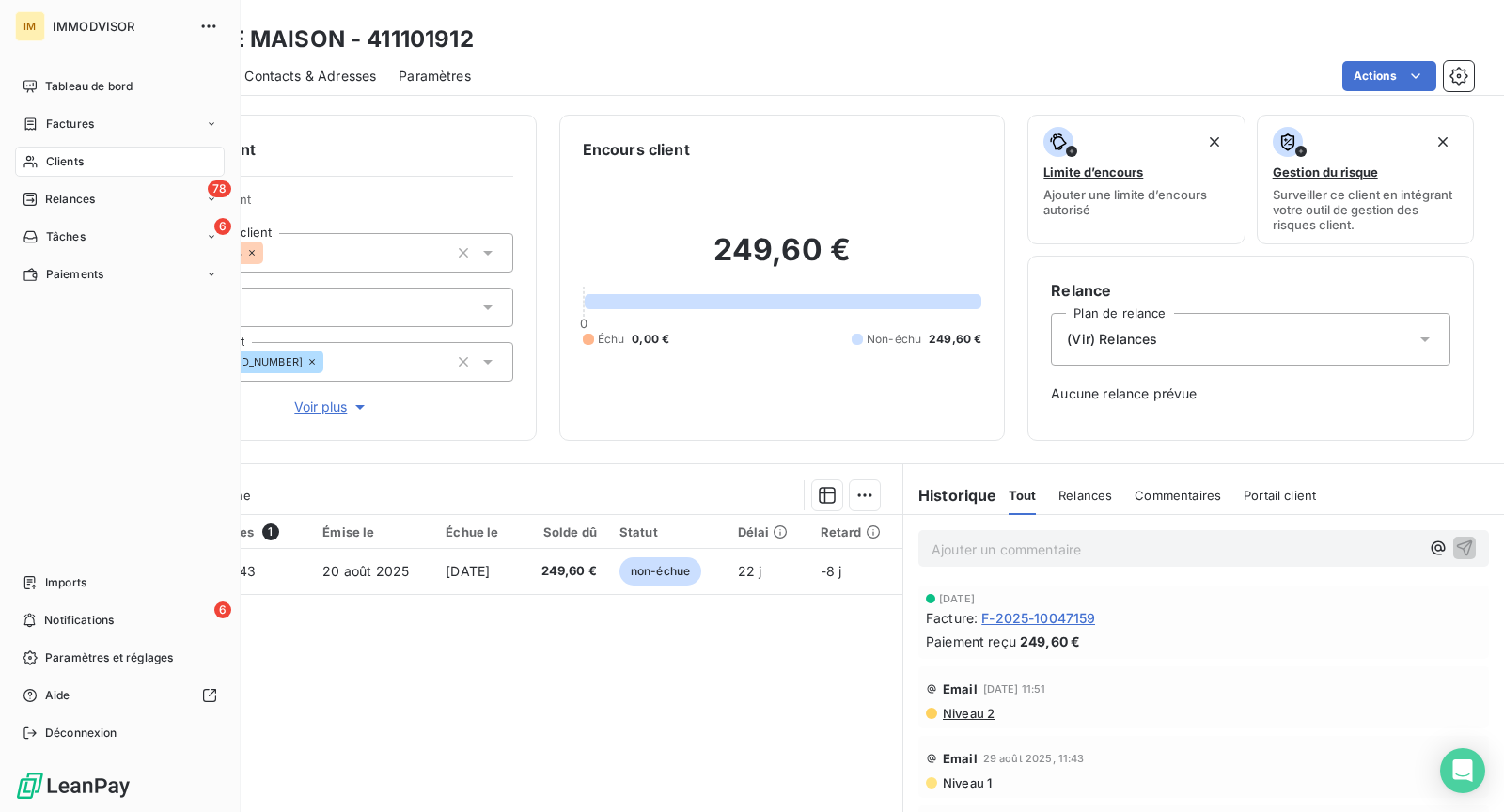
click at [60, 157] on span "Clients" at bounding box center [65, 161] width 38 height 17
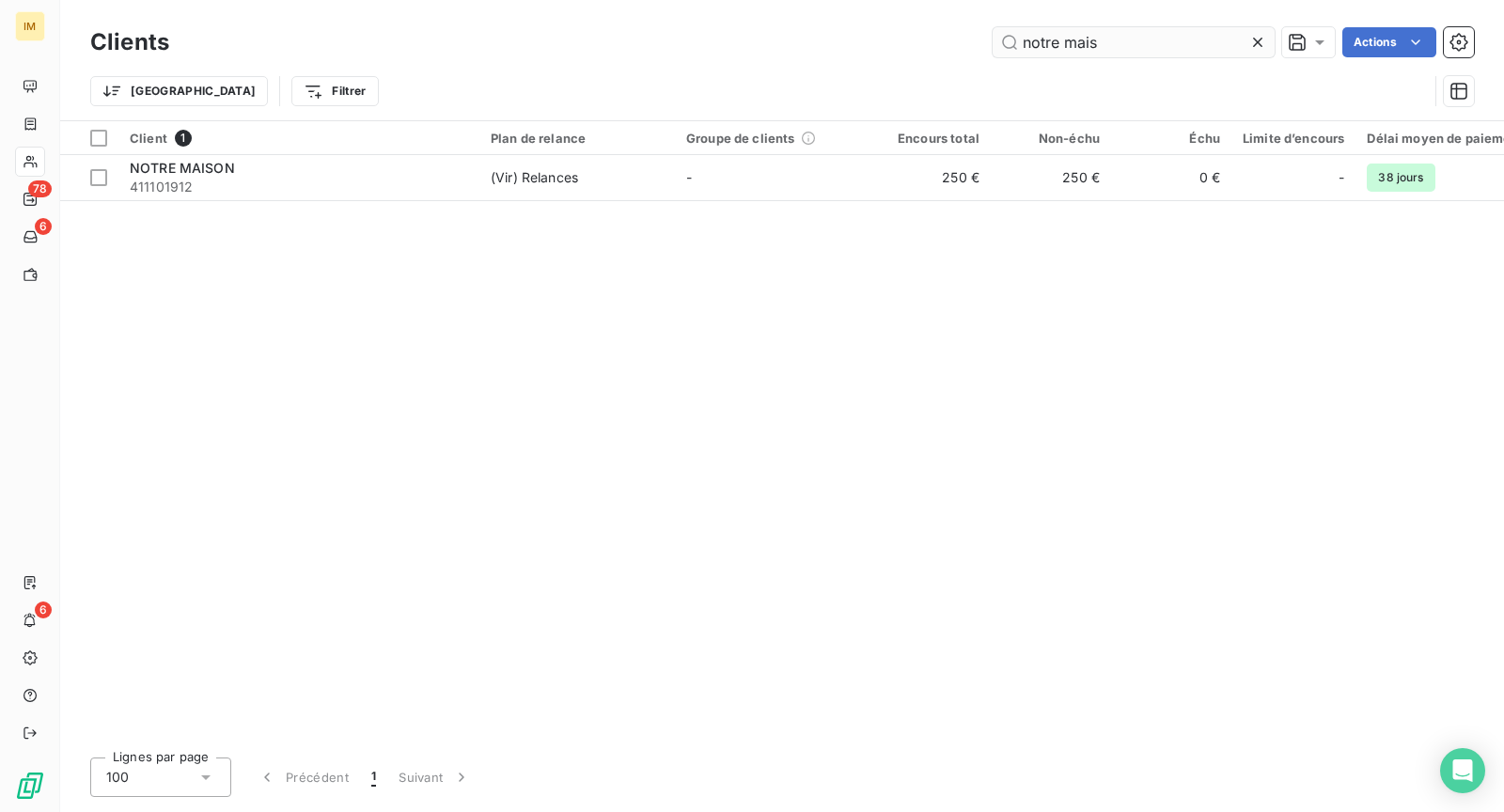
click at [1112, 56] on input "notre mais" at bounding box center [1133, 42] width 282 height 30
click at [1127, 36] on input "notre mais" at bounding box center [1133, 42] width 282 height 30
type input "viager"
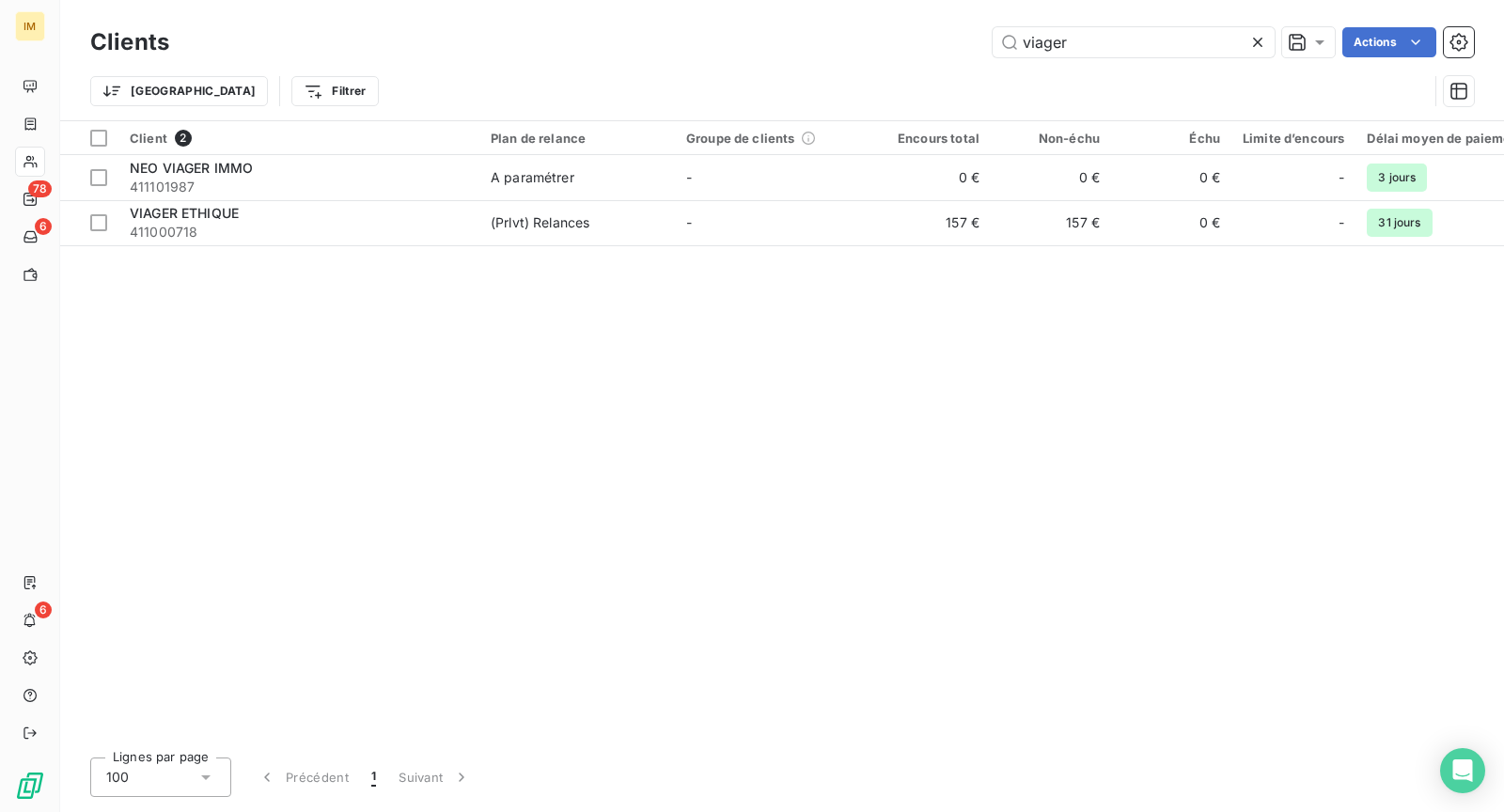
click at [370, 247] on div "Client 2 Plan de relance Groupe de clients Encours total Non-échu Échu Limite d…" at bounding box center [782, 432] width 1444 height 621
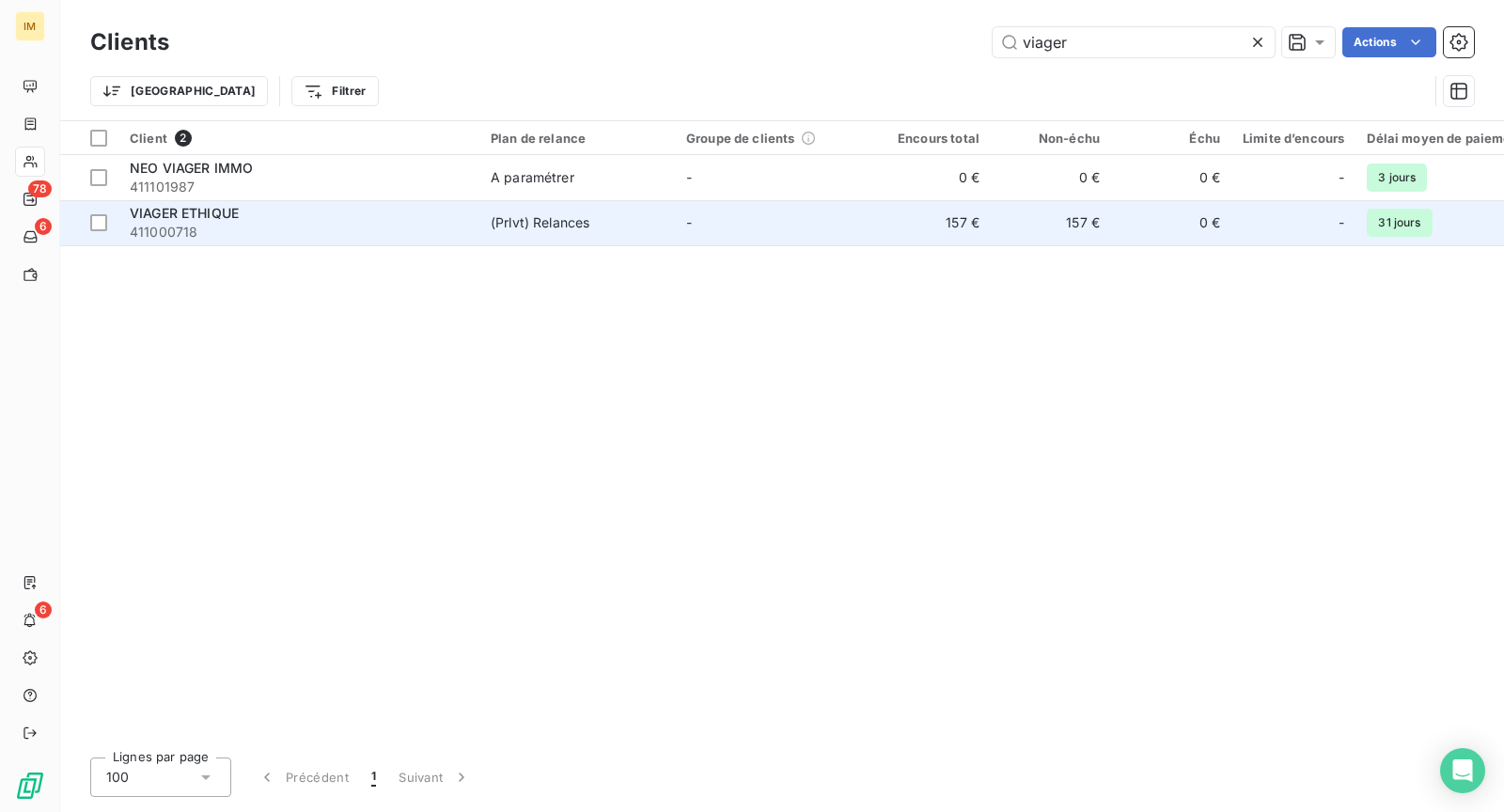
click at [376, 218] on div "VIAGER ETHIQUE" at bounding box center [298, 213] width 339 height 19
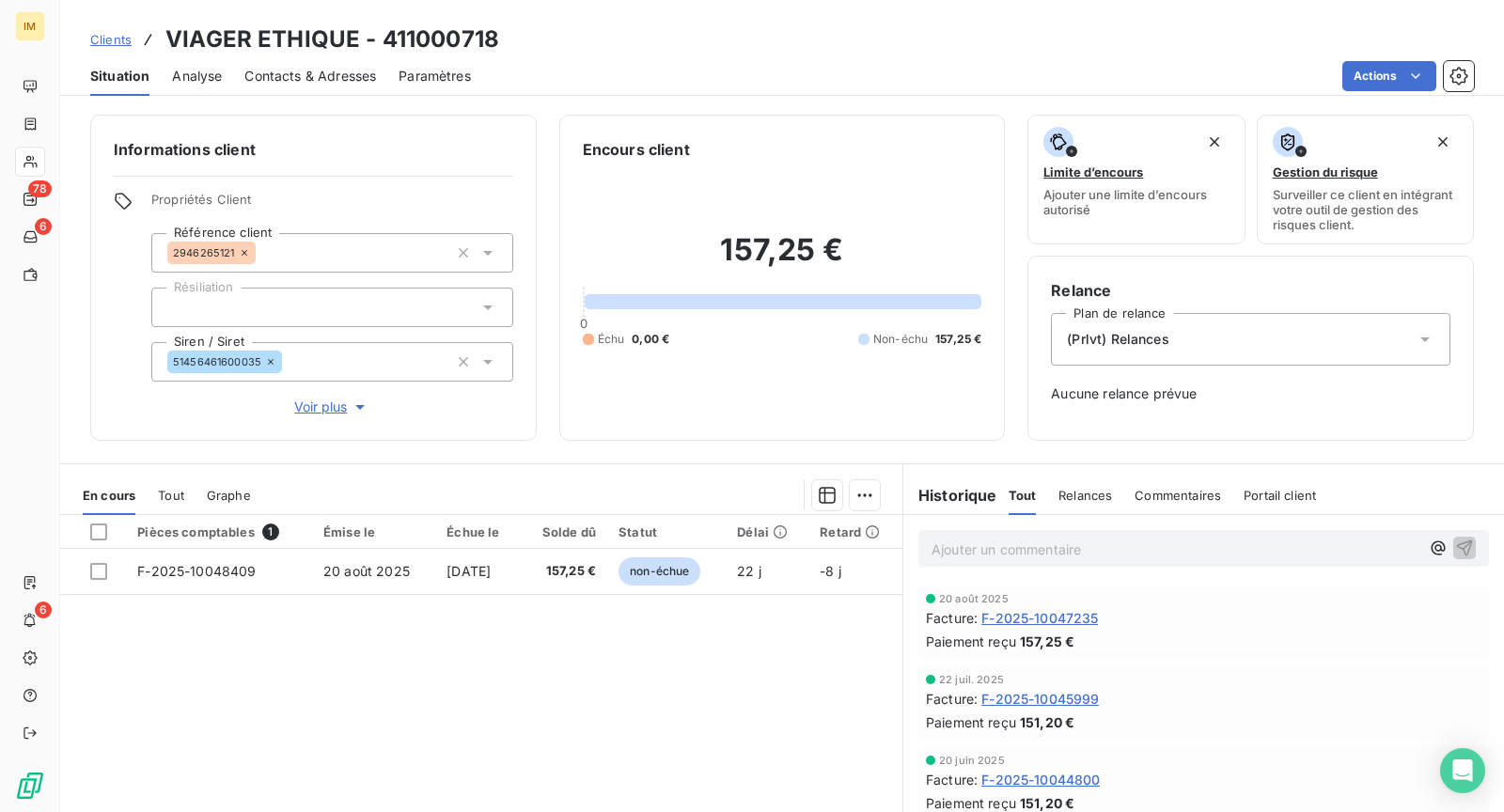
click at [326, 301] on div at bounding box center [332, 307] width 362 height 40
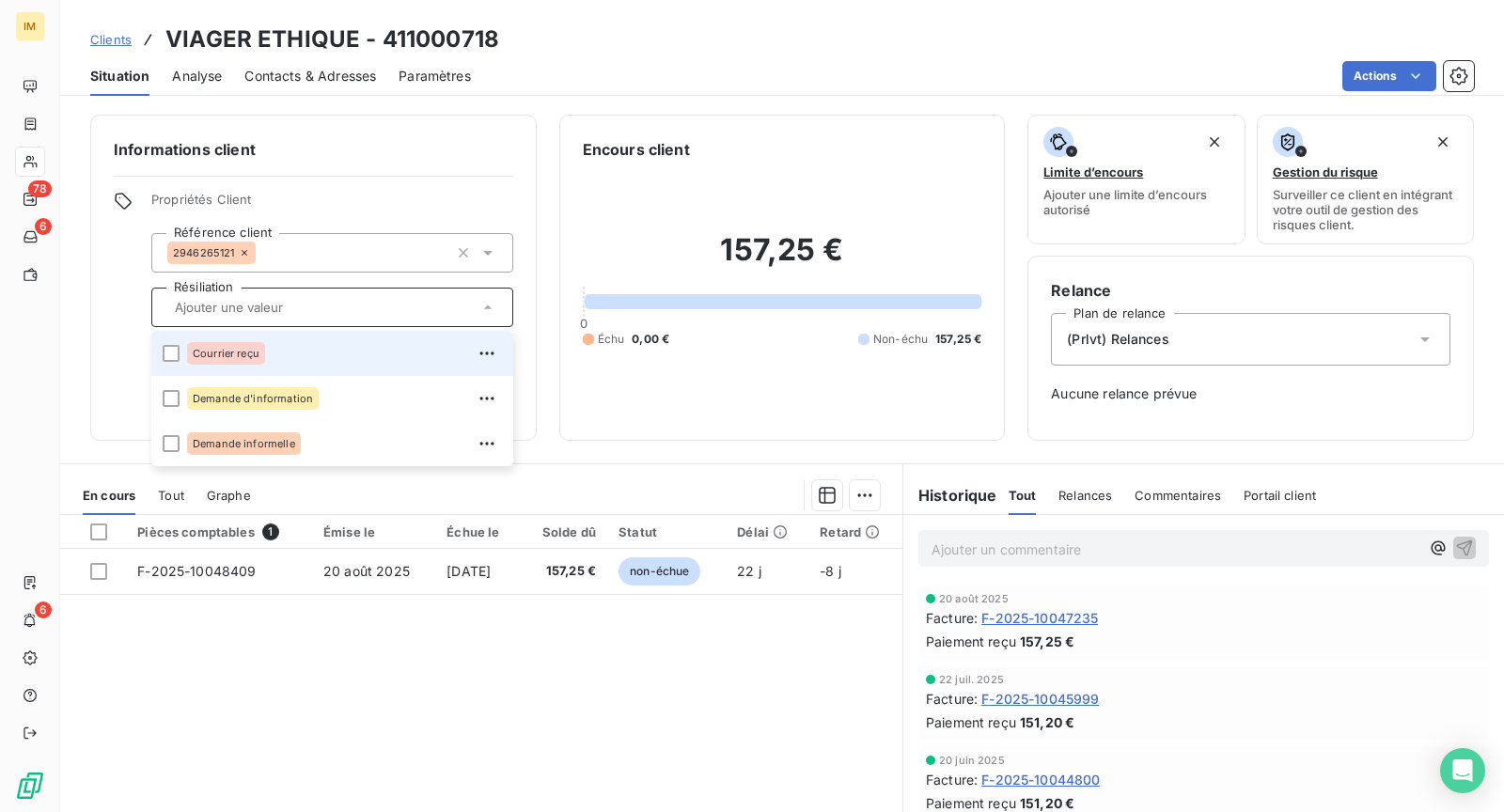
click at [268, 359] on div "Courrier reçu" at bounding box center [344, 354] width 315 height 30
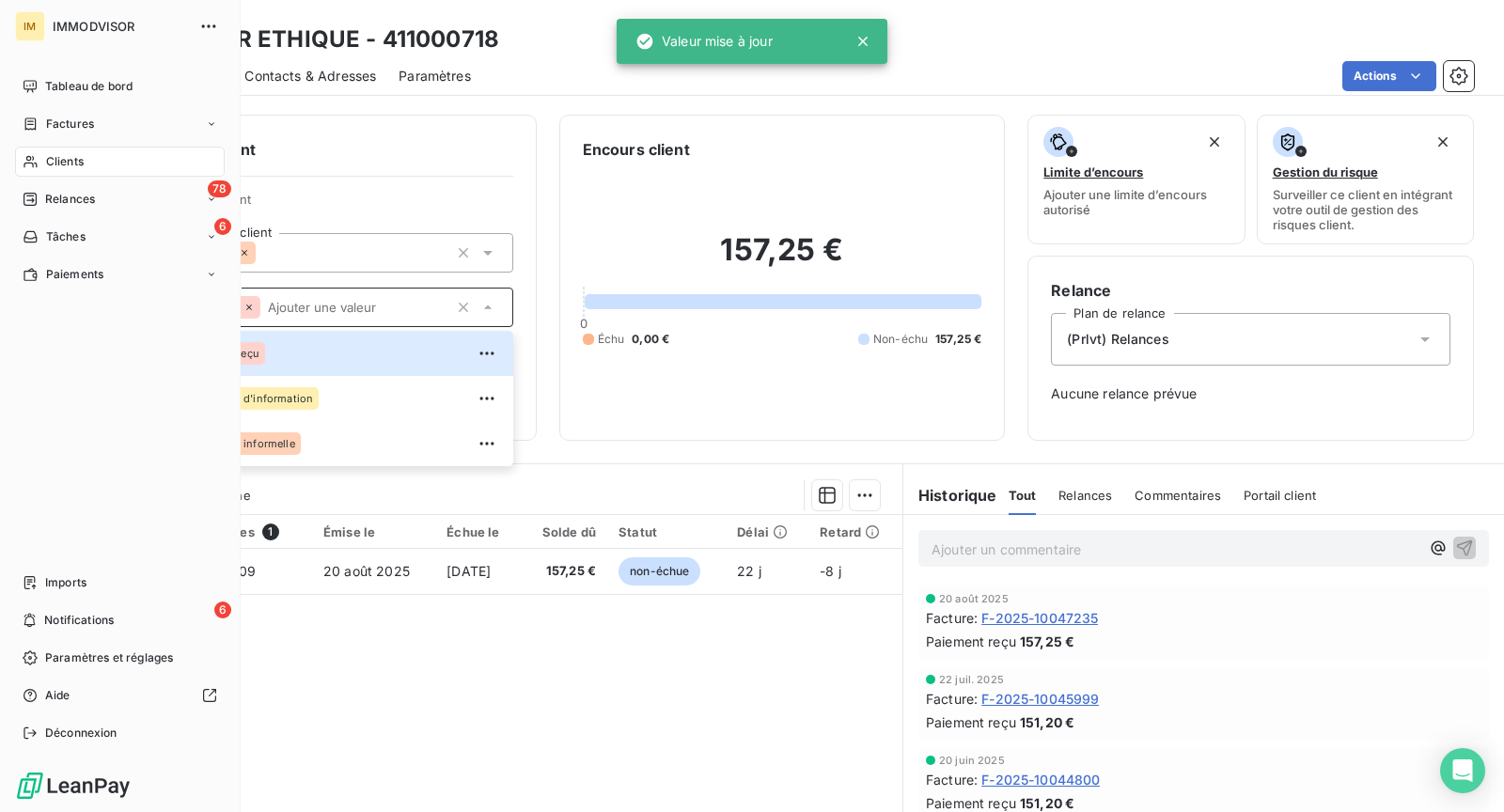
click at [23, 154] on icon at bounding box center [30, 161] width 16 height 15
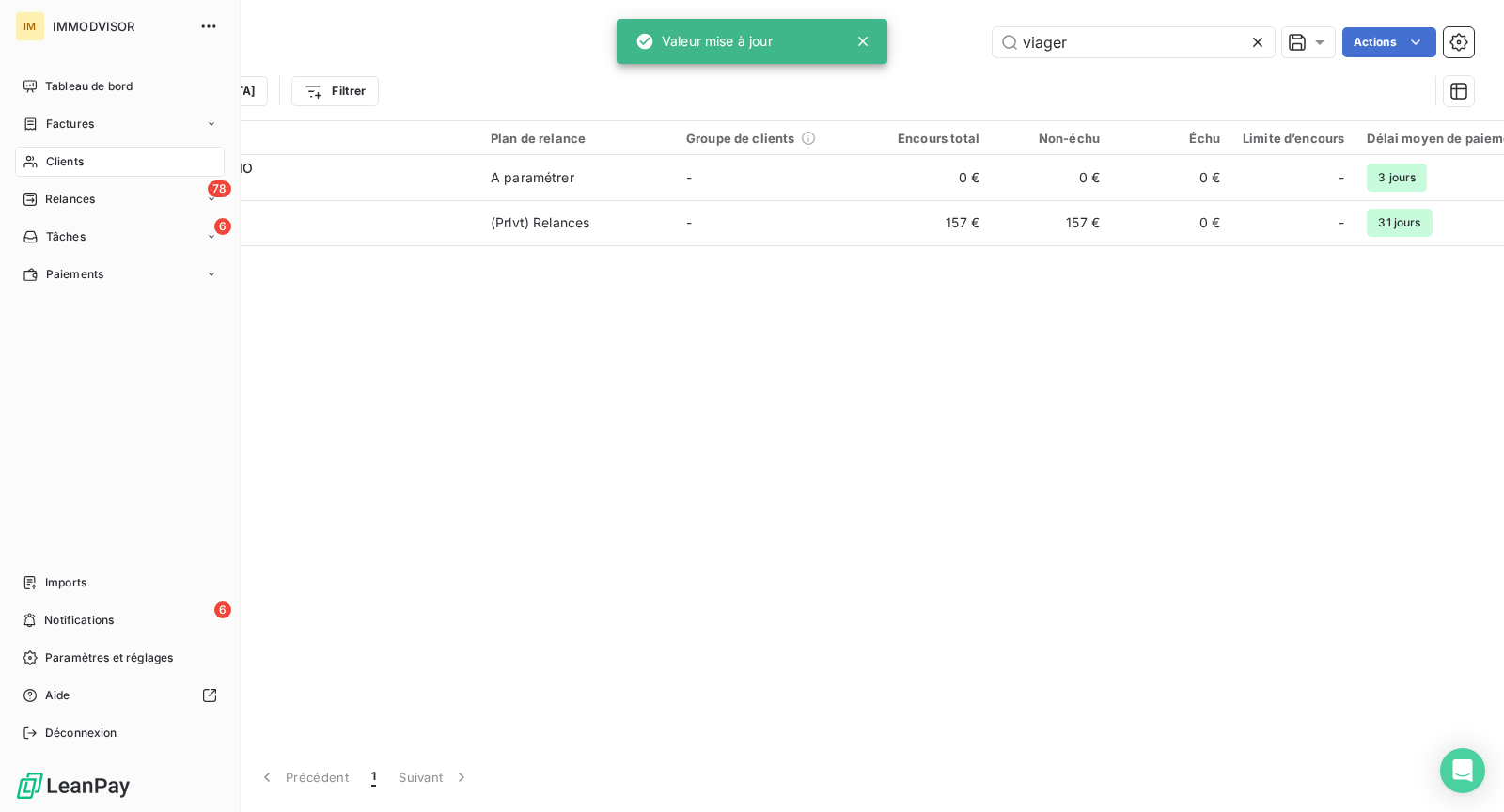
click at [98, 160] on div "Clients" at bounding box center [120, 161] width 209 height 30
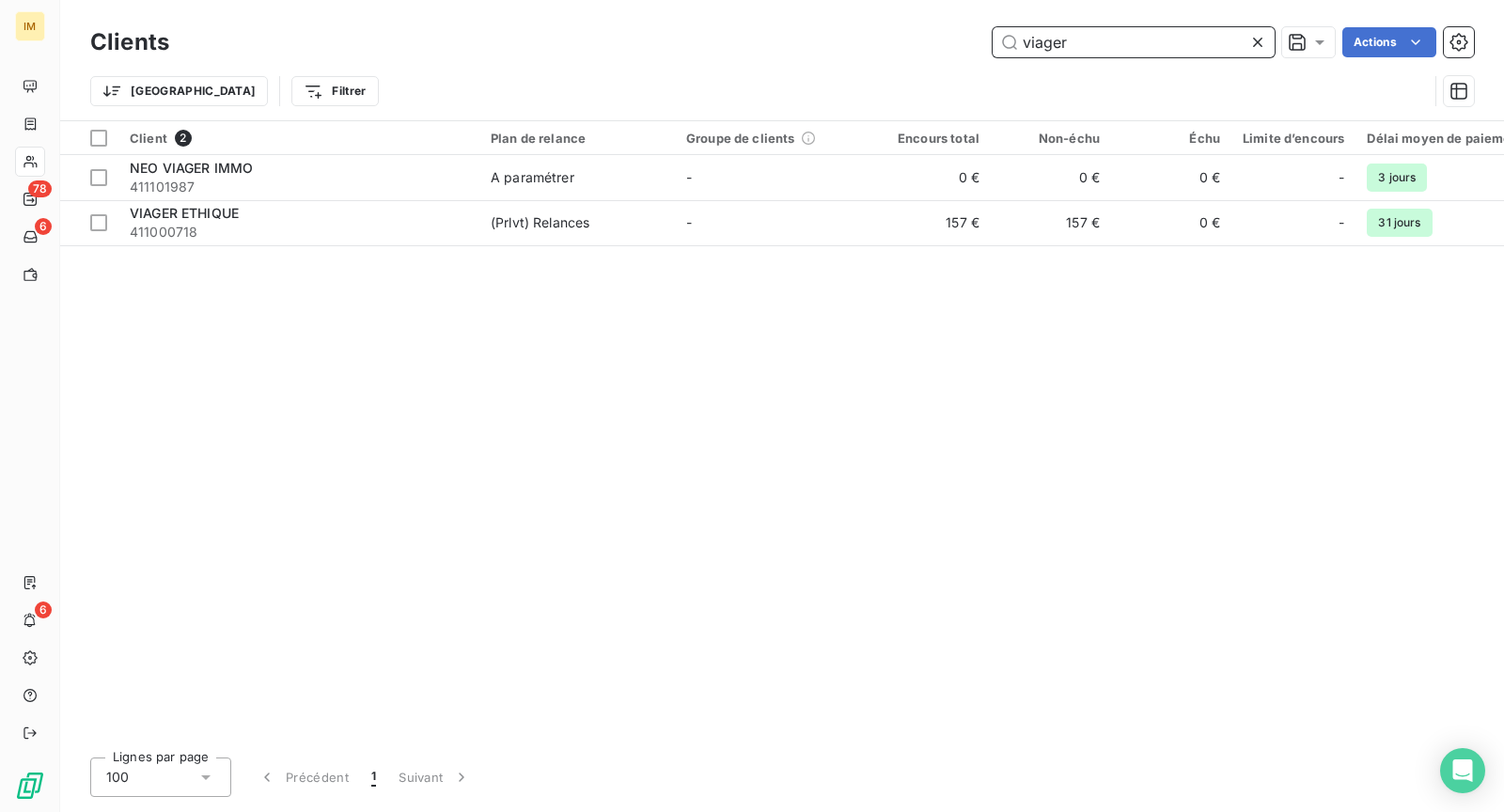
click at [1111, 30] on input "viager" at bounding box center [1133, 42] width 282 height 30
click at [1112, 34] on input "viager" at bounding box center [1133, 42] width 282 height 30
type input "b"
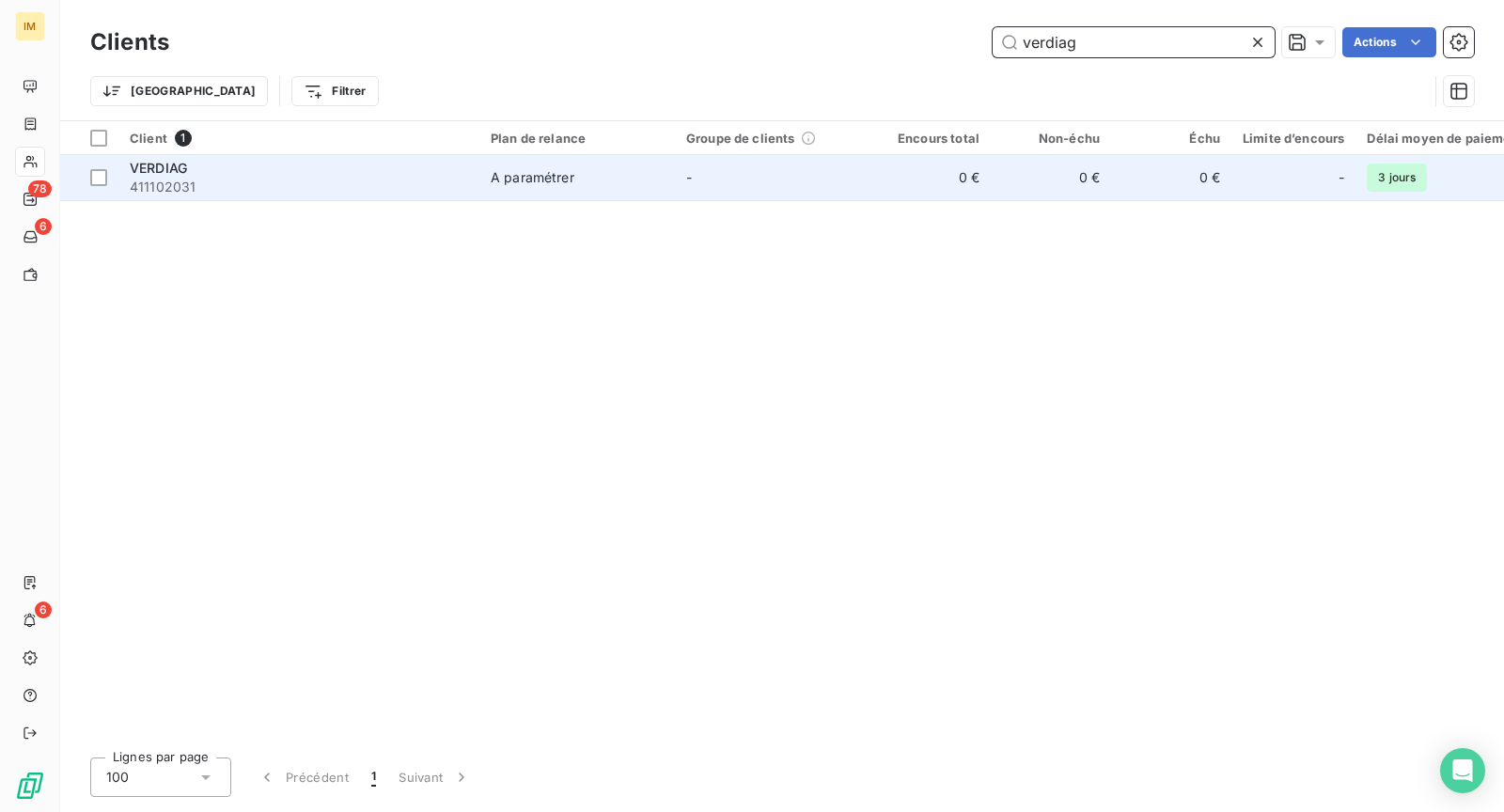
type input "verdiag"
click at [304, 173] on div "VERDIAG" at bounding box center [298, 168] width 339 height 19
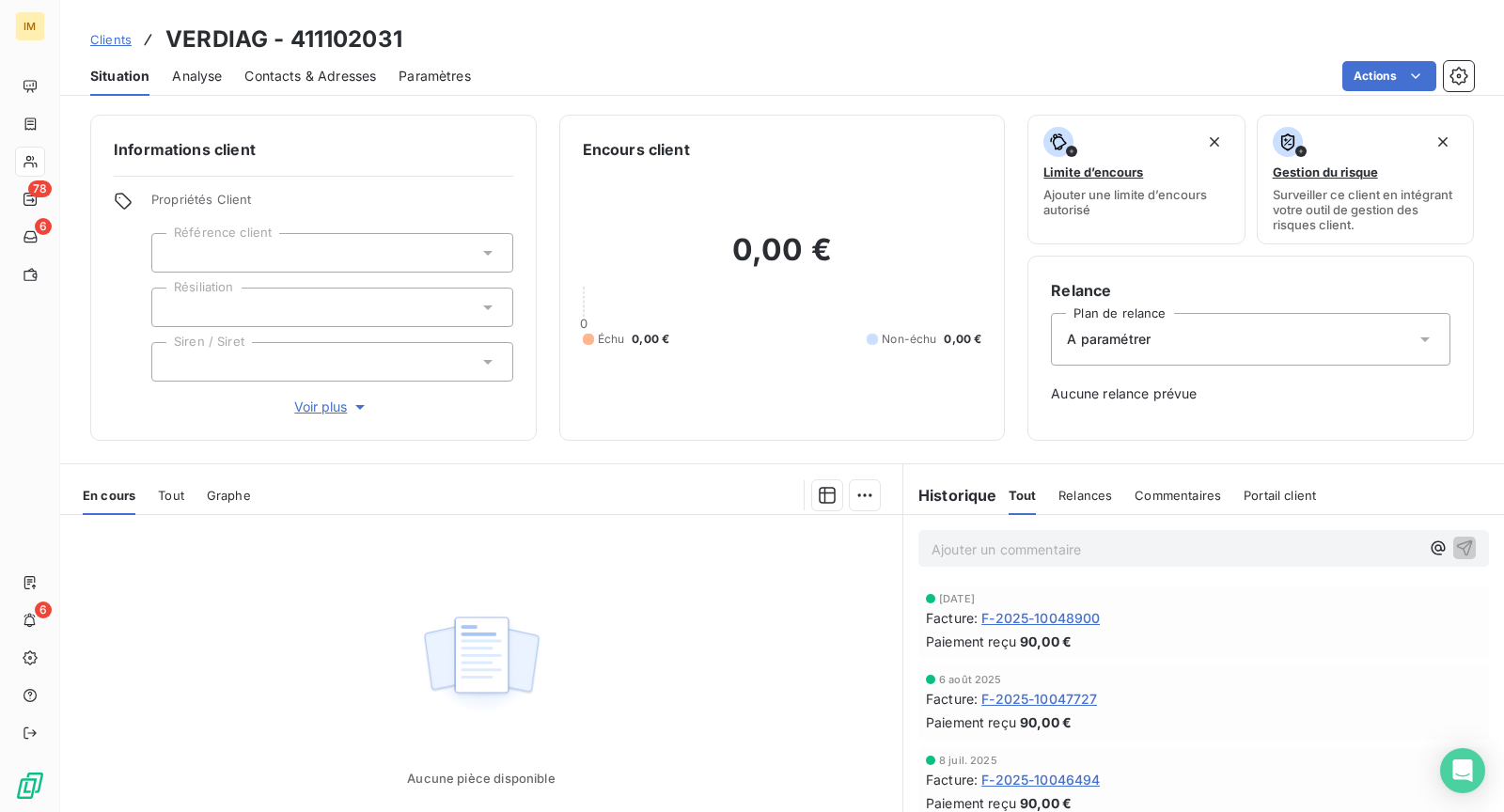
click at [264, 304] on div at bounding box center [332, 307] width 362 height 40
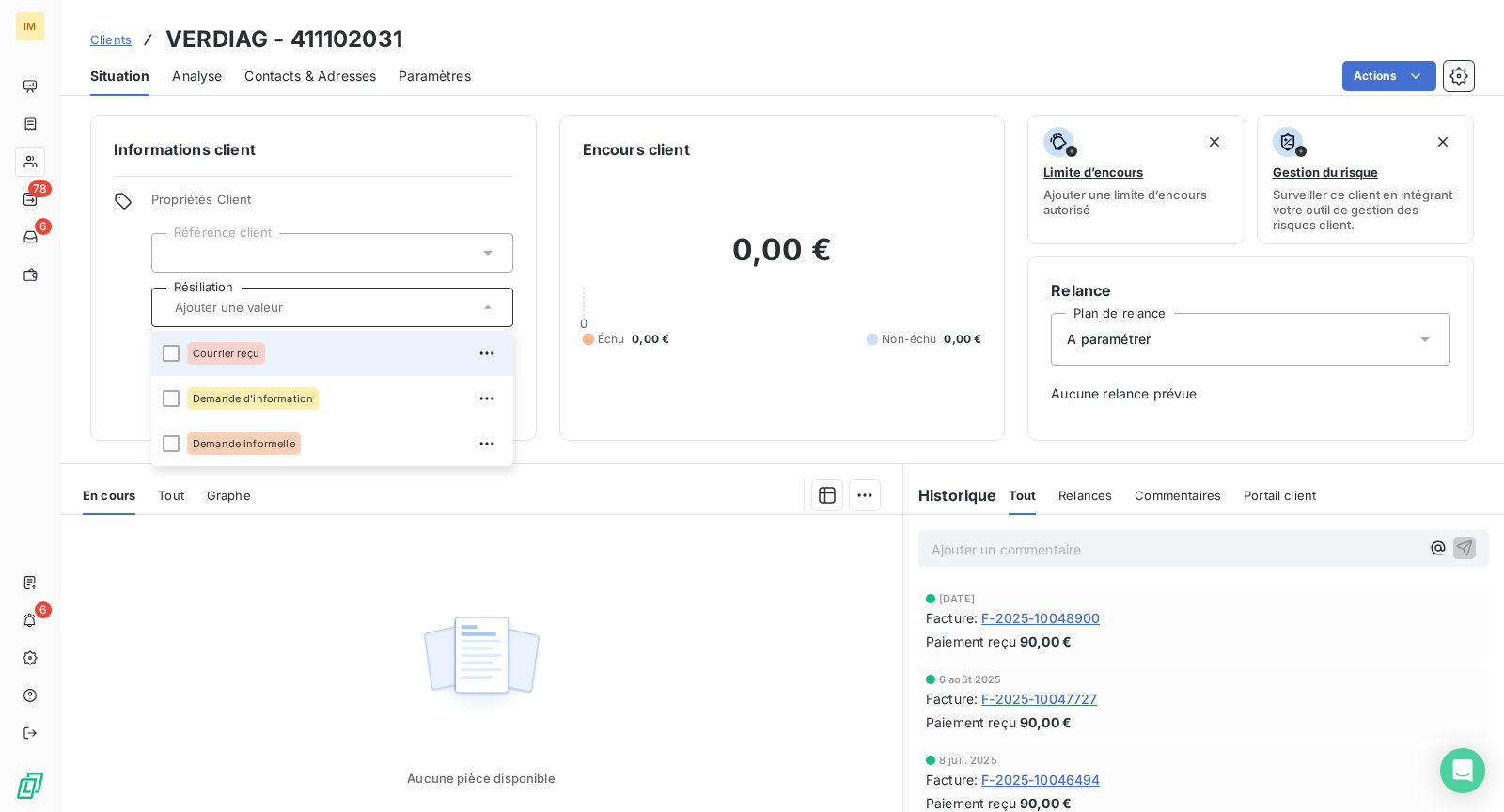
click at [273, 352] on div "Courrier reçu" at bounding box center [344, 354] width 315 height 30
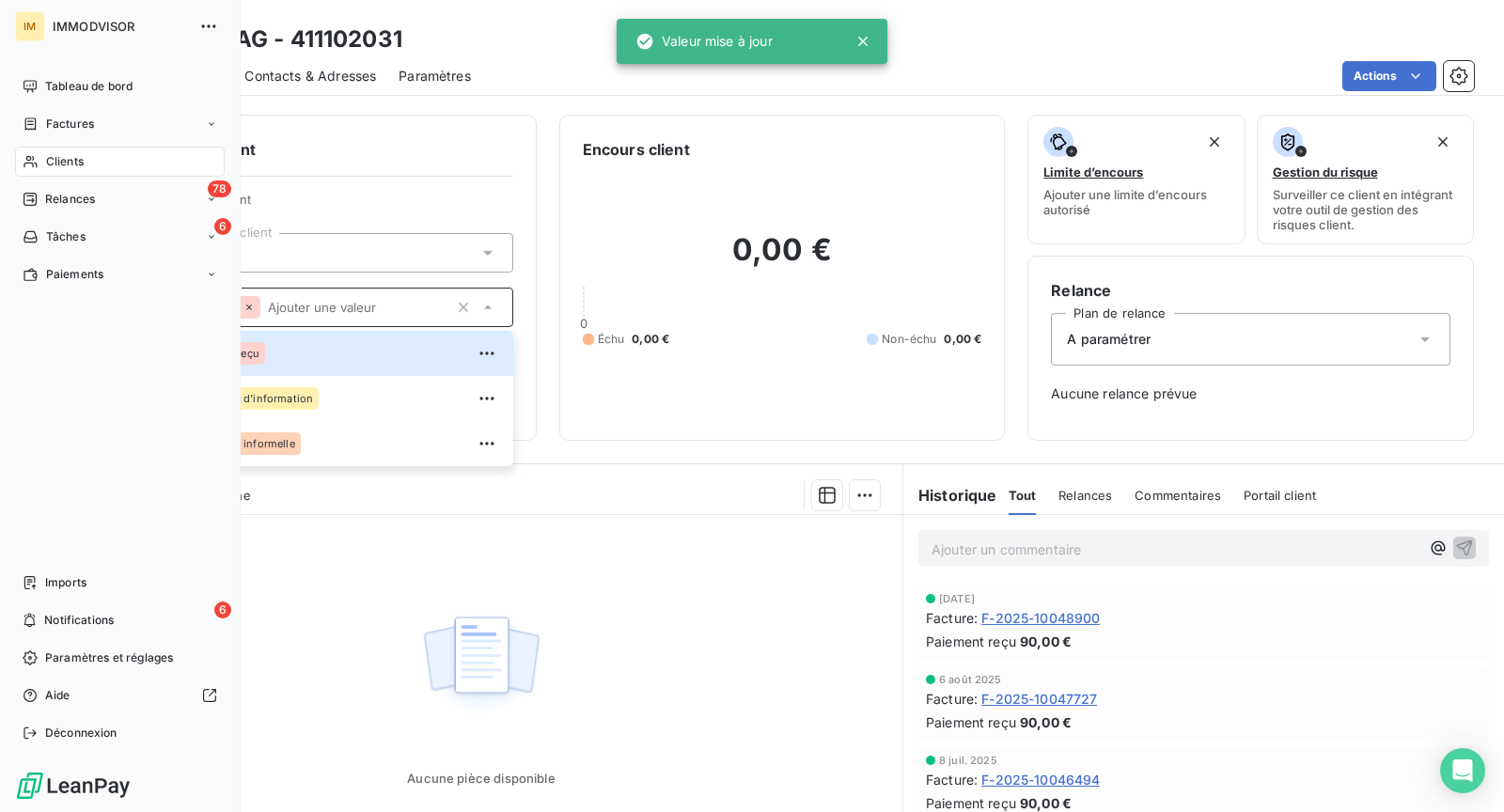
click at [73, 165] on span "Clients" at bounding box center [65, 161] width 38 height 17
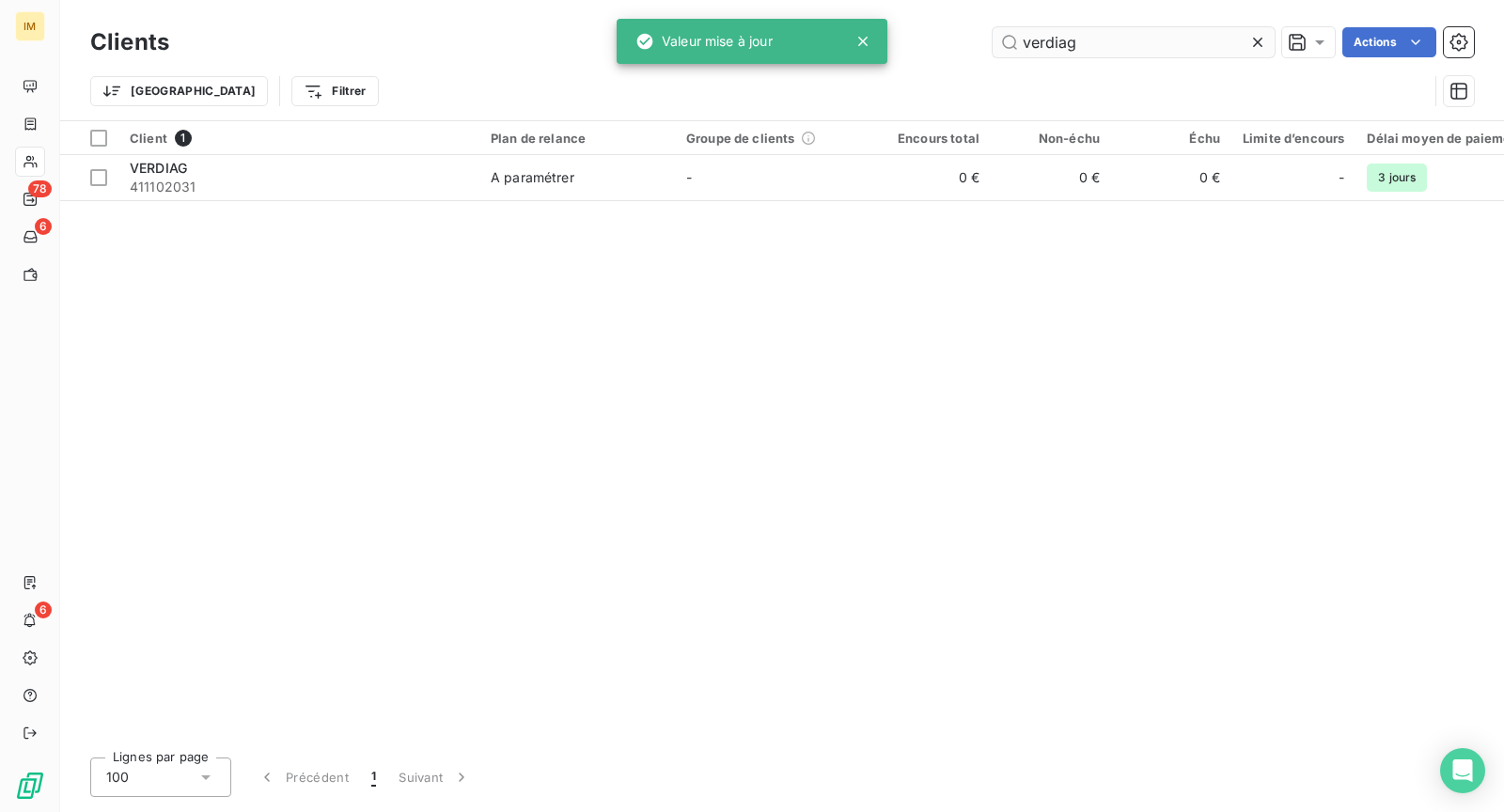
click at [1095, 38] on input "verdiag" at bounding box center [1133, 42] width 282 height 30
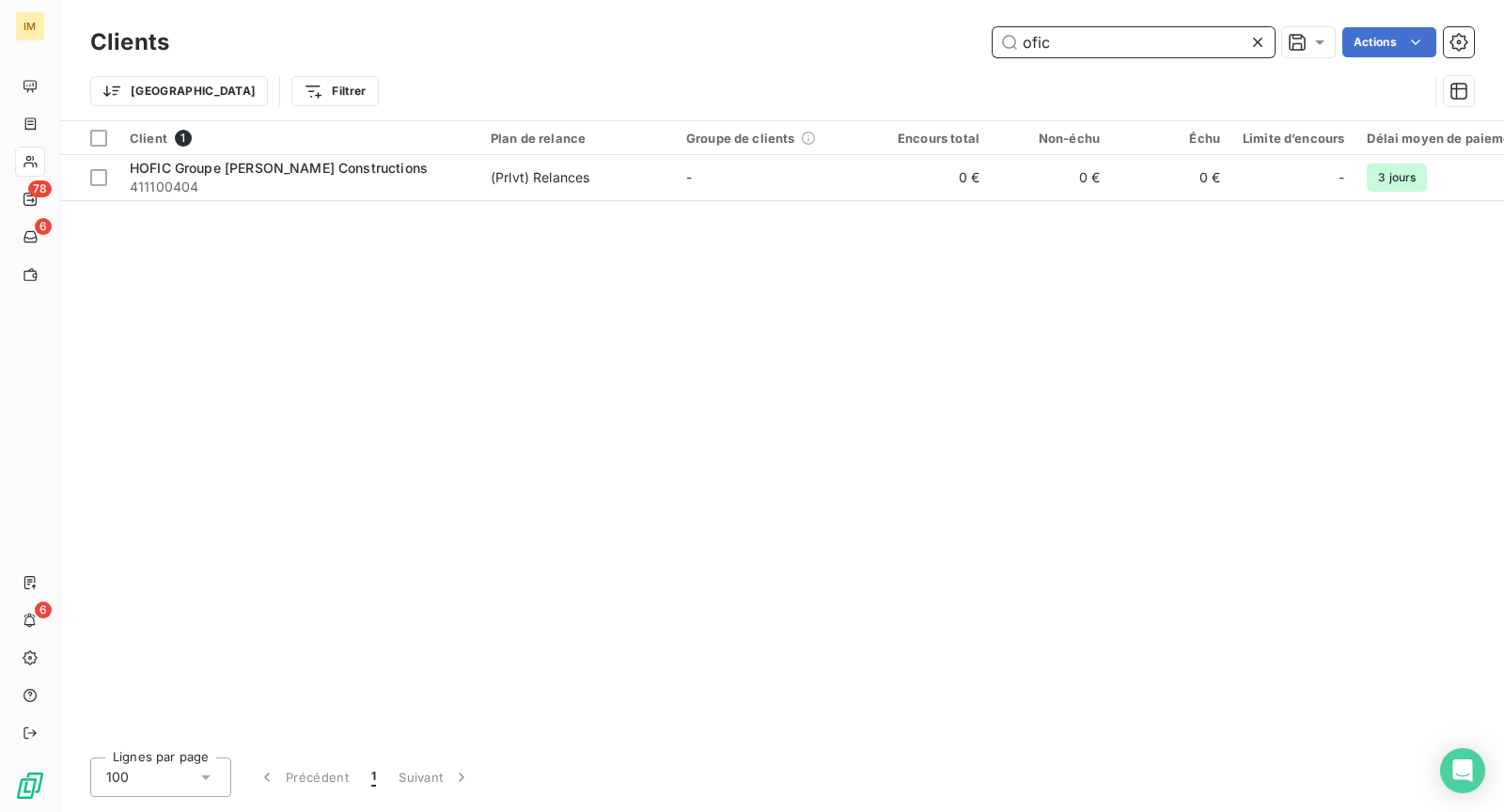
click at [1075, 29] on input "ofic" at bounding box center [1133, 42] width 282 height 30
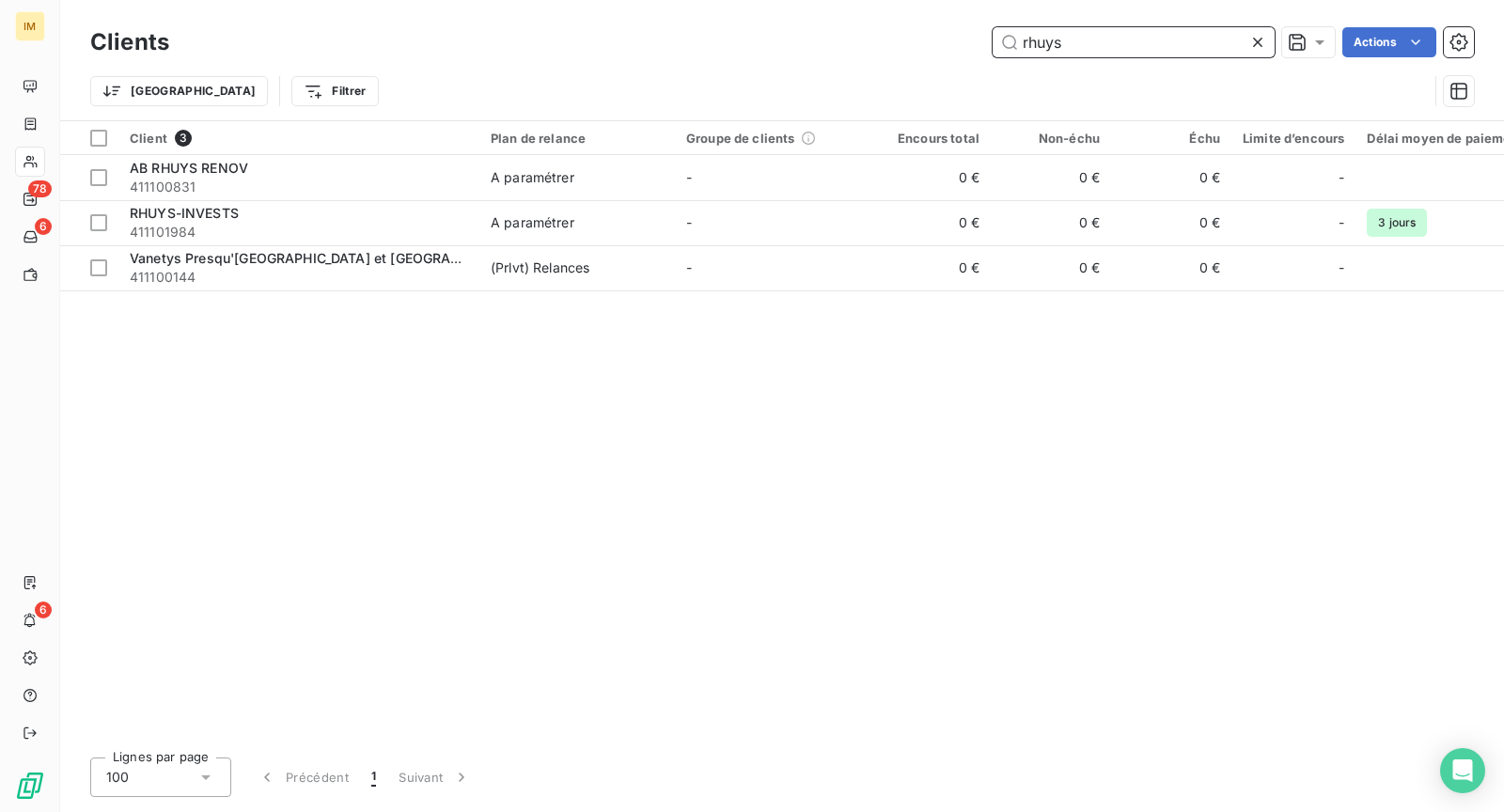
type input "rhuys"
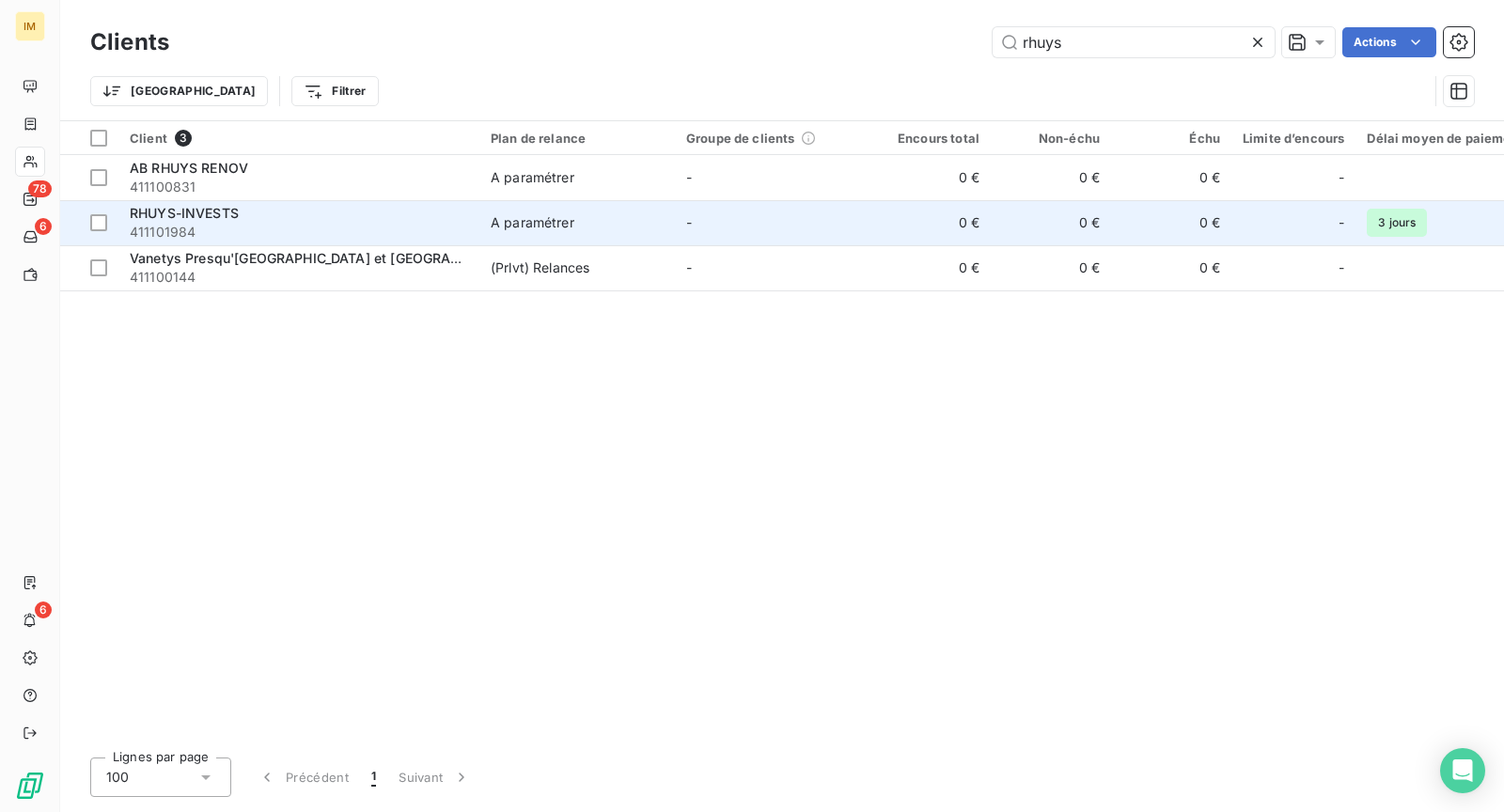
click at [395, 223] on span "411101984" at bounding box center [298, 232] width 339 height 19
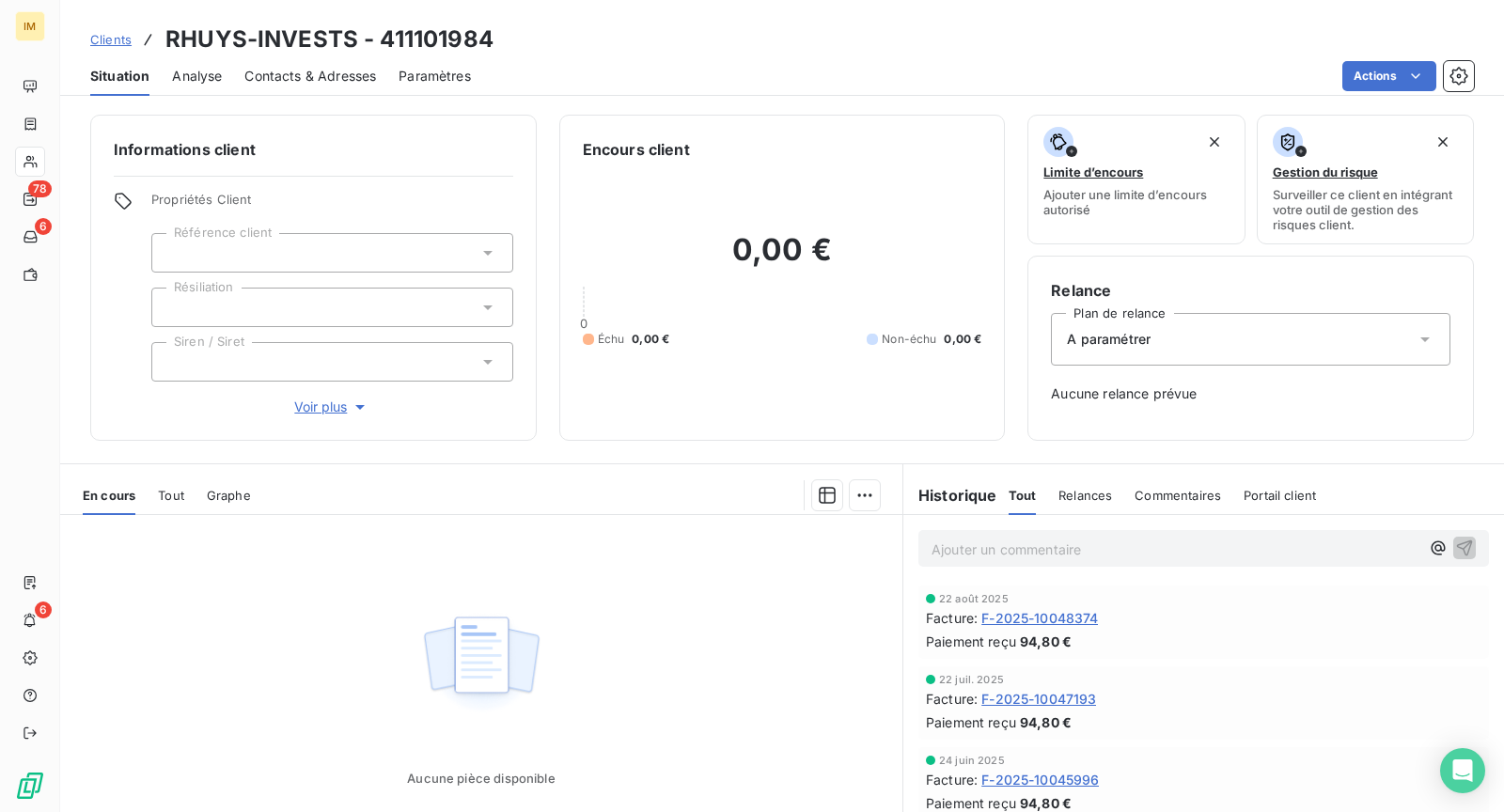
drag, startPoint x: 348, startPoint y: 300, endPoint x: 352, endPoint y: 330, distance: 30.3
click at [351, 302] on div at bounding box center [332, 307] width 362 height 40
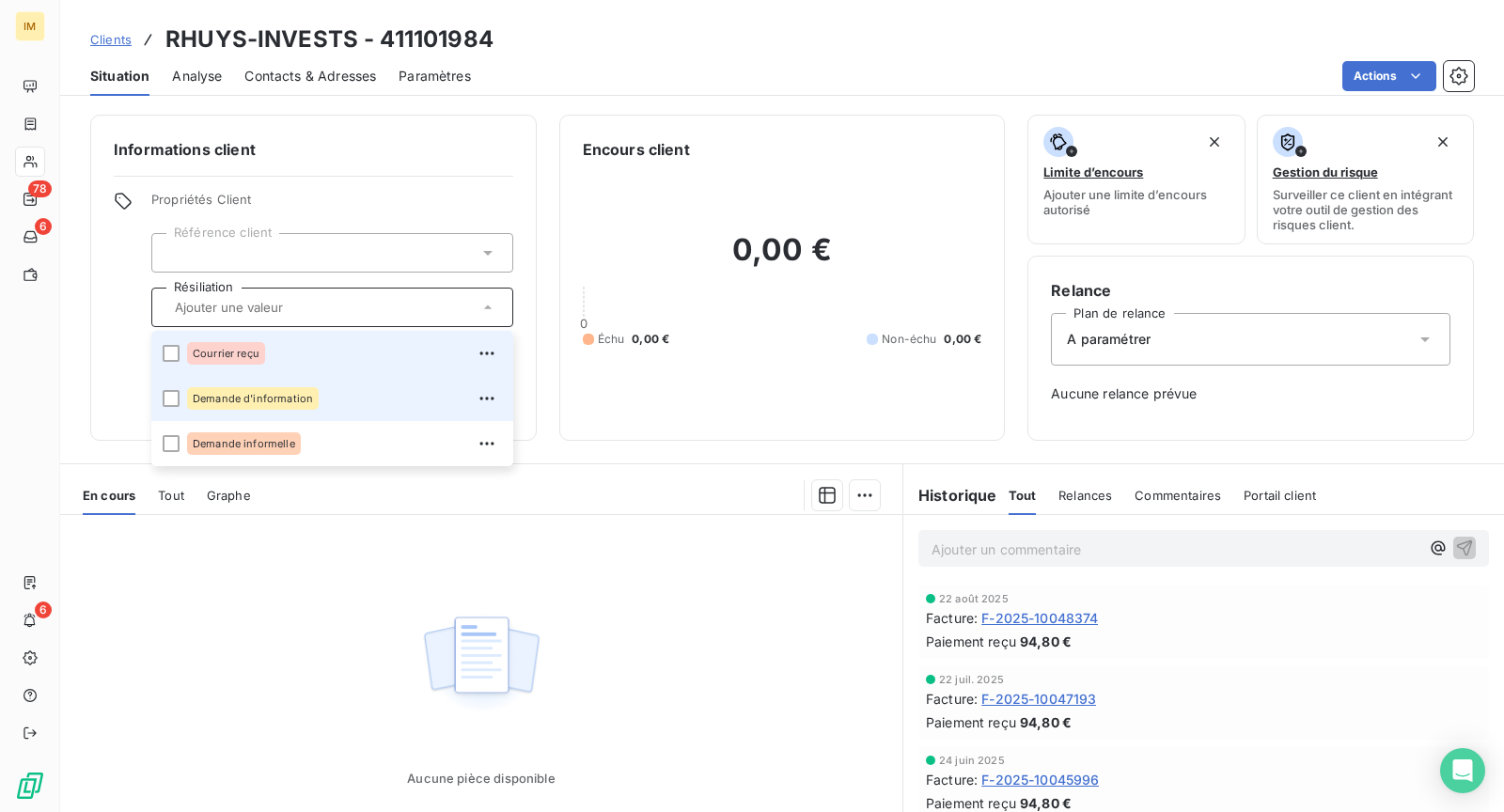
click at [350, 362] on div "Courrier reçu" at bounding box center [344, 354] width 315 height 30
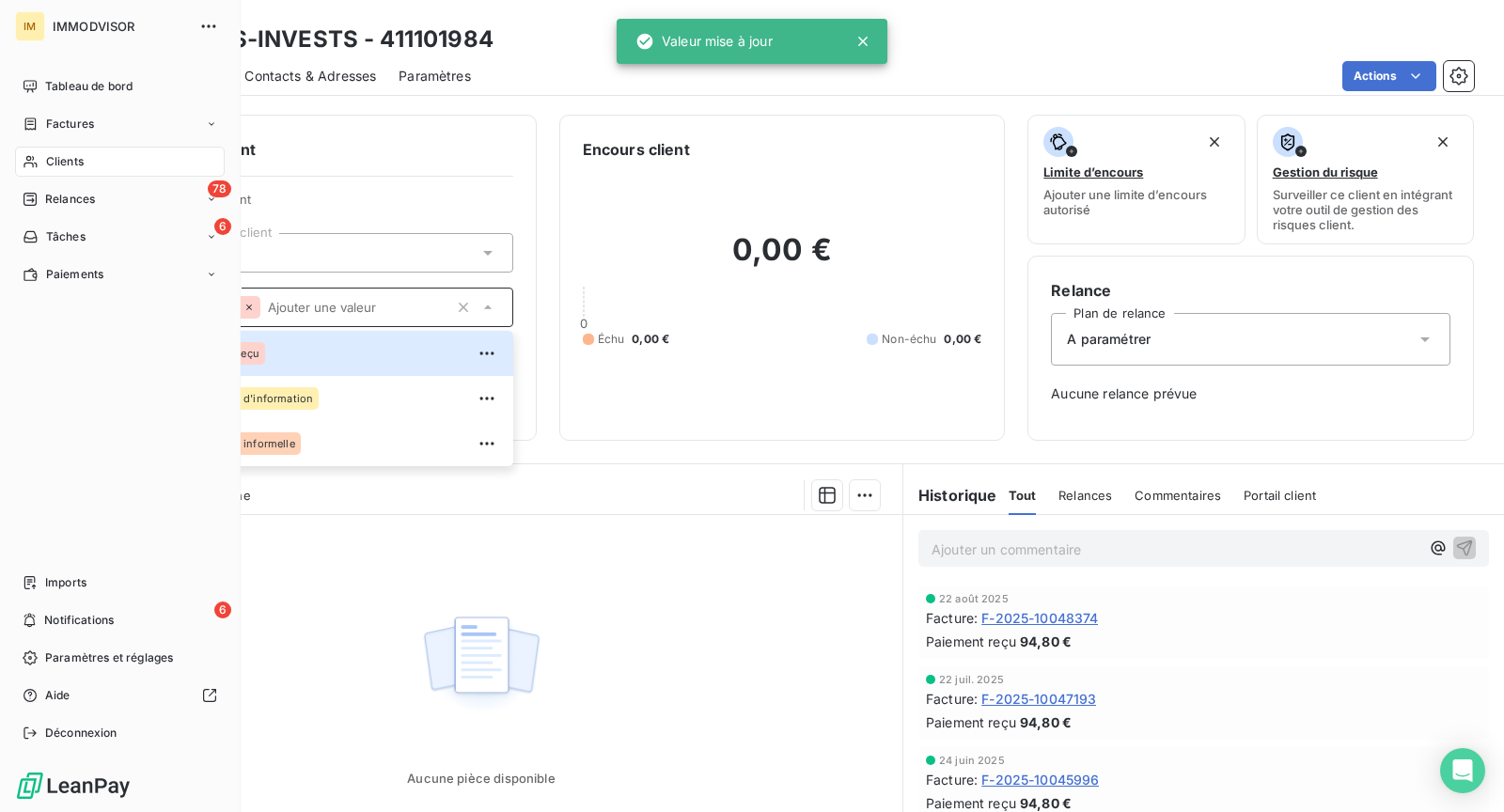
click at [40, 145] on nav "Tableau de bord Factures Clients 78 Relances 6 Tâches Paiements" at bounding box center [120, 180] width 209 height 218
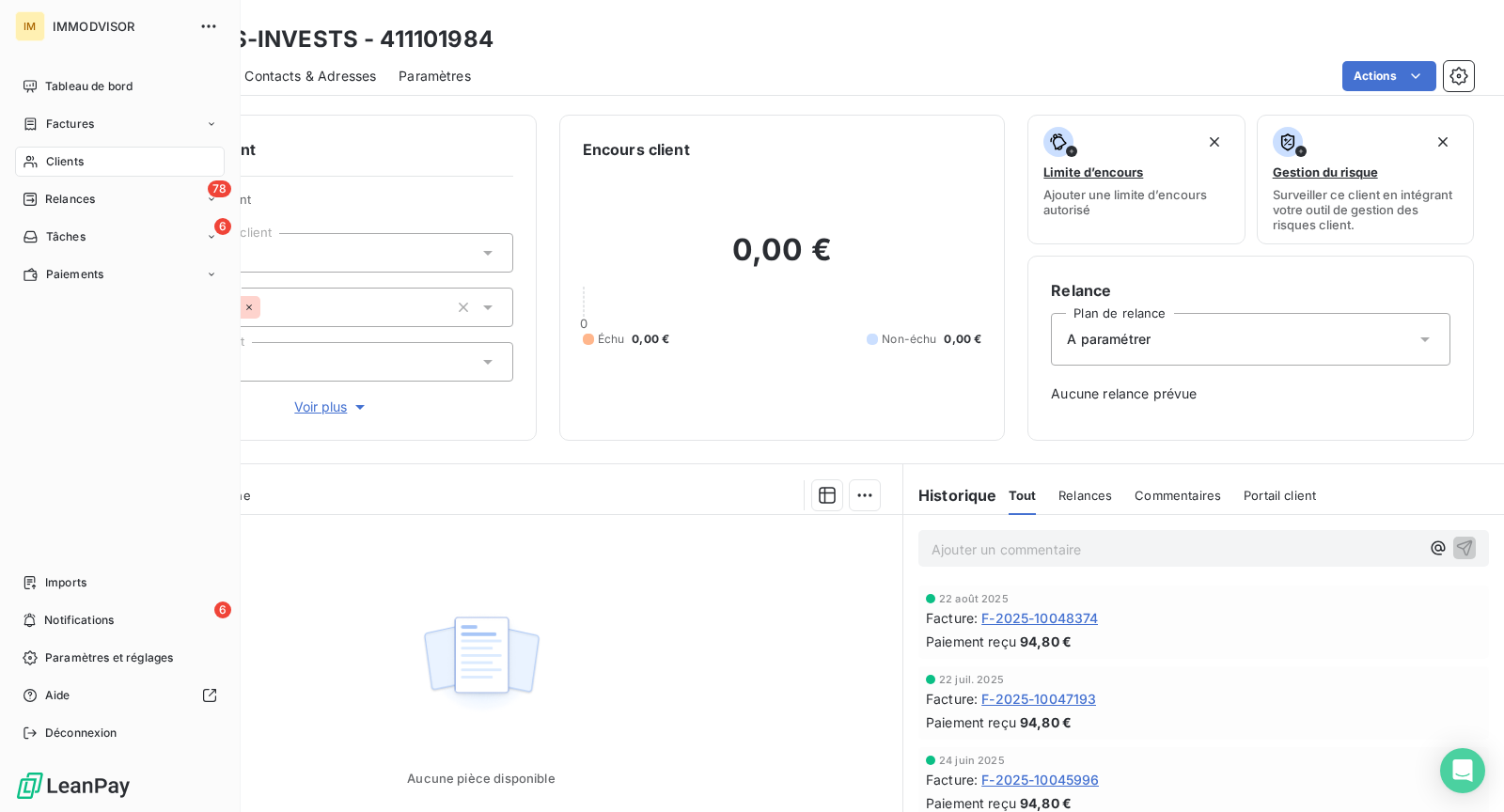
click at [70, 162] on span "Clients" at bounding box center [65, 161] width 38 height 17
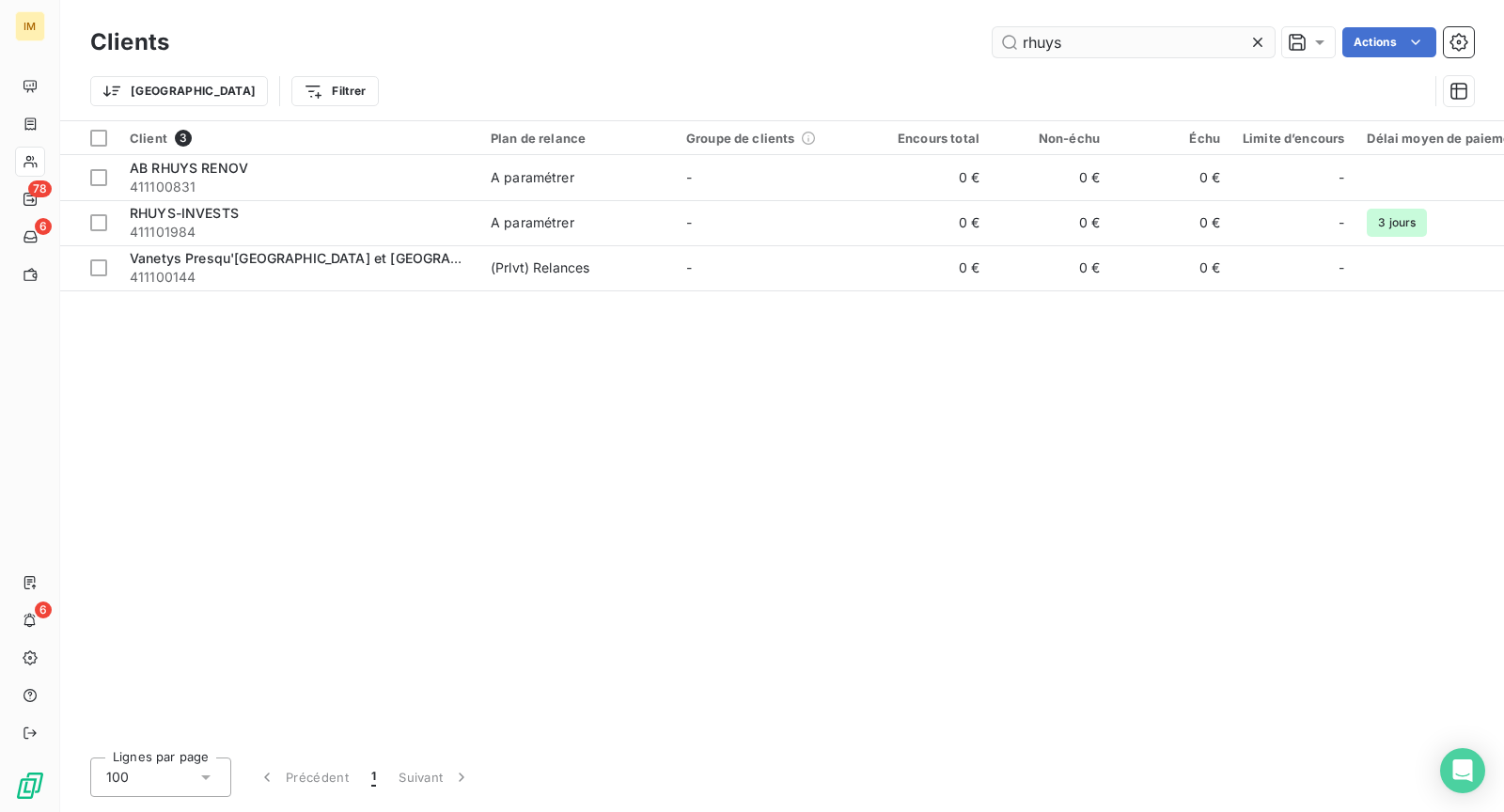
click at [1060, 47] on input "rhuys" at bounding box center [1133, 42] width 282 height 30
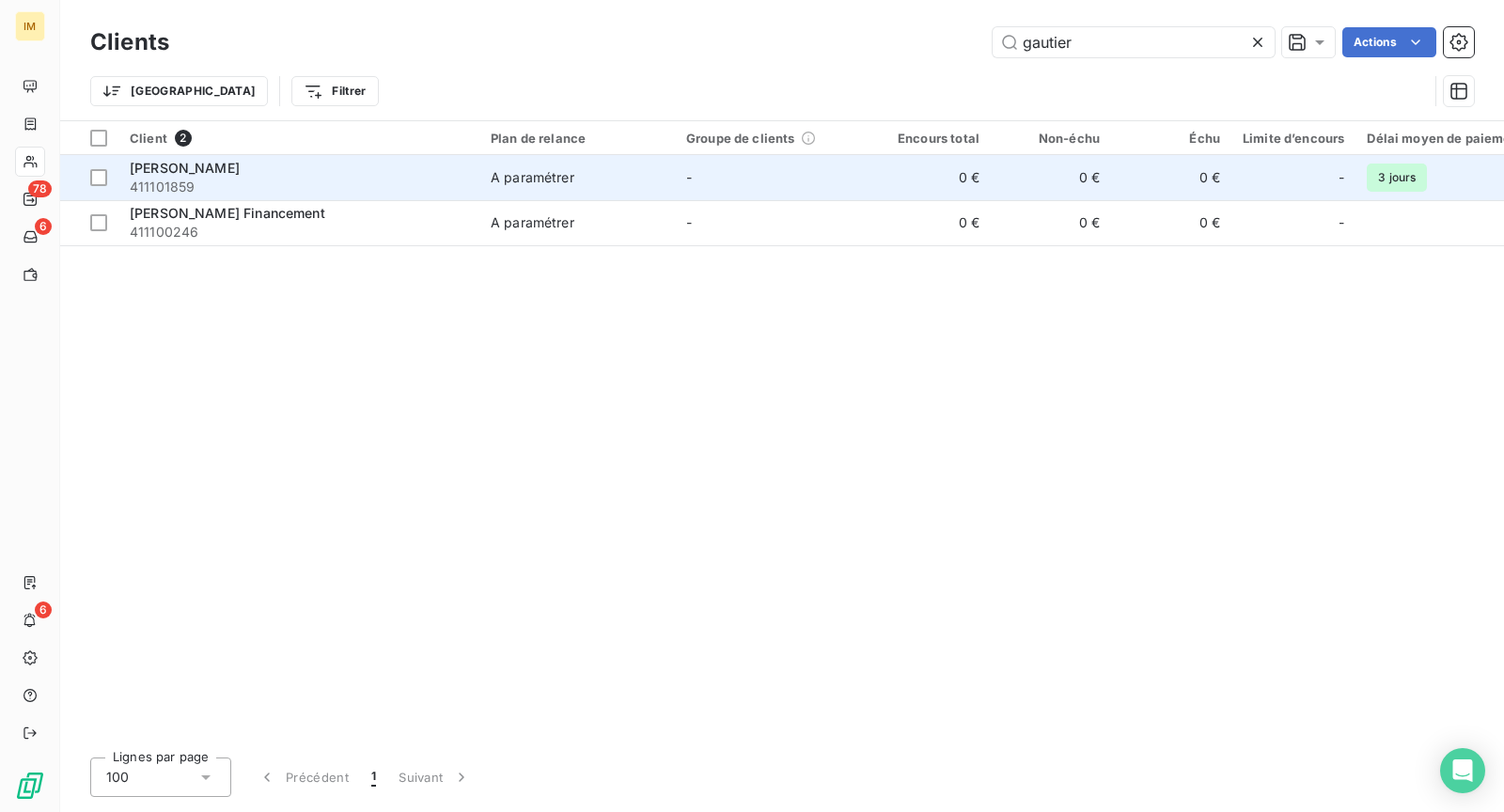
type input "gautier"
click at [326, 179] on span "411101859" at bounding box center [298, 187] width 339 height 19
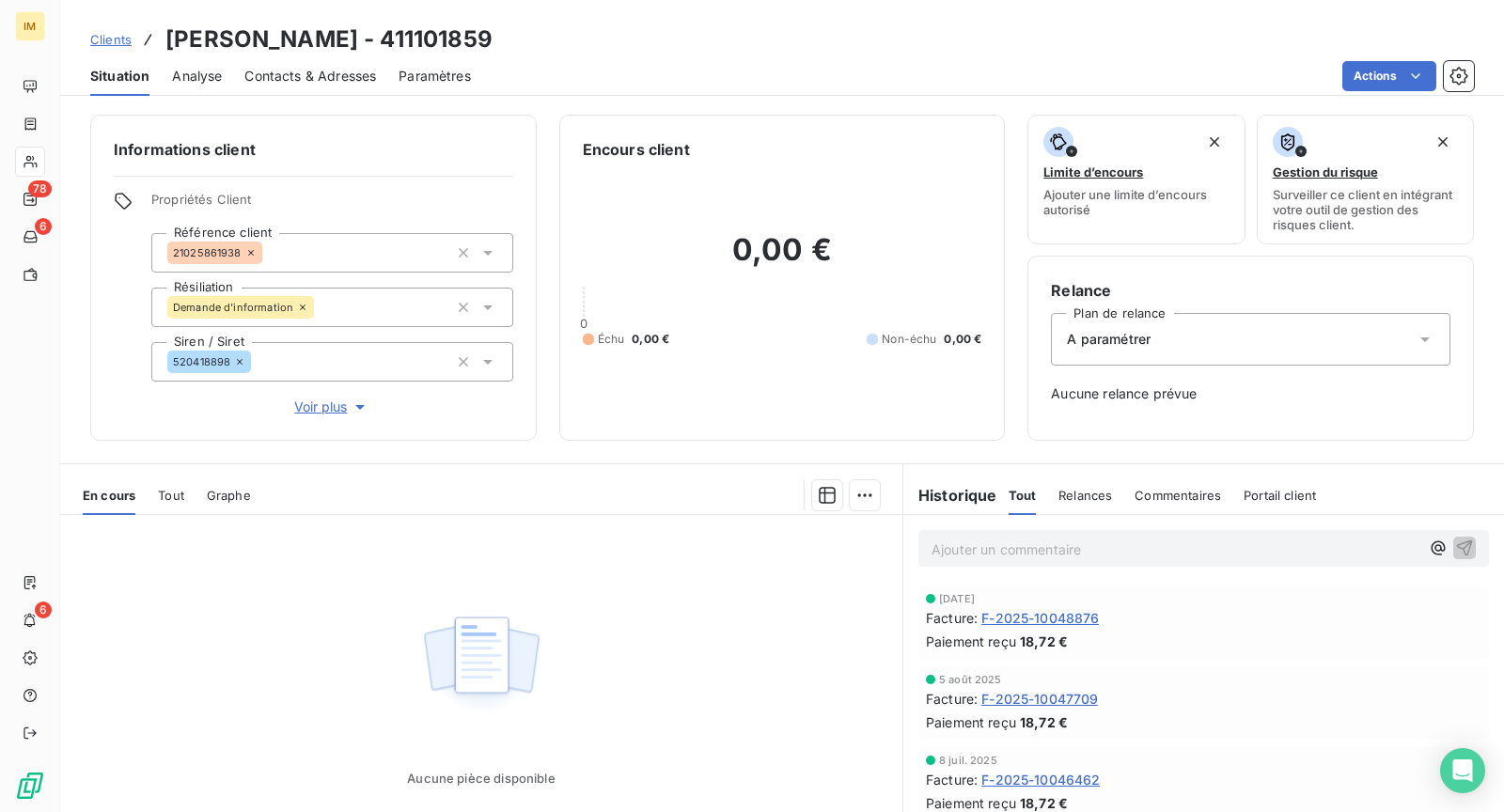
click at [395, 307] on div "Demande d'information" at bounding box center [332, 307] width 362 height 40
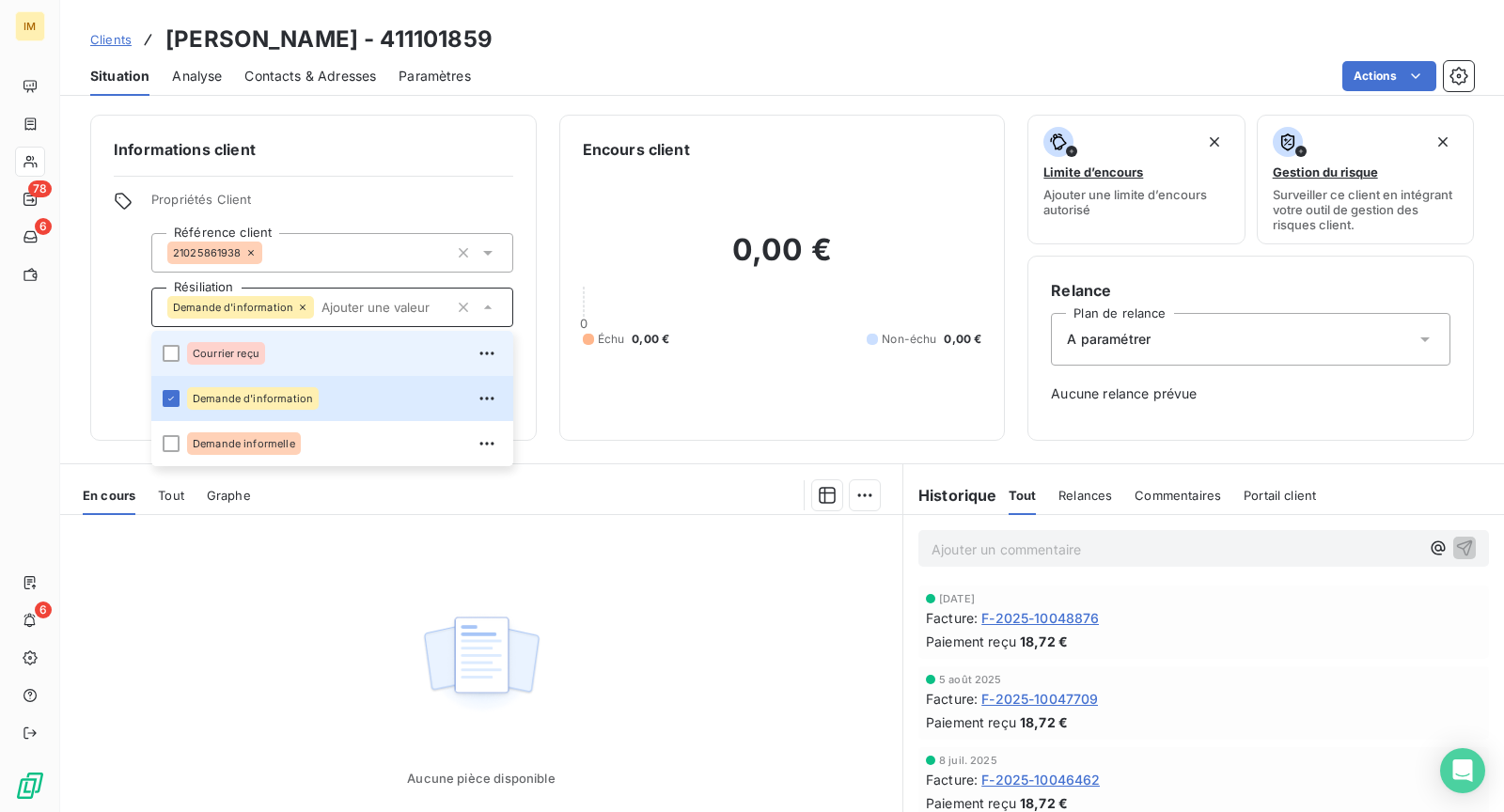
click at [314, 356] on div "Courrier reçu" at bounding box center [344, 354] width 315 height 30
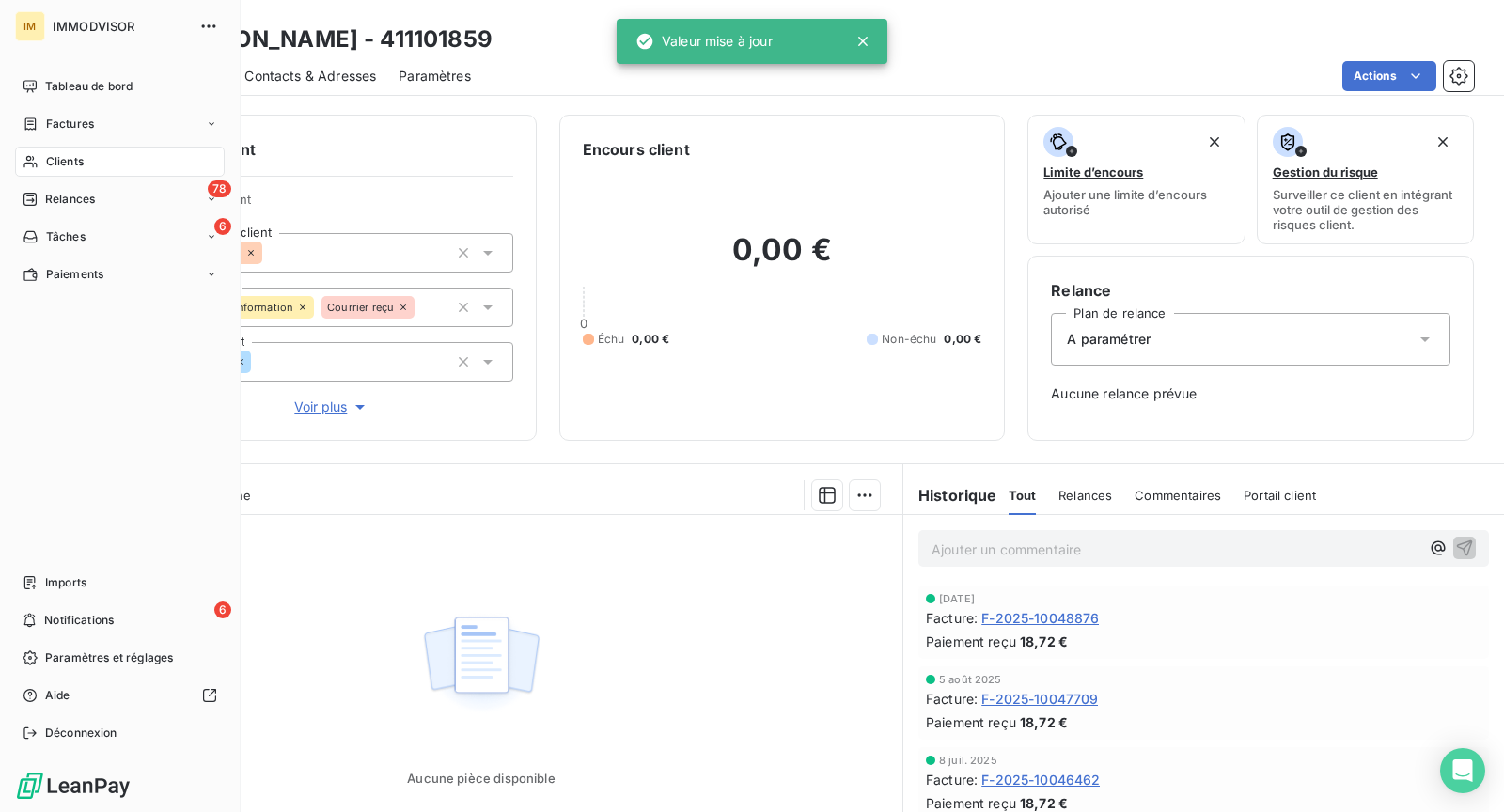
click at [47, 155] on span "Clients" at bounding box center [65, 161] width 38 height 17
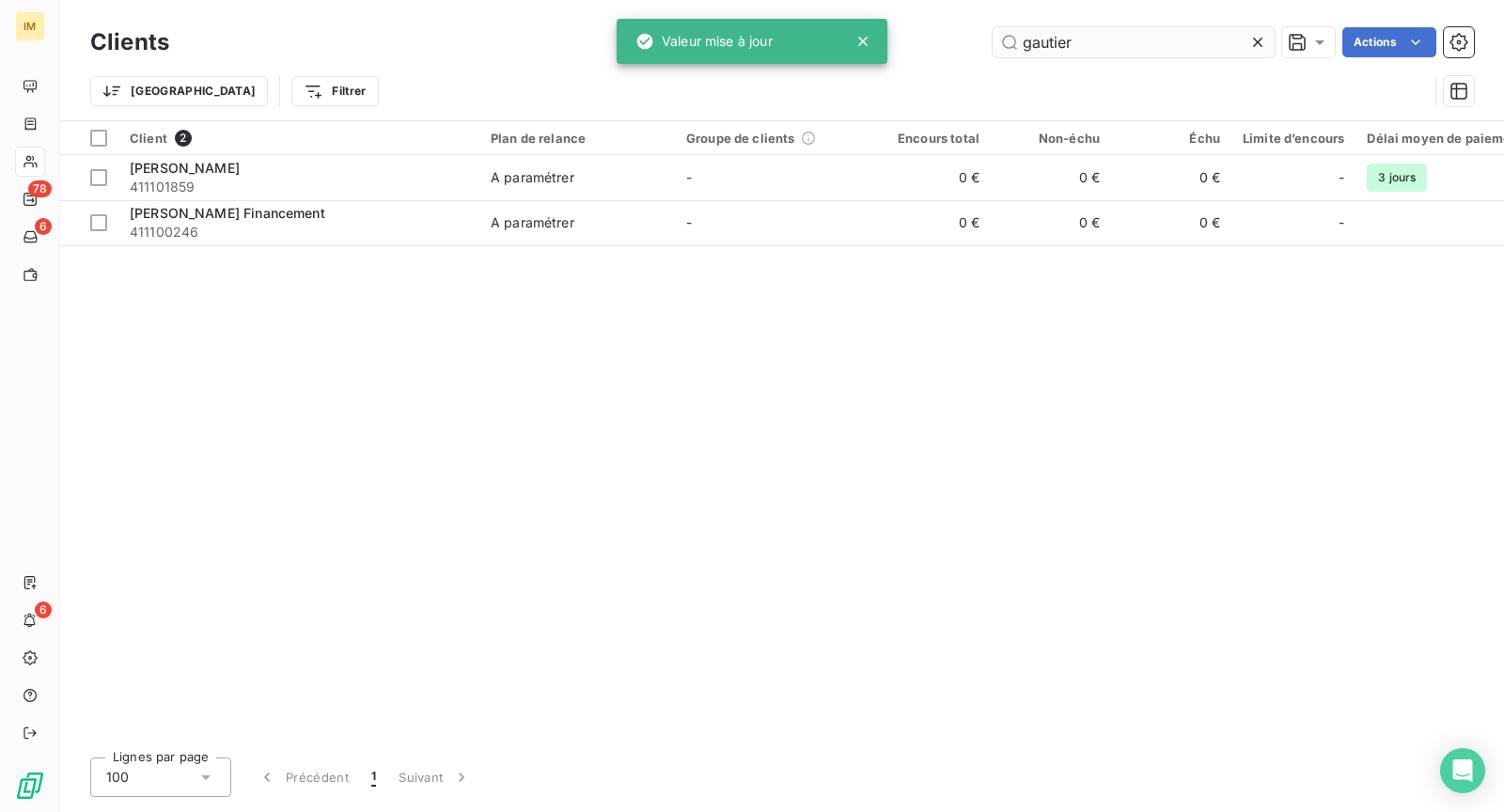
click at [1150, 54] on input "gautier" at bounding box center [1133, 42] width 282 height 30
click at [1160, 43] on input "gautier" at bounding box center [1133, 42] width 282 height 30
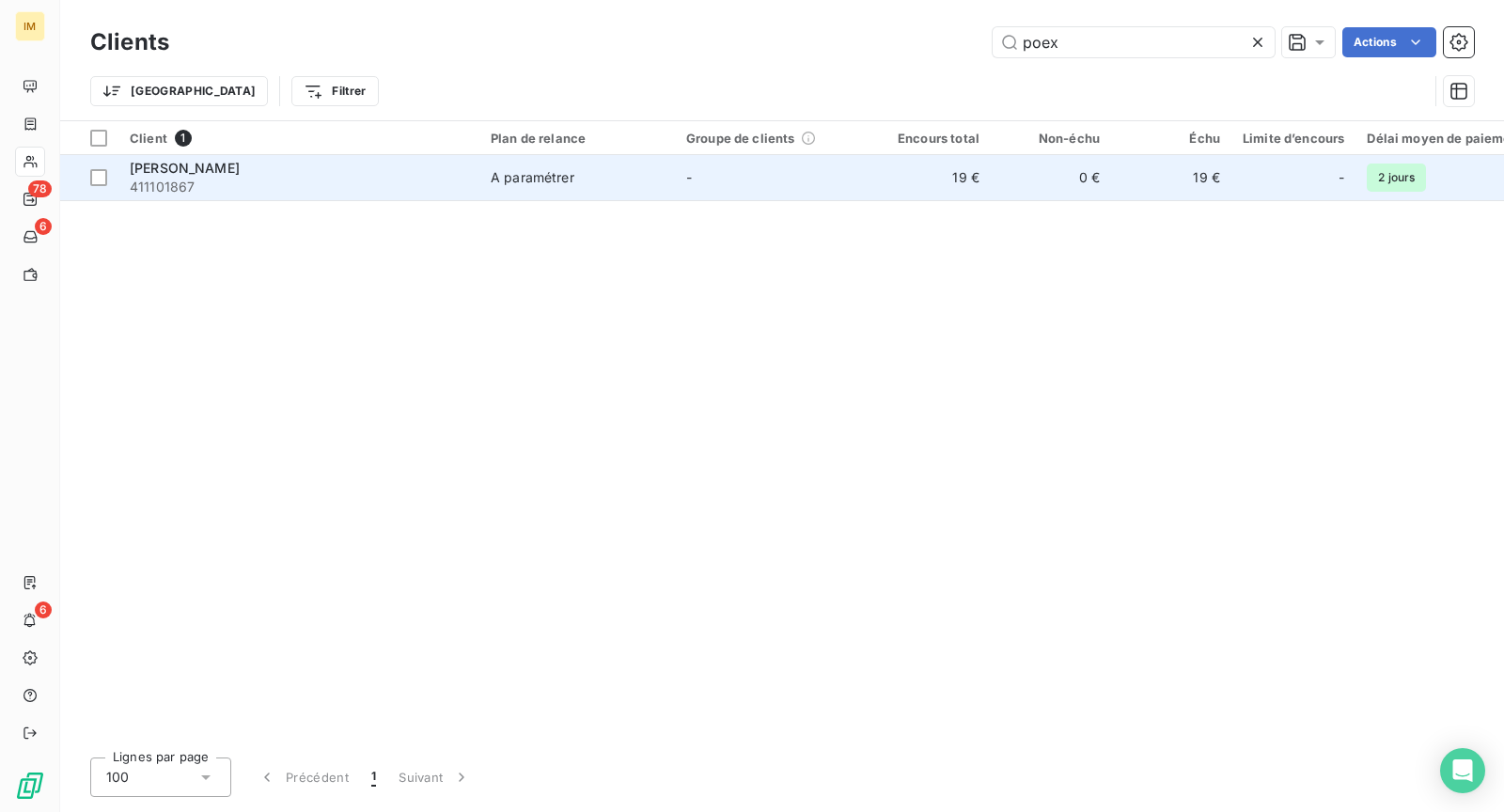
type input "poex"
click at [363, 171] on div "ISABELLE POEX" at bounding box center [298, 168] width 339 height 19
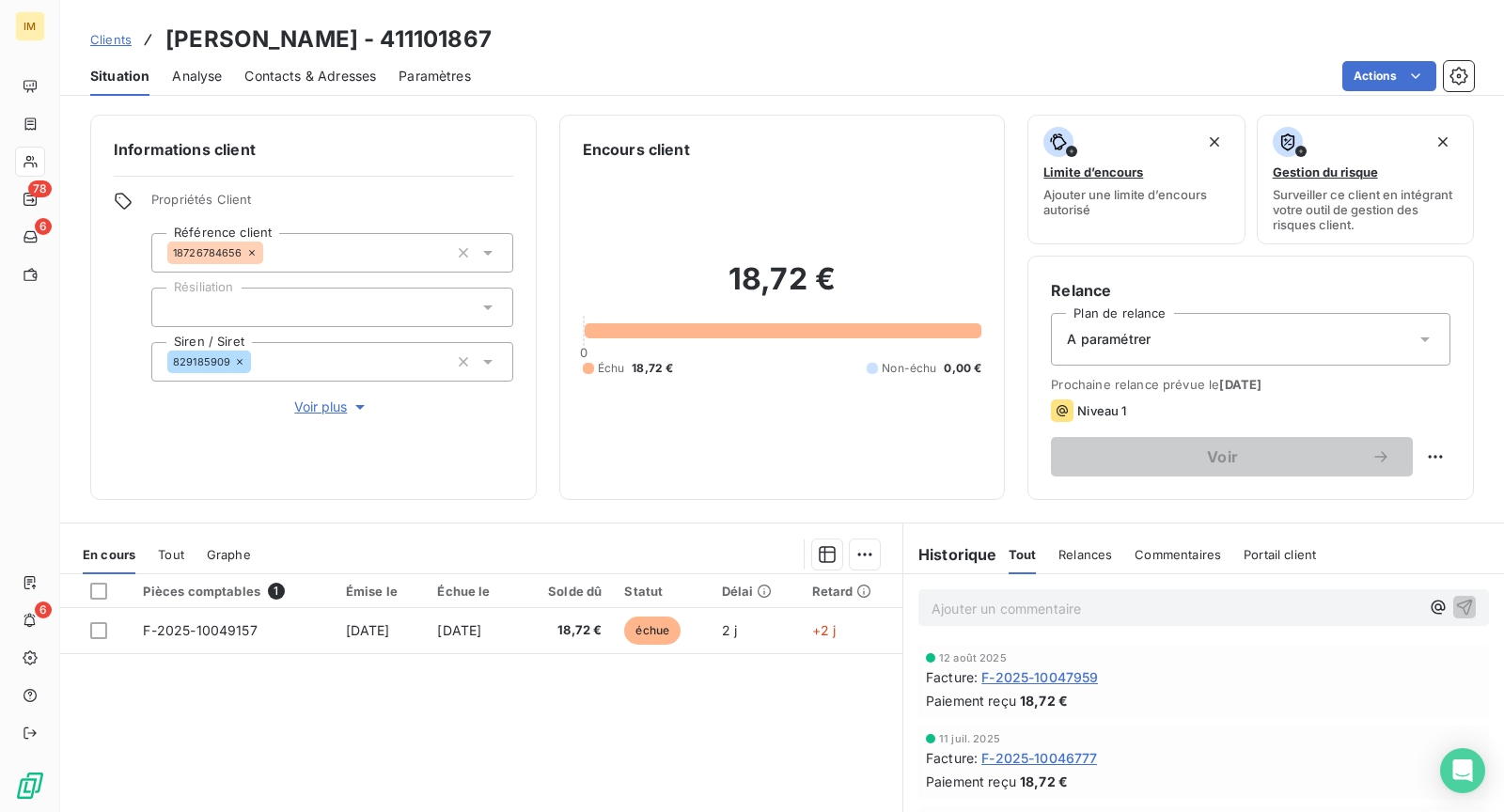
click at [281, 298] on div at bounding box center [332, 307] width 362 height 40
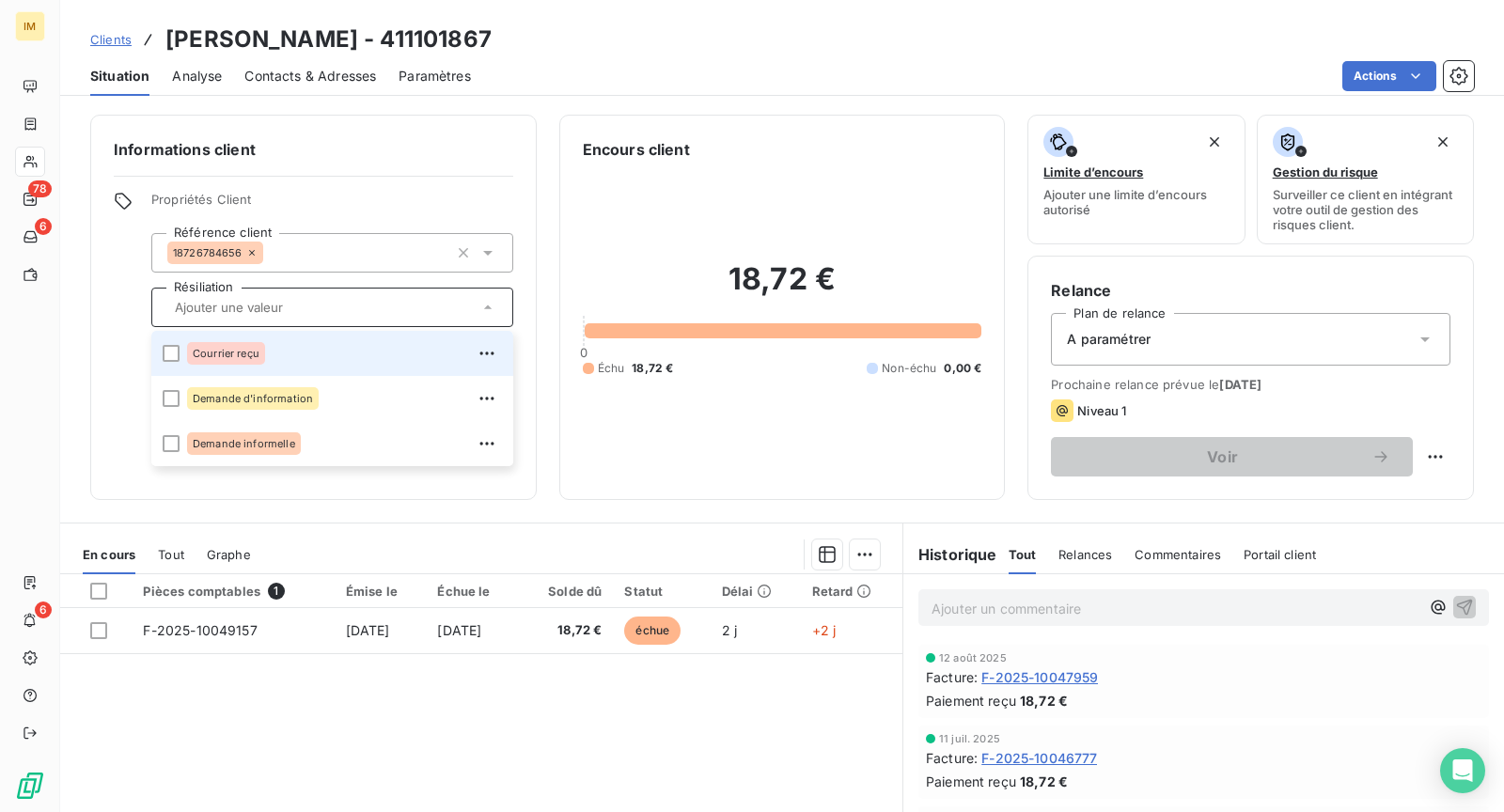
click at [256, 346] on div "Courrier reçu" at bounding box center [226, 354] width 78 height 23
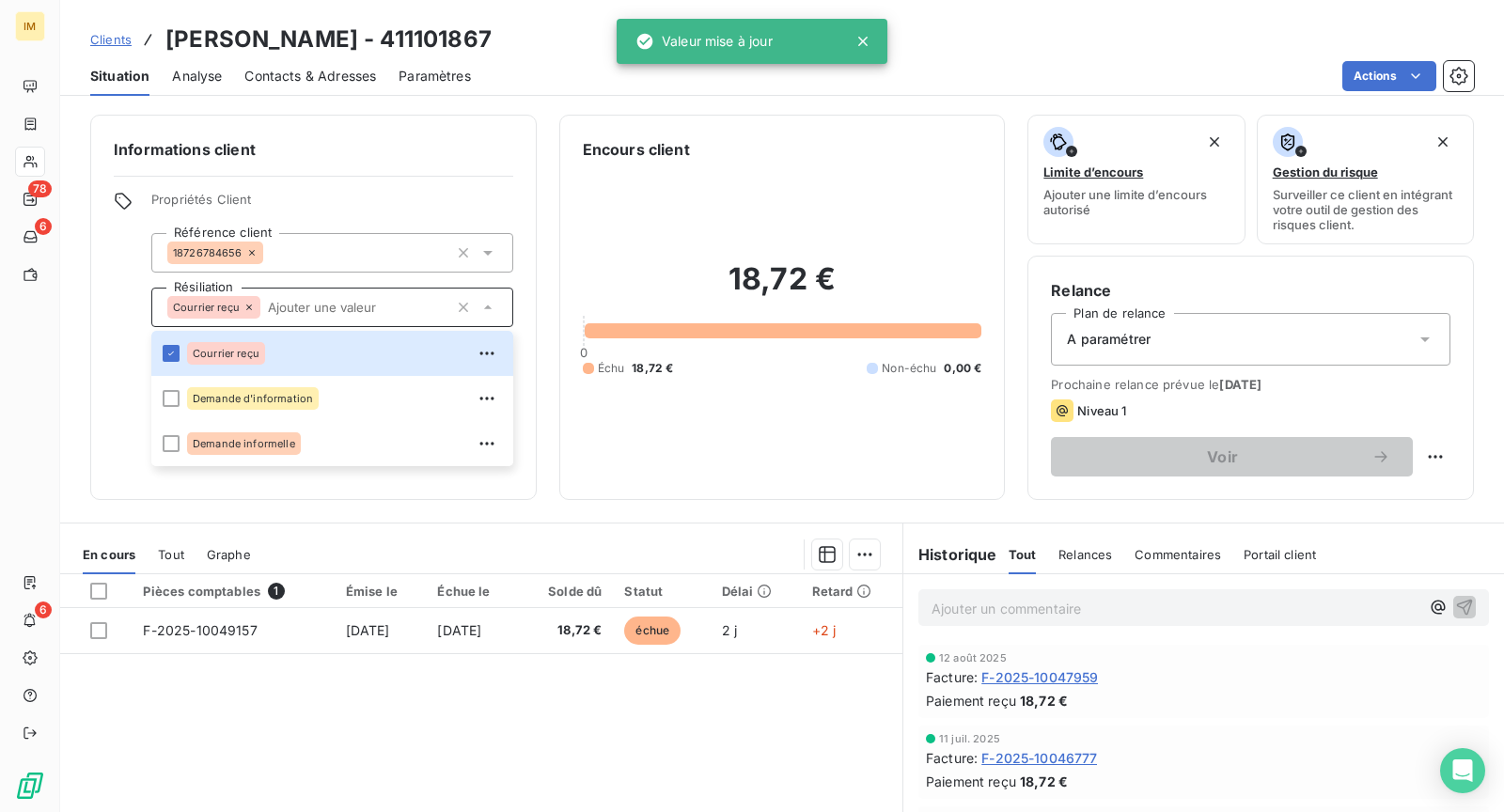
click at [35, 163] on icon at bounding box center [30, 161] width 13 height 12
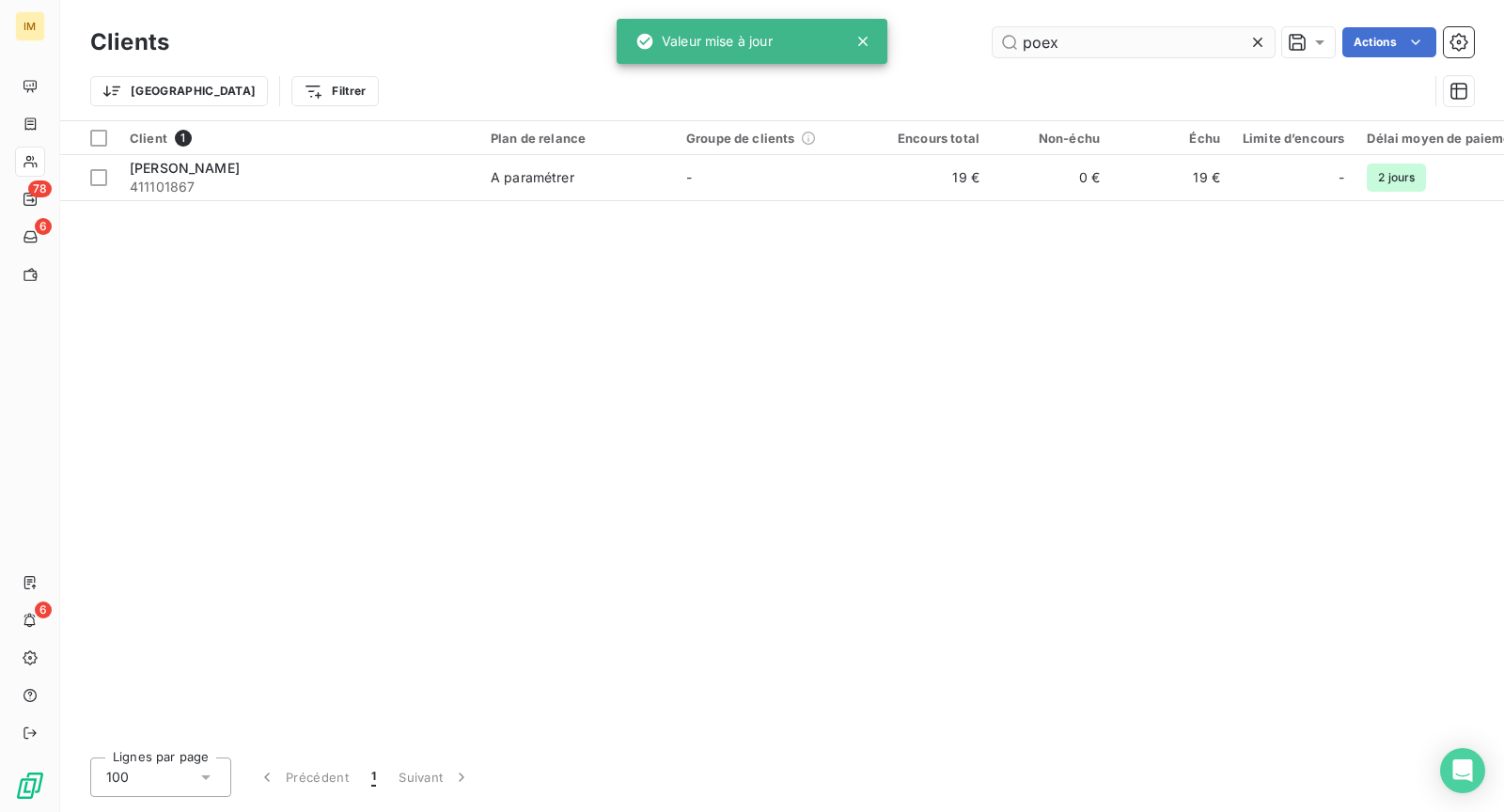
click at [1098, 48] on input "poex" at bounding box center [1133, 42] width 282 height 30
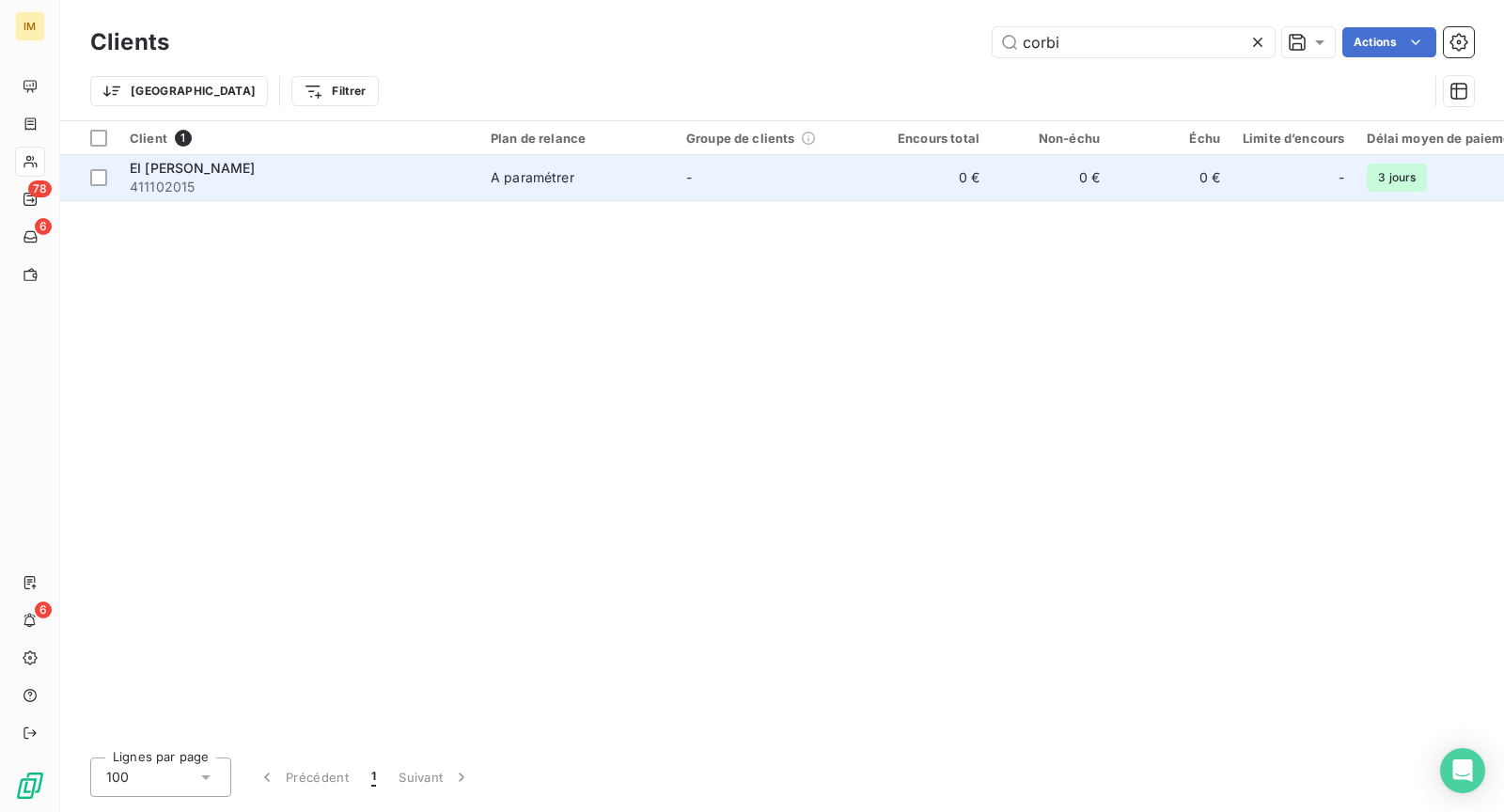
type input "corbi"
click at [411, 177] on span "411102015" at bounding box center [298, 187] width 339 height 19
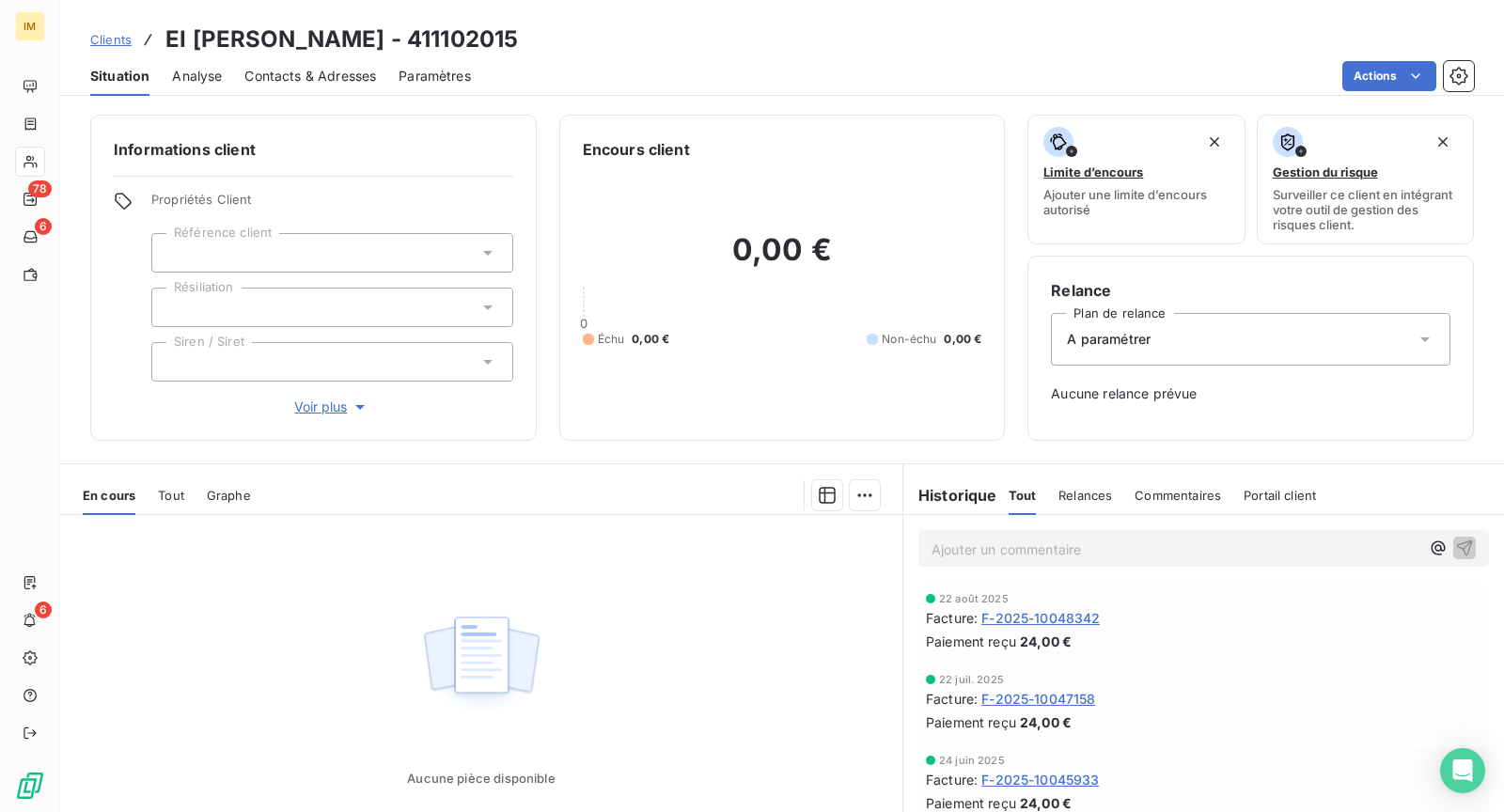
click at [323, 314] on div at bounding box center [332, 307] width 362 height 40
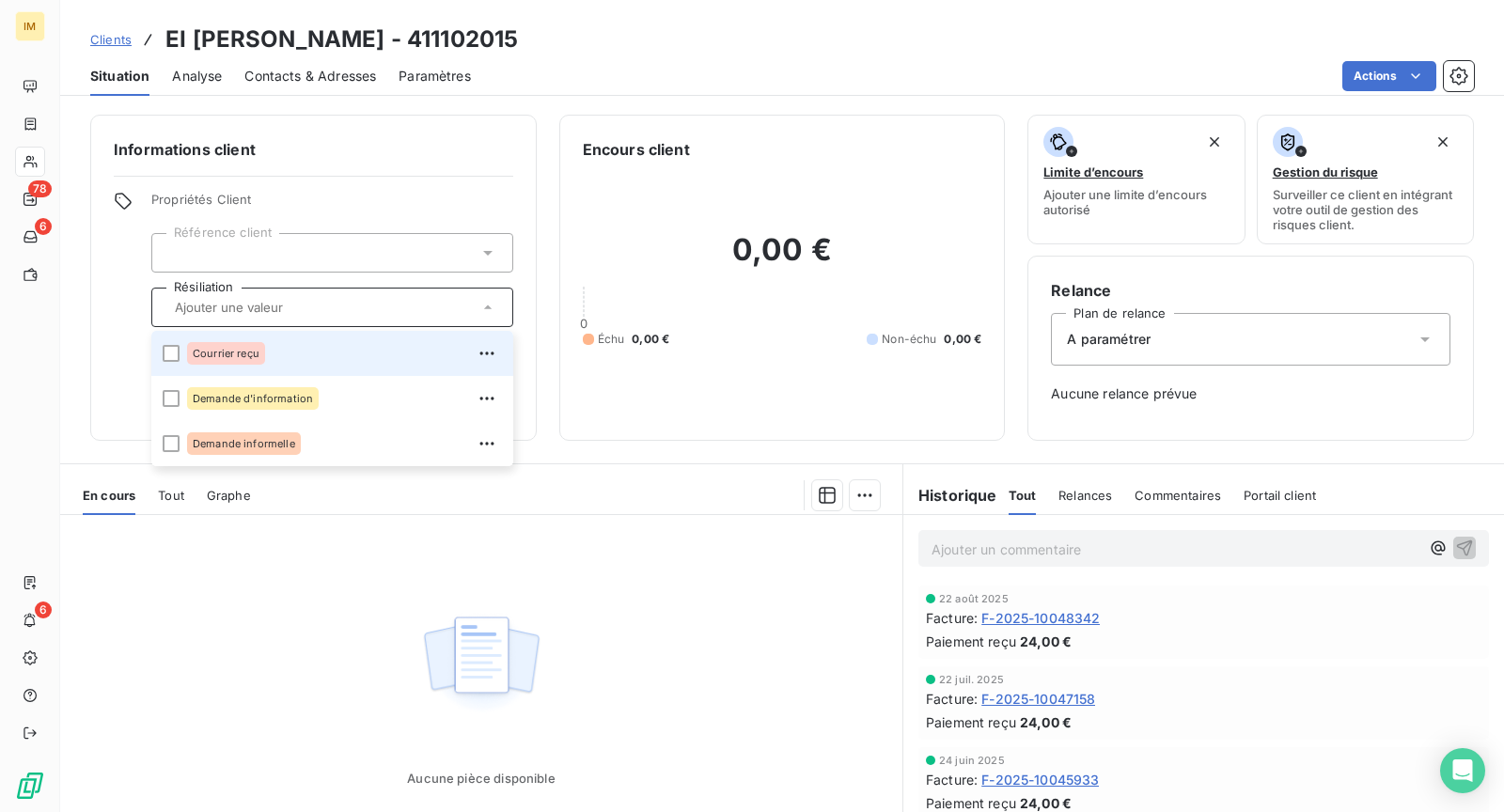
click at [362, 362] on div "Courrier reçu" at bounding box center [344, 354] width 315 height 30
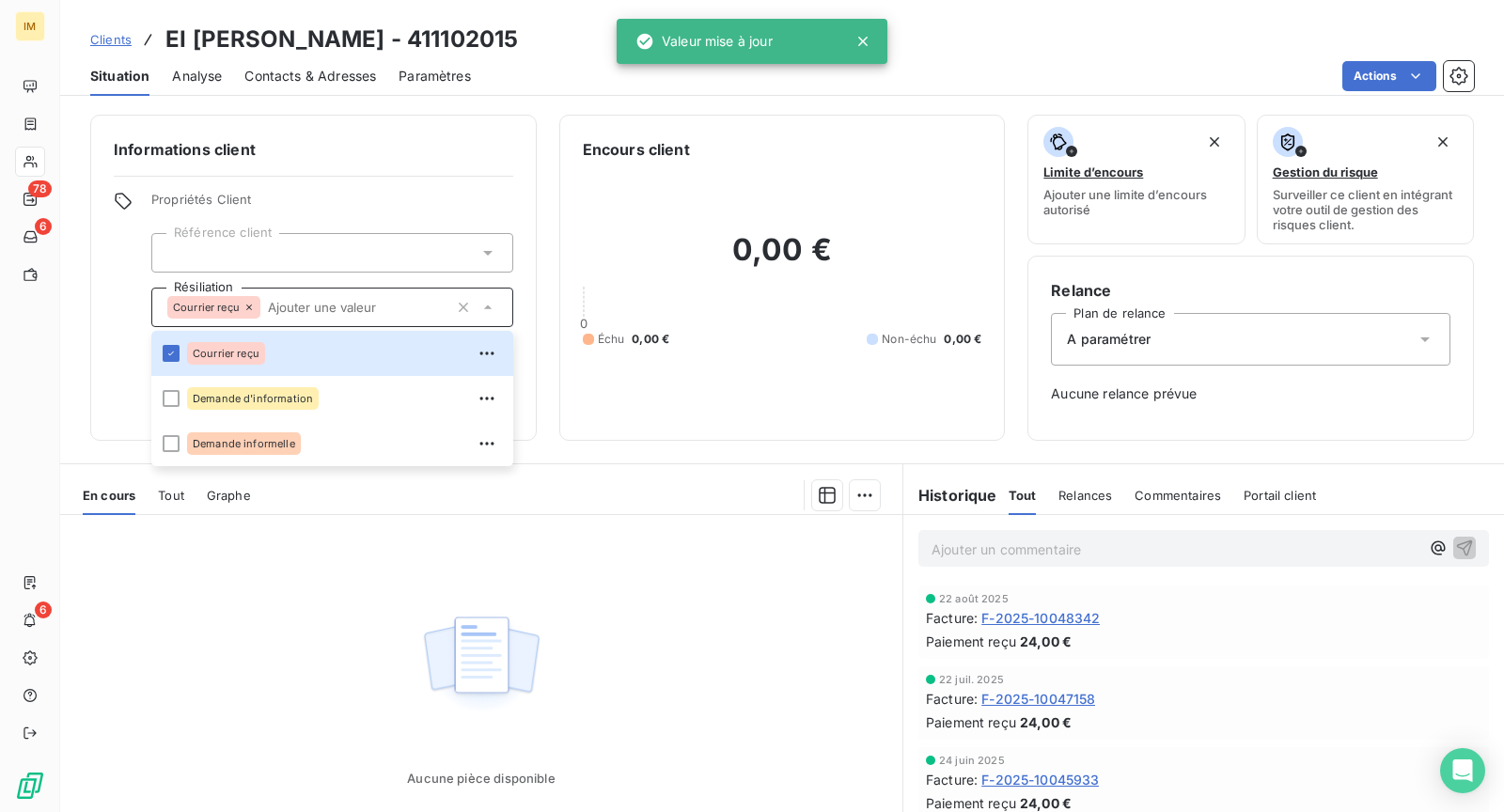
click at [107, 332] on div "Informations client Propriétés Client Référence client Résiliation Courrier reç…" at bounding box center [313, 278] width 446 height 326
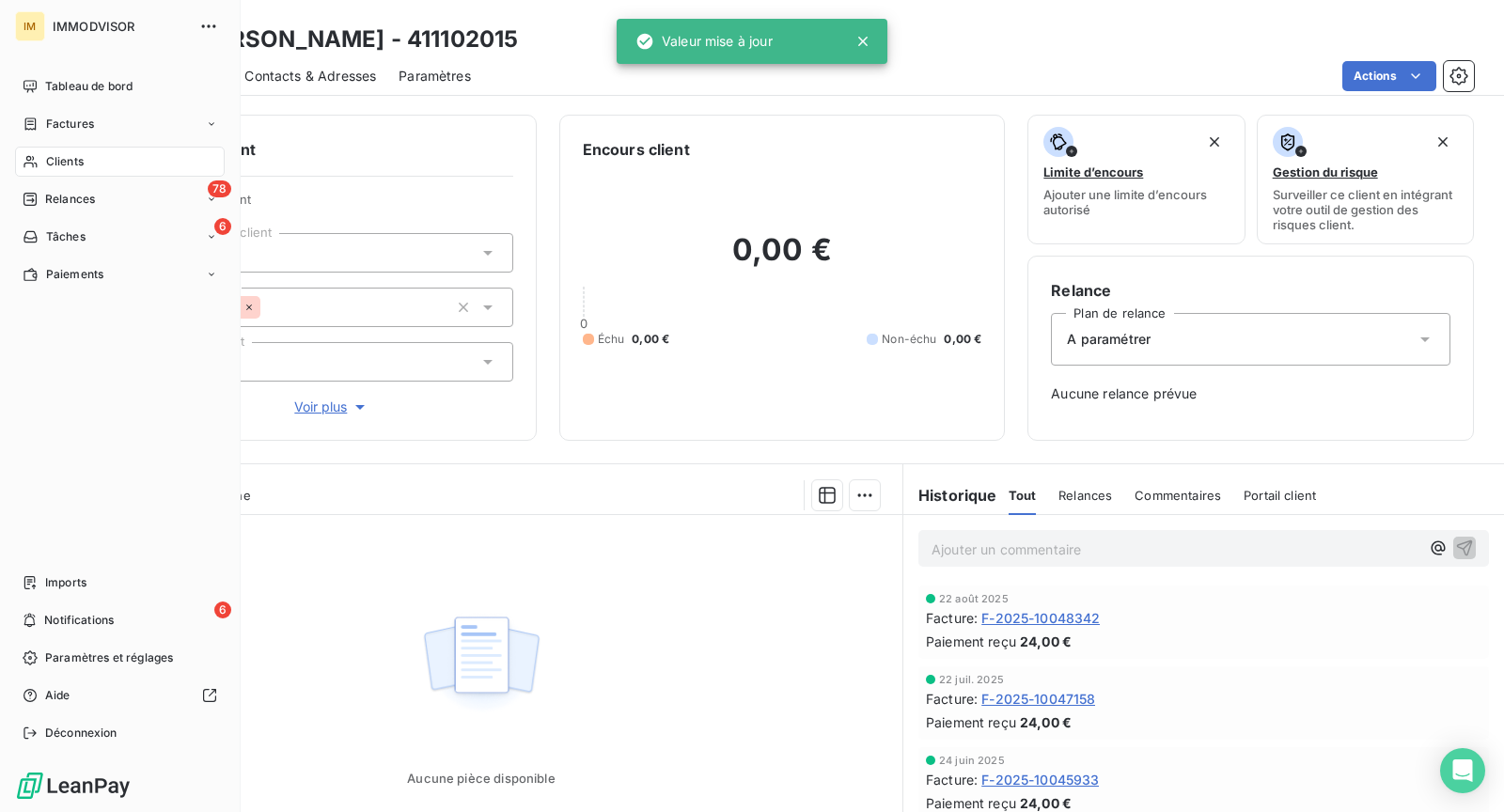
click at [40, 163] on div "Clients" at bounding box center [120, 161] width 209 height 30
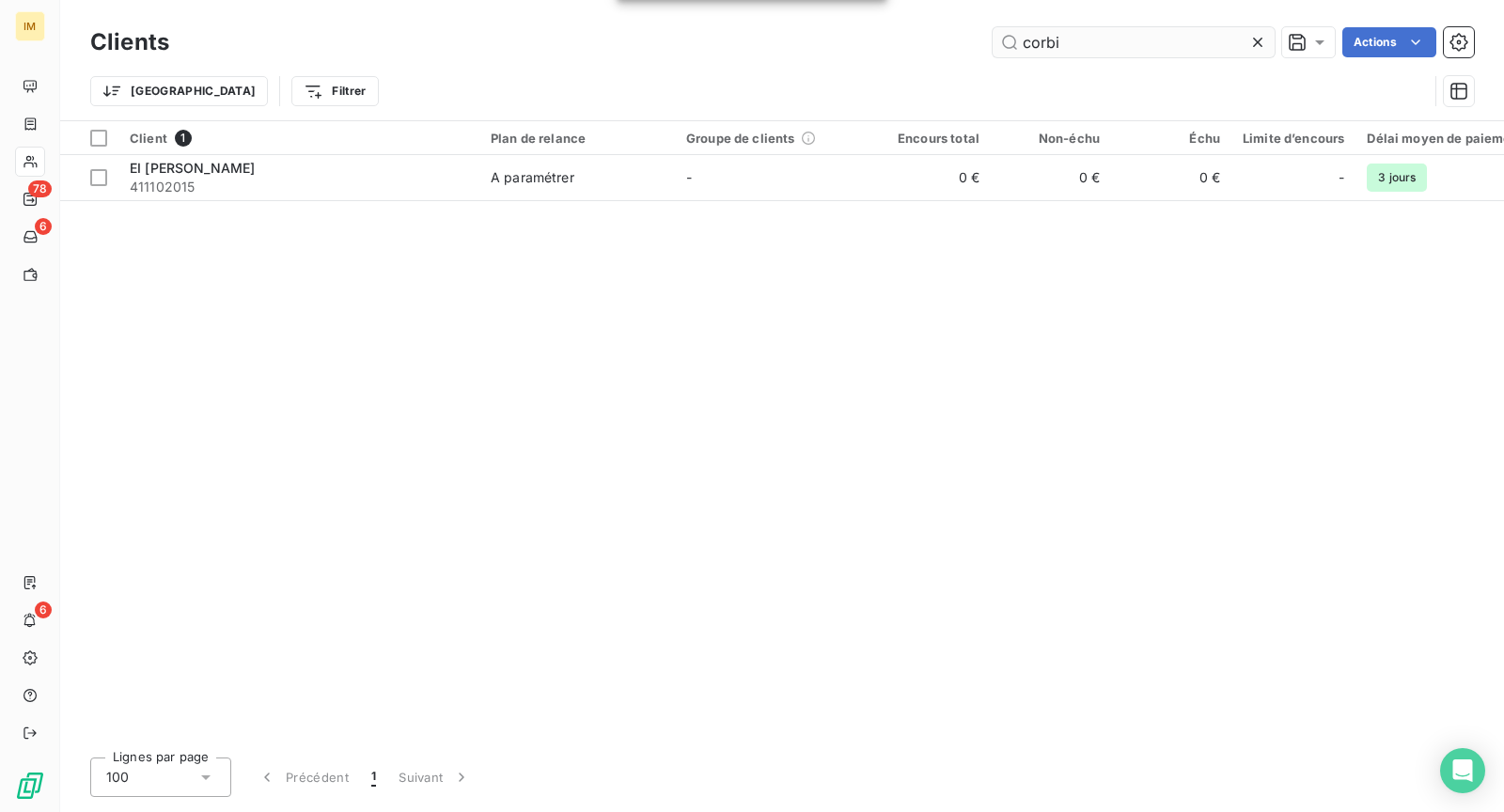
click at [1115, 34] on input "corbi" at bounding box center [1133, 42] width 282 height 30
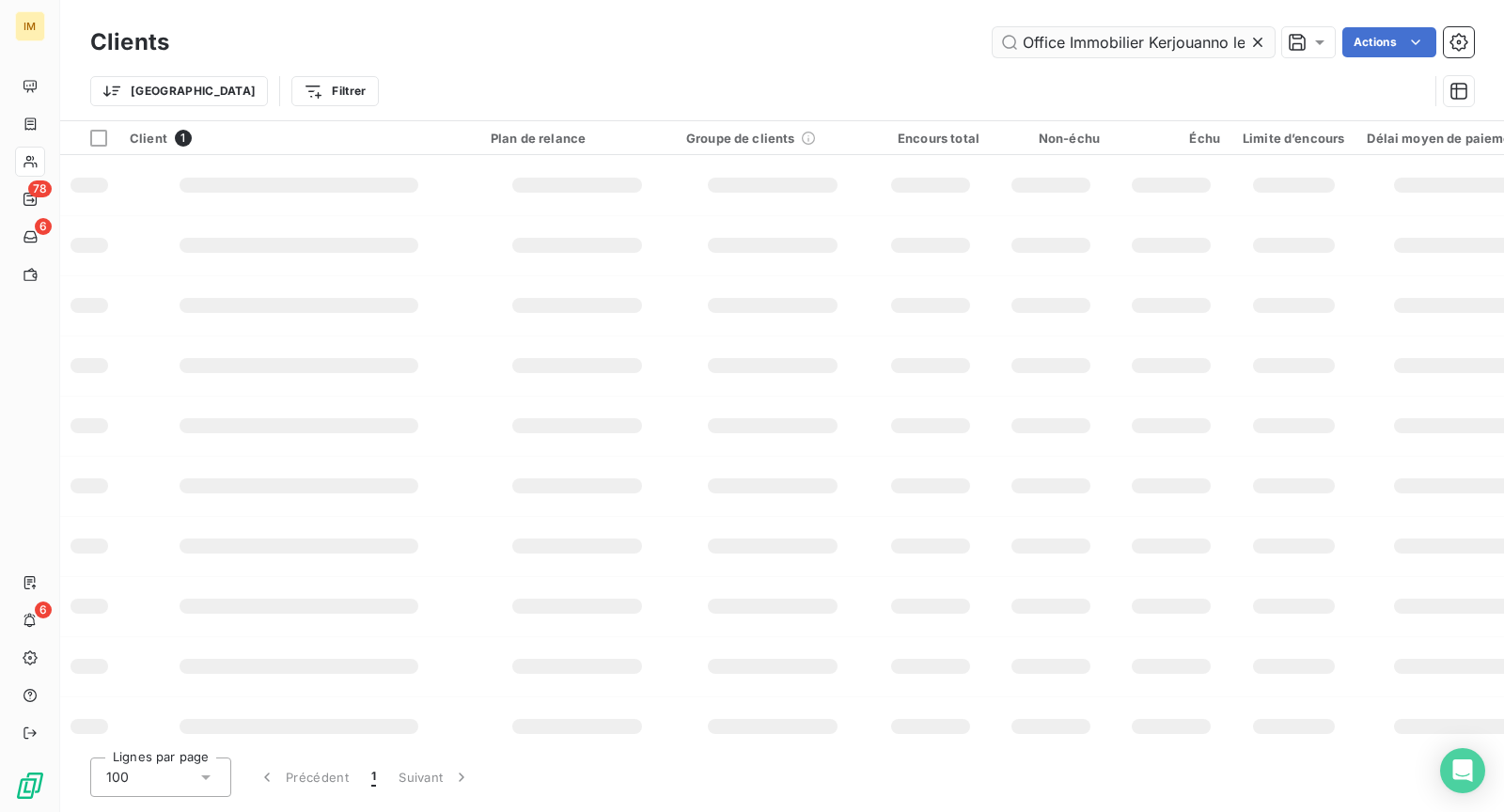
scroll to position [0, 70]
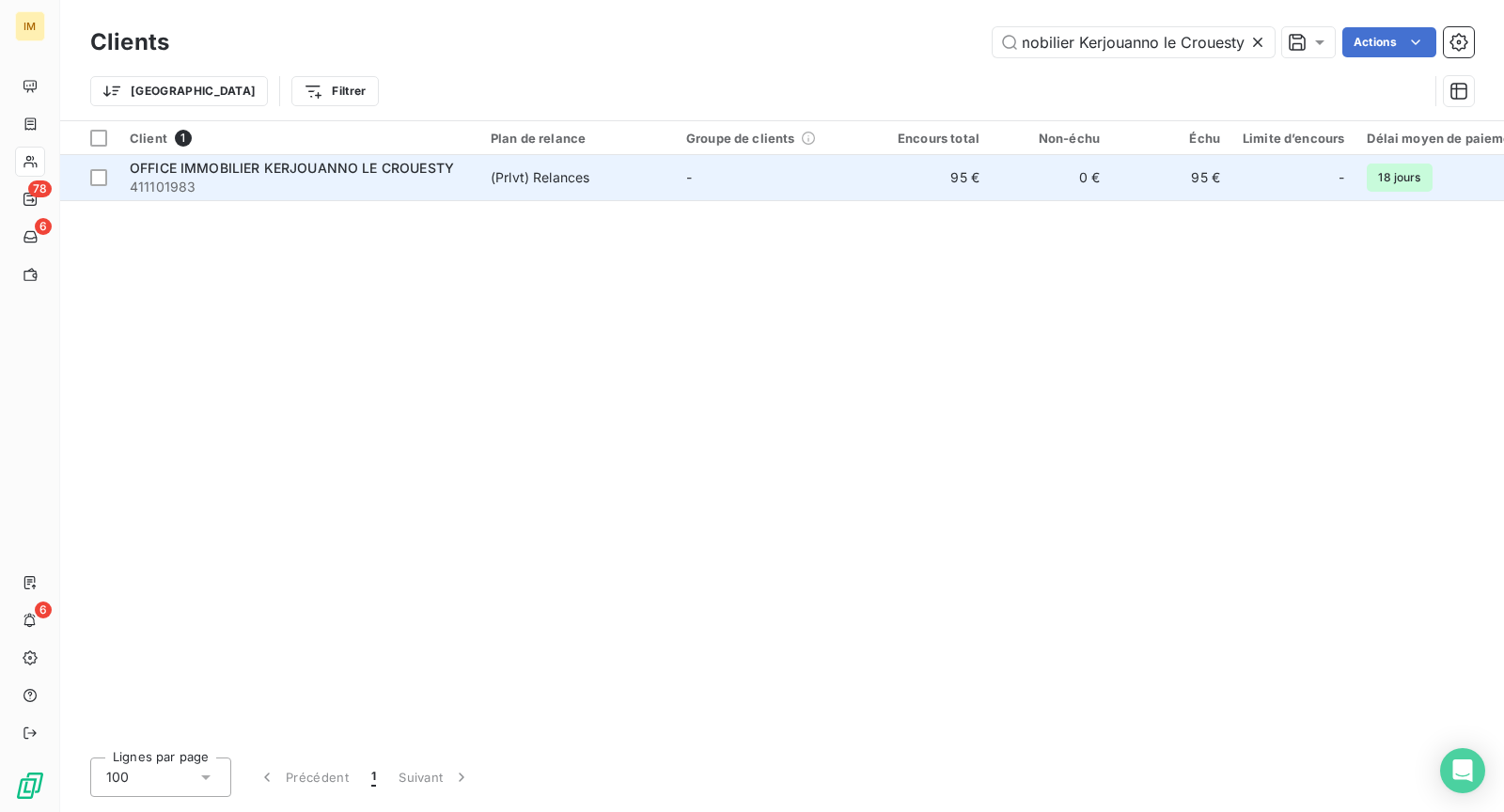
type input "Office Immobilier Kerjouanno le Crouesty"
click at [343, 177] on span "411101983" at bounding box center [298, 187] width 339 height 19
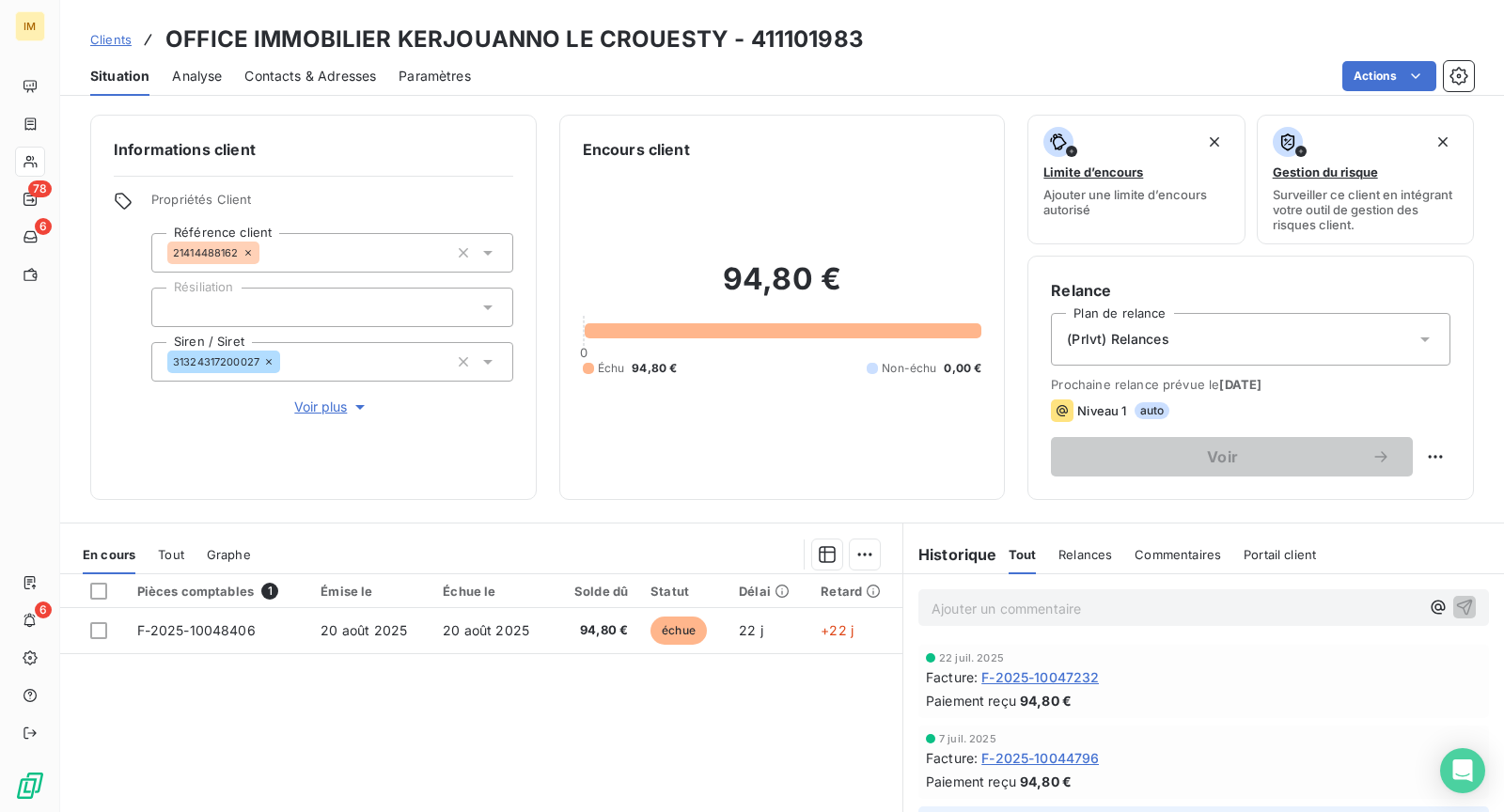
click at [308, 305] on div at bounding box center [332, 307] width 362 height 40
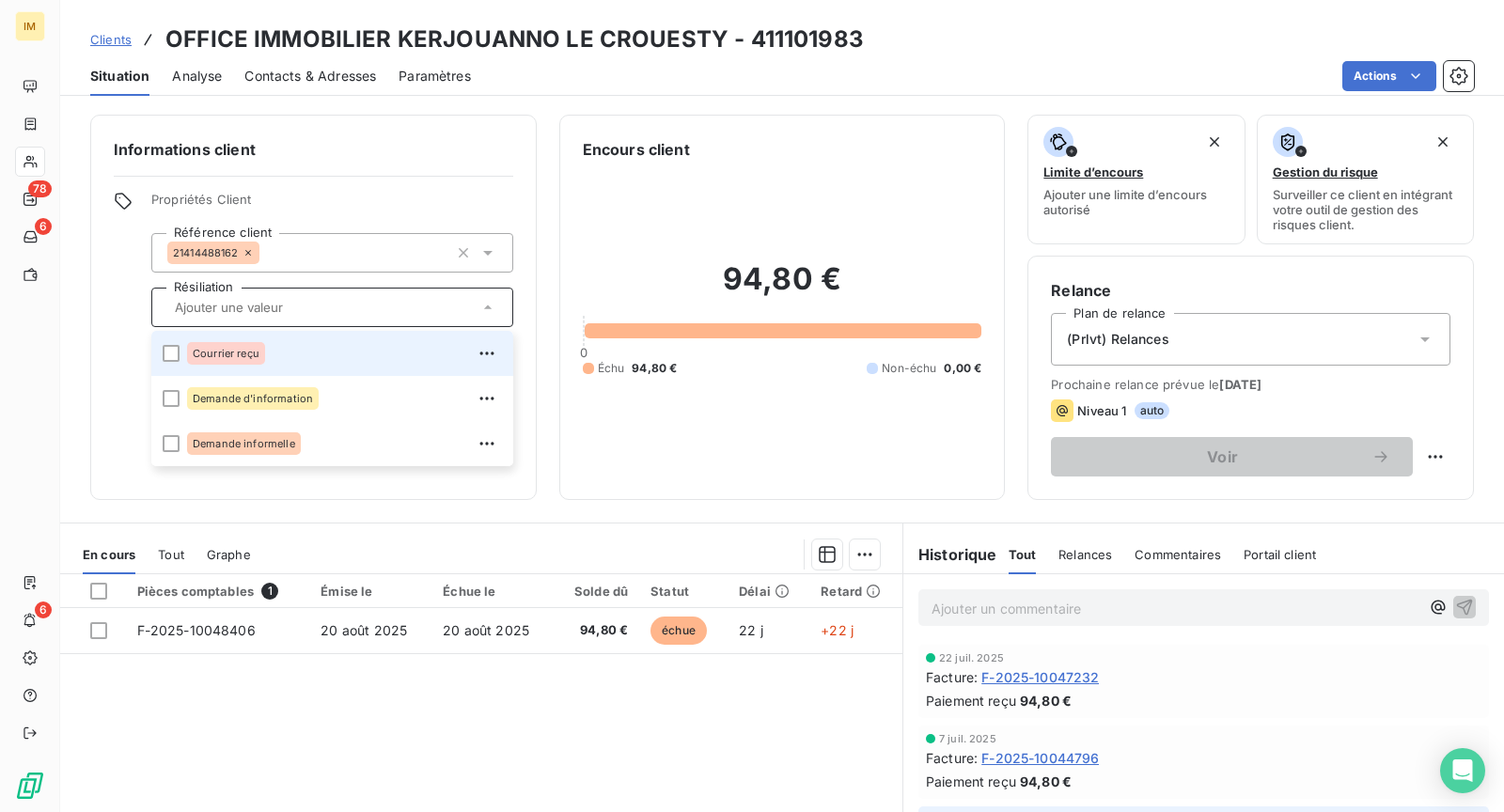
drag, startPoint x: 294, startPoint y: 339, endPoint x: 311, endPoint y: 343, distance: 17.5
click at [294, 339] on div "Courrier reçu" at bounding box center [344, 354] width 315 height 30
